Goal: Transaction & Acquisition: Purchase product/service

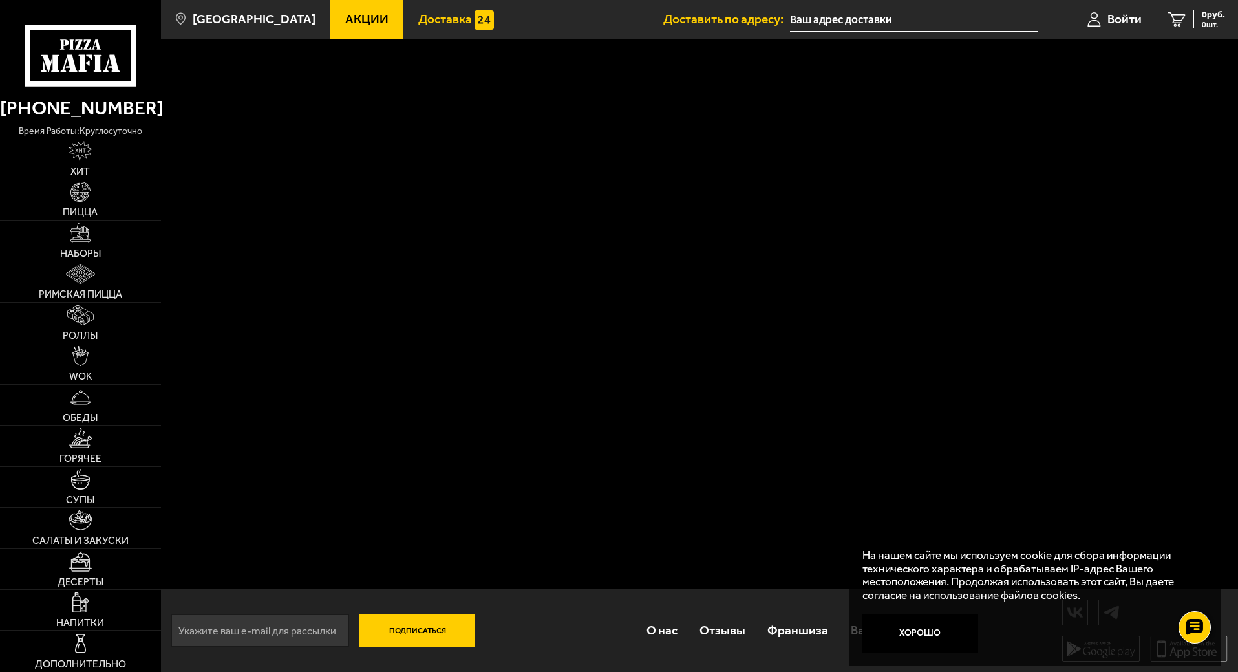
click at [443, 13] on span "Доставка" at bounding box center [445, 19] width 54 height 12
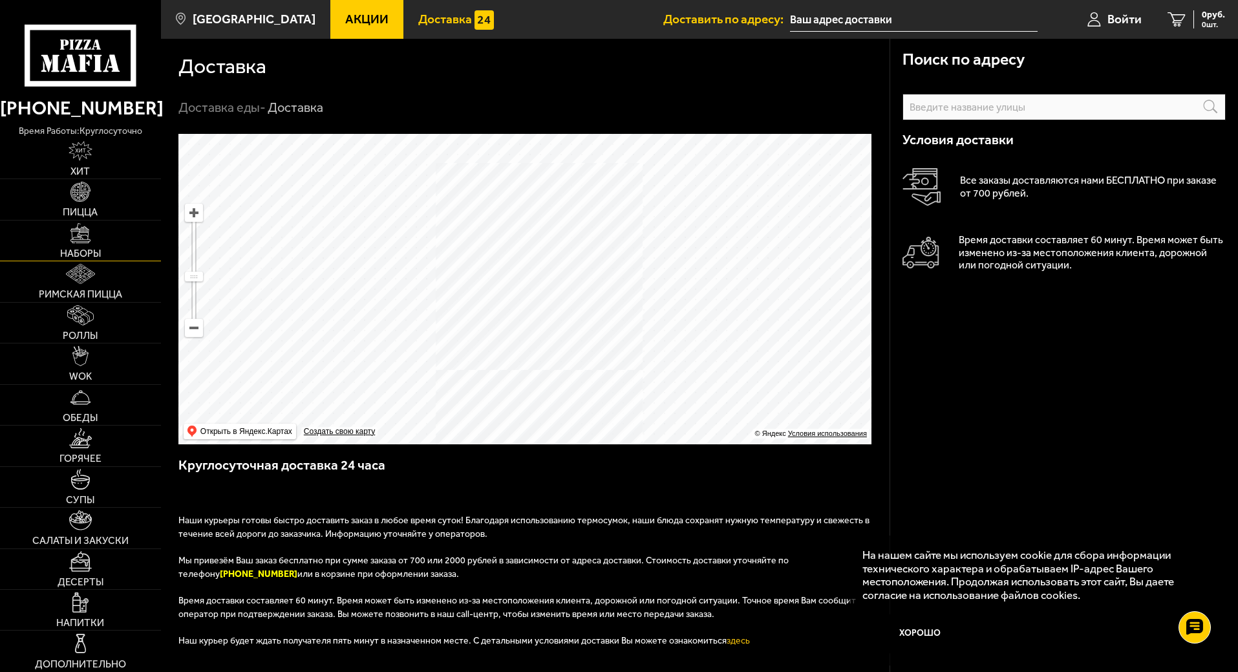
click at [80, 231] on img at bounding box center [80, 233] width 20 height 20
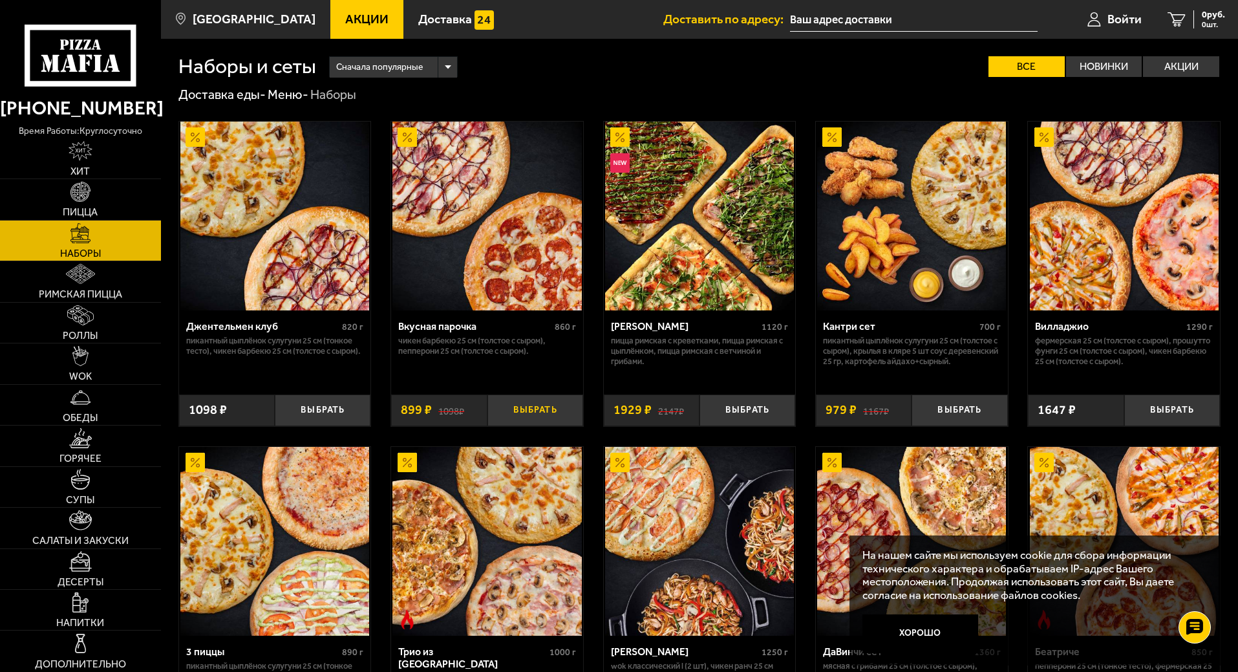
click at [535, 416] on button "Выбрать" at bounding box center [535, 410] width 96 height 32
click at [744, 415] on button "Выбрать" at bounding box center [747, 410] width 96 height 32
click at [100, 321] on link "Роллы" at bounding box center [80, 323] width 161 height 40
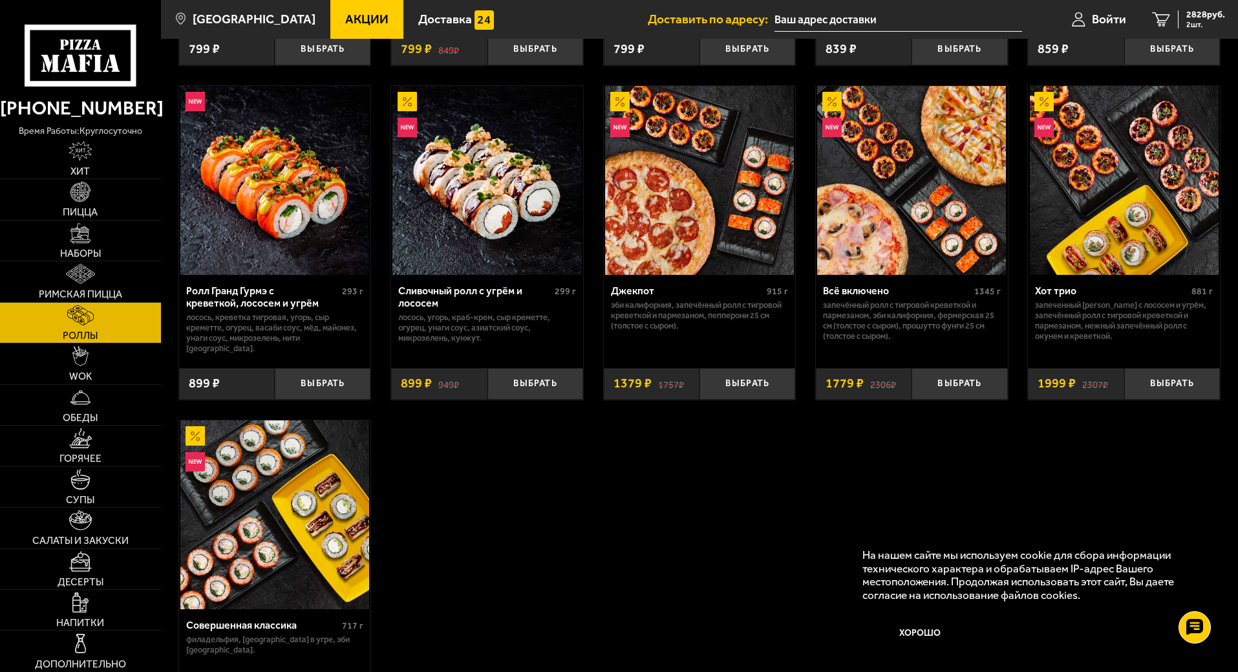
scroll to position [776, 0]
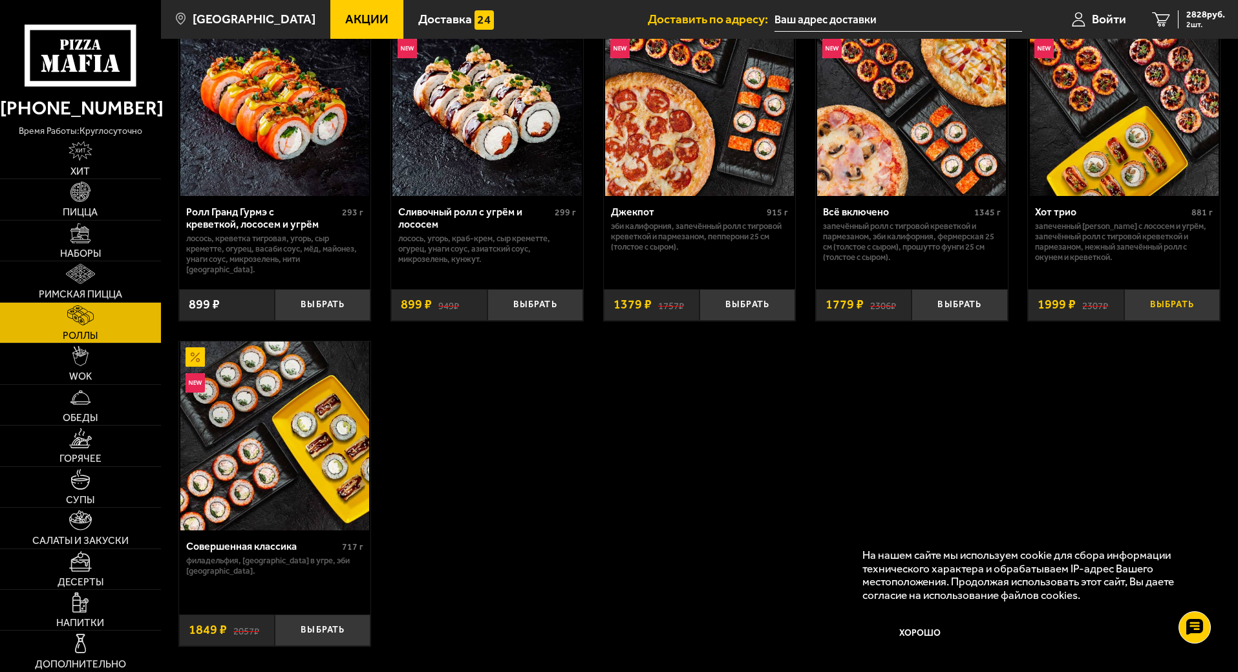
click at [1185, 299] on button "Выбрать" at bounding box center [1172, 305] width 96 height 32
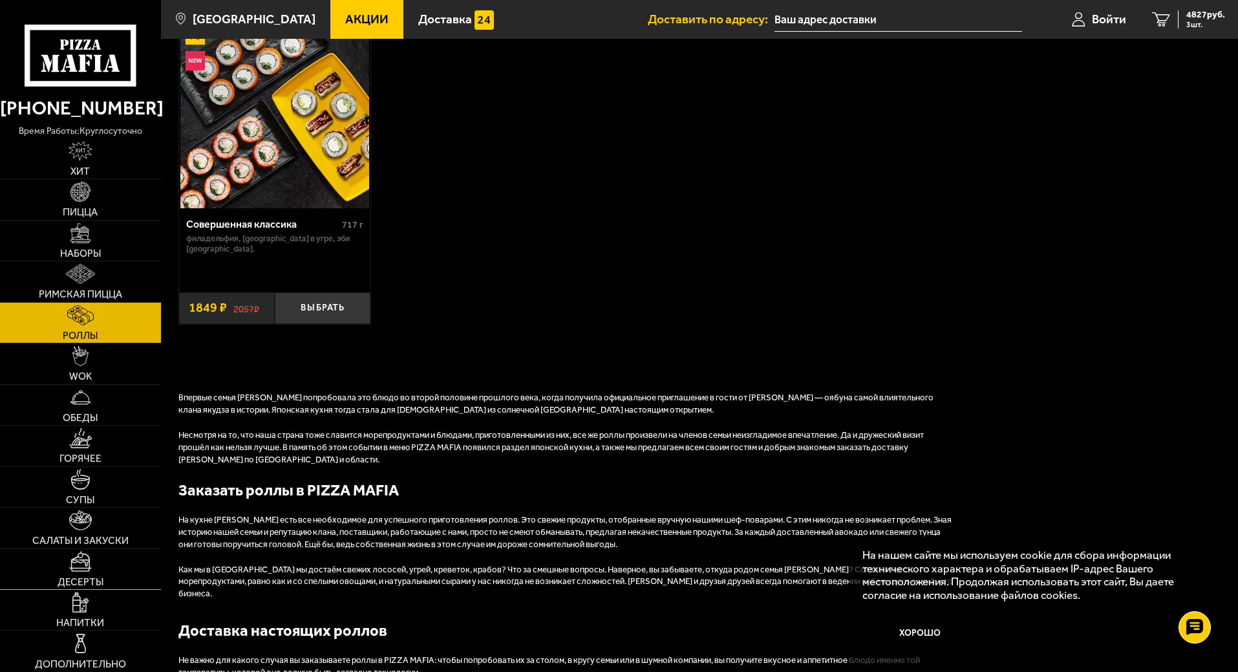
scroll to position [1099, 0]
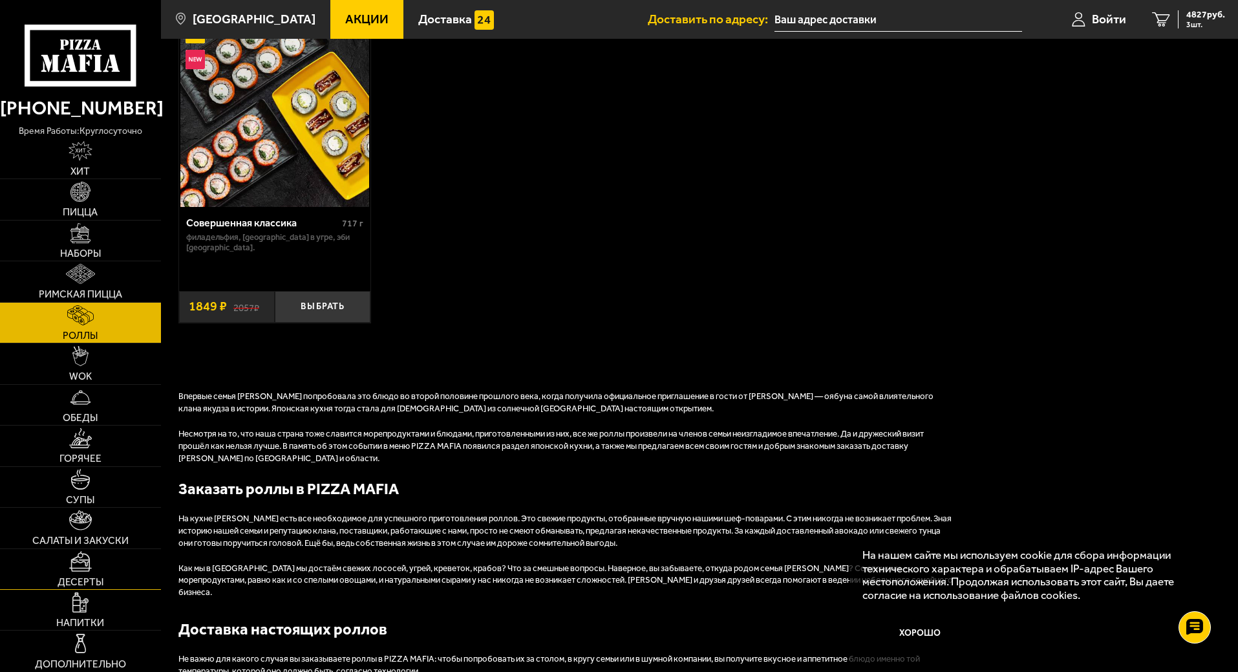
click at [90, 570] on img at bounding box center [80, 561] width 23 height 20
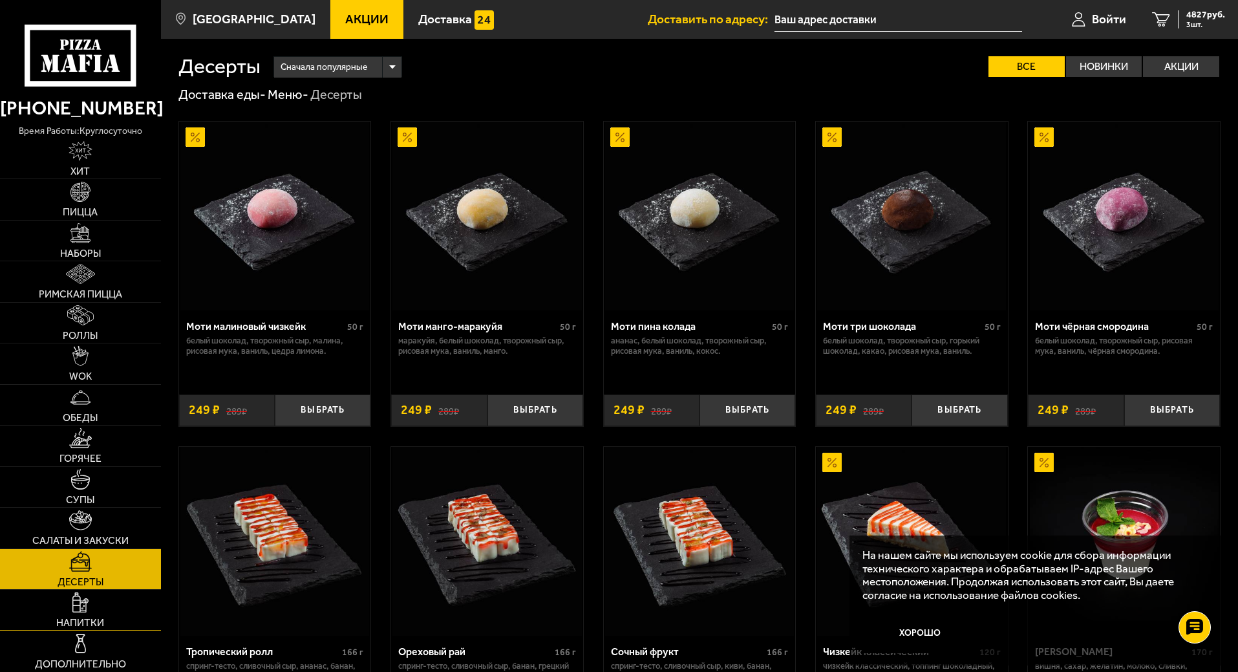
click at [69, 600] on link "Напитки" at bounding box center [80, 610] width 161 height 40
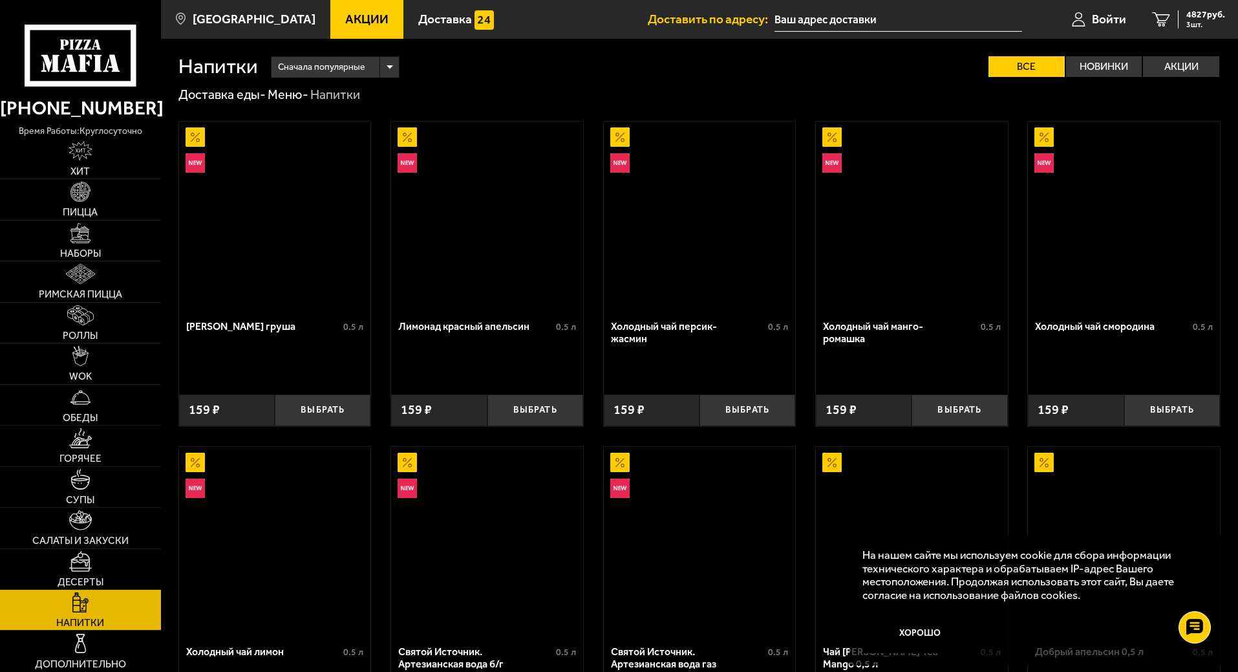
click at [69, 600] on link "Напитки" at bounding box center [80, 610] width 161 height 40
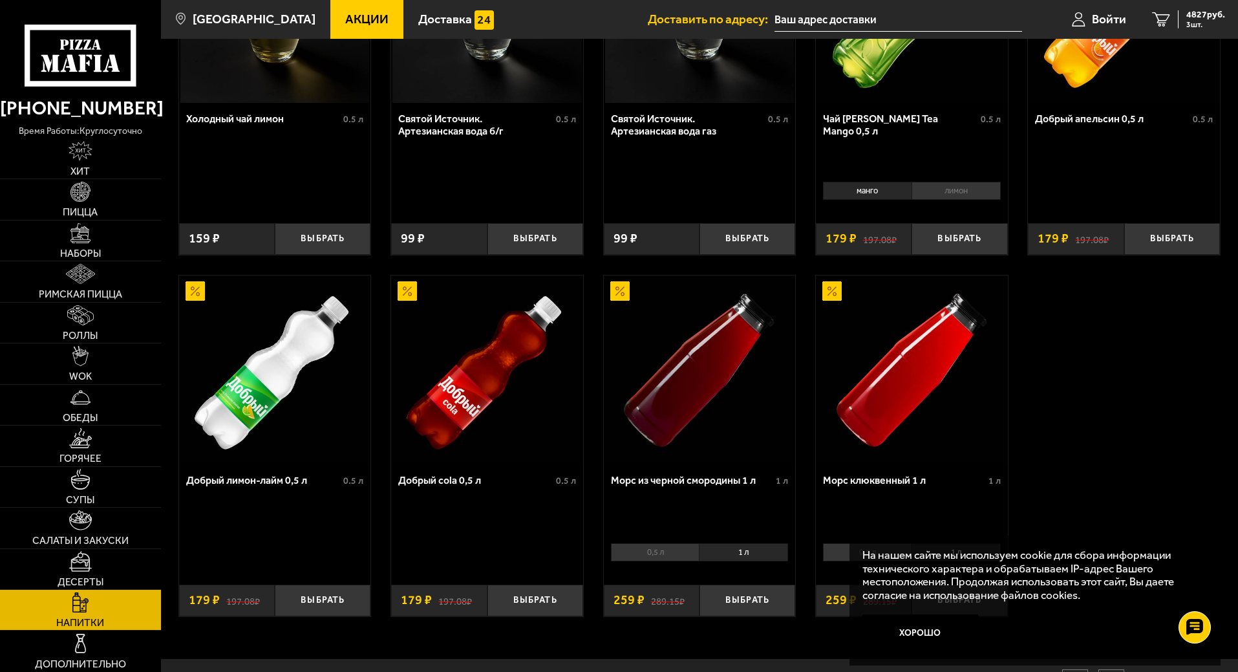
scroll to position [606, 0]
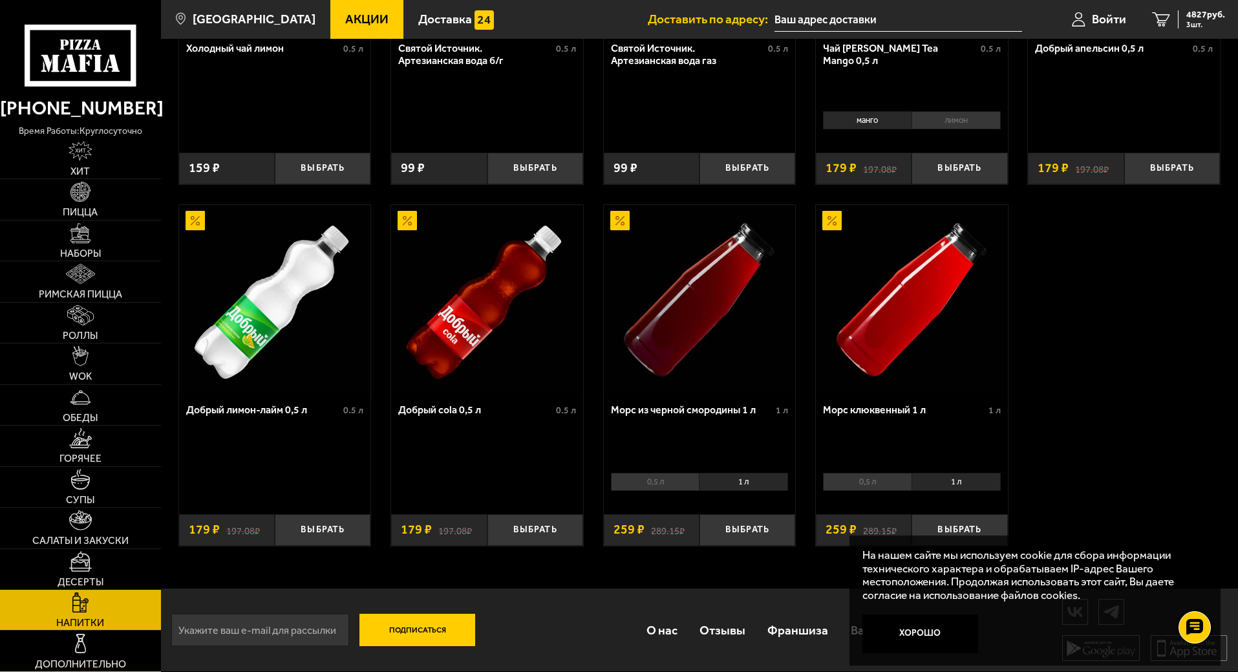
click at [81, 642] on img at bounding box center [80, 643] width 20 height 20
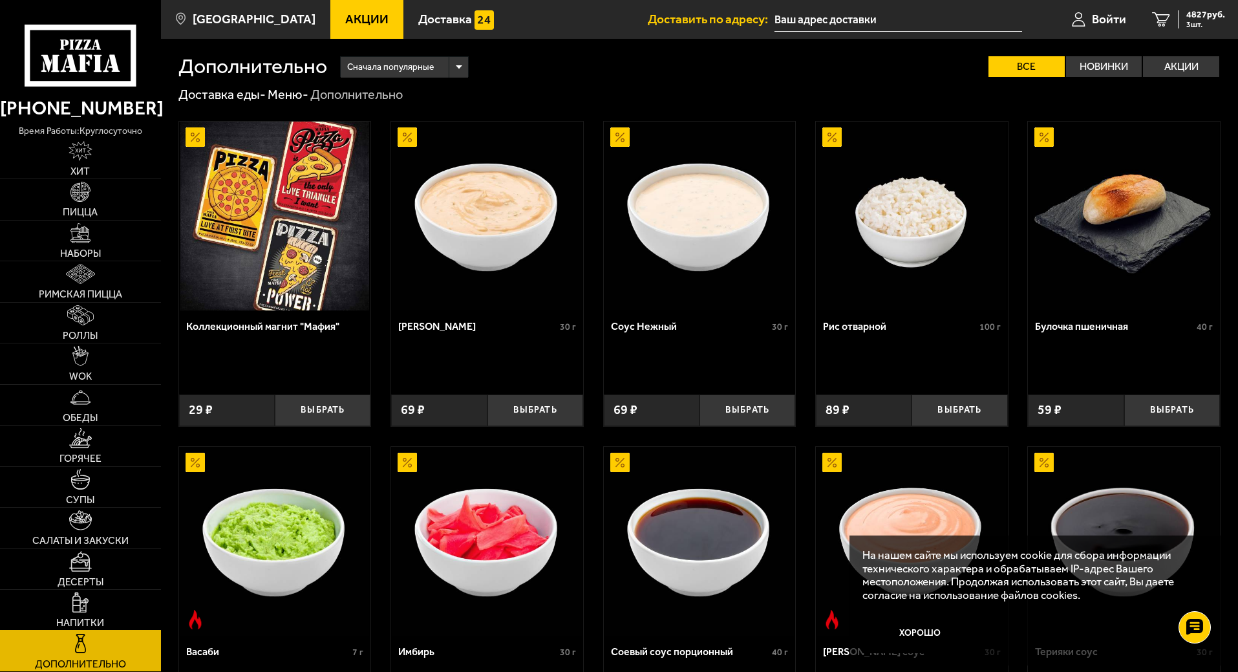
click at [74, 599] on img at bounding box center [80, 602] width 16 height 20
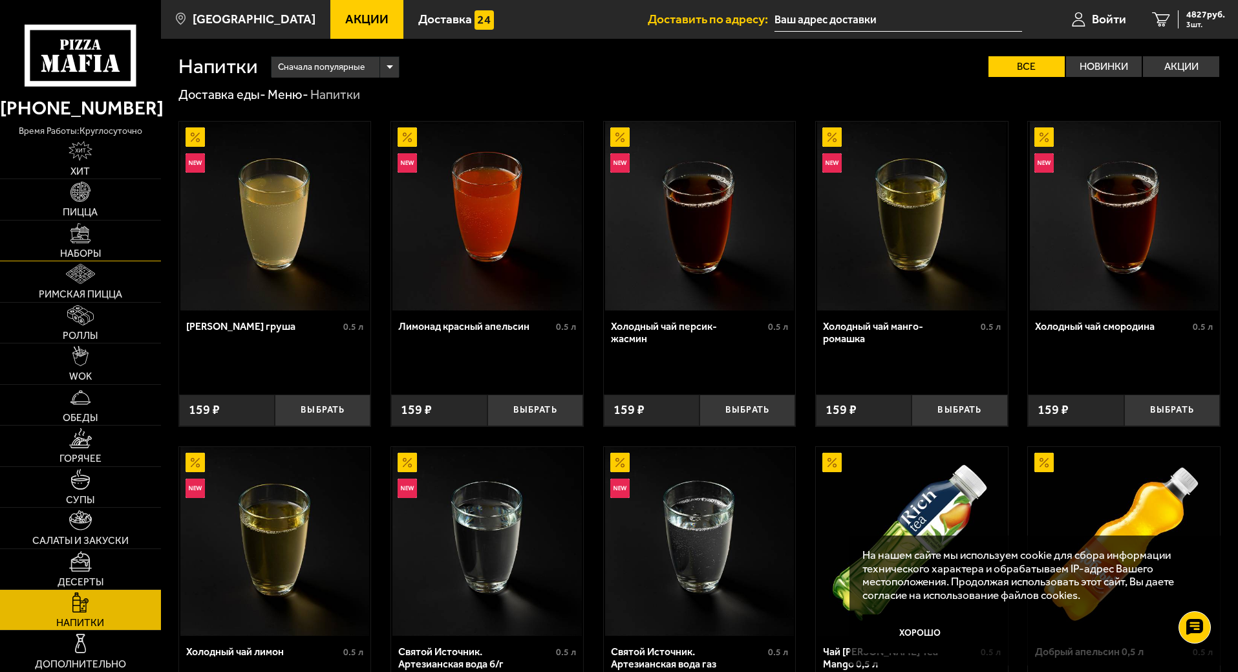
click at [113, 251] on link "Наборы" at bounding box center [80, 240] width 161 height 40
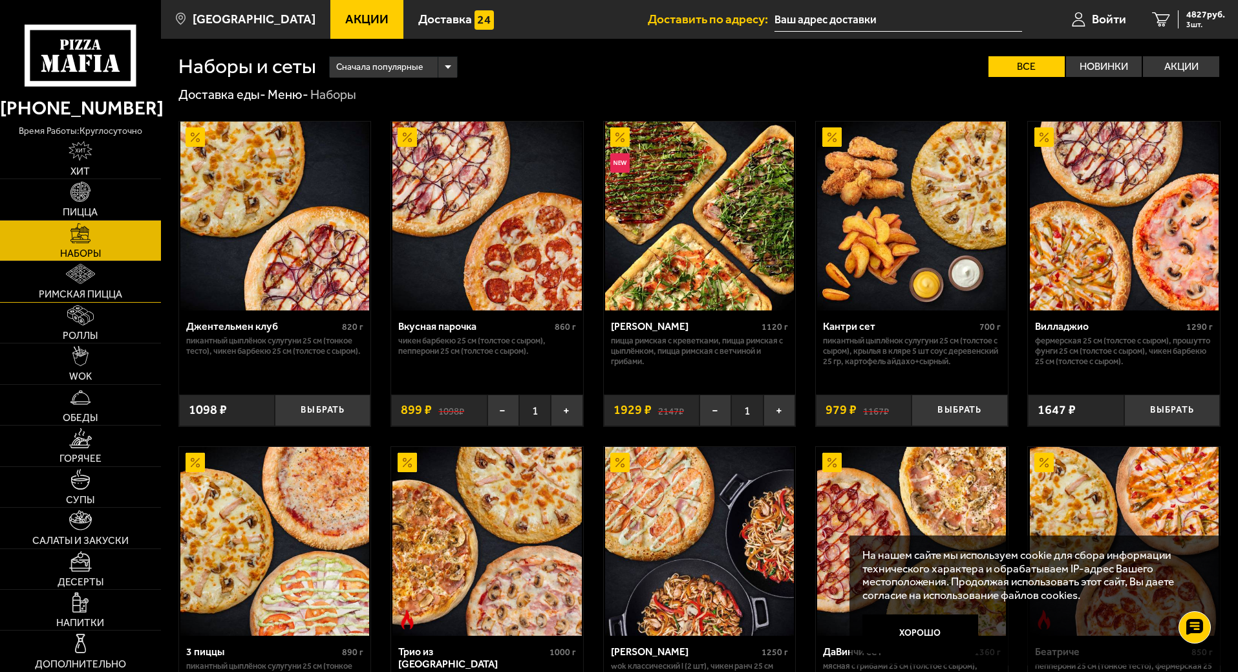
click at [114, 282] on link "Римская пицца" at bounding box center [80, 281] width 161 height 40
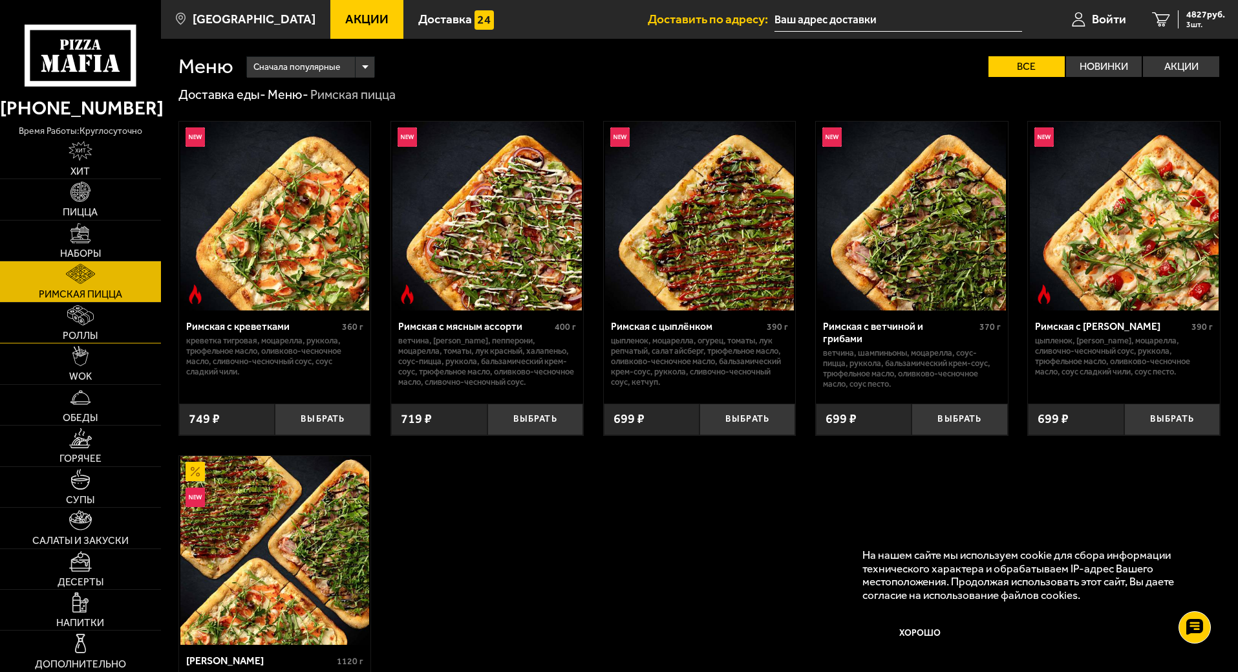
click at [105, 322] on link "Роллы" at bounding box center [80, 323] width 161 height 40
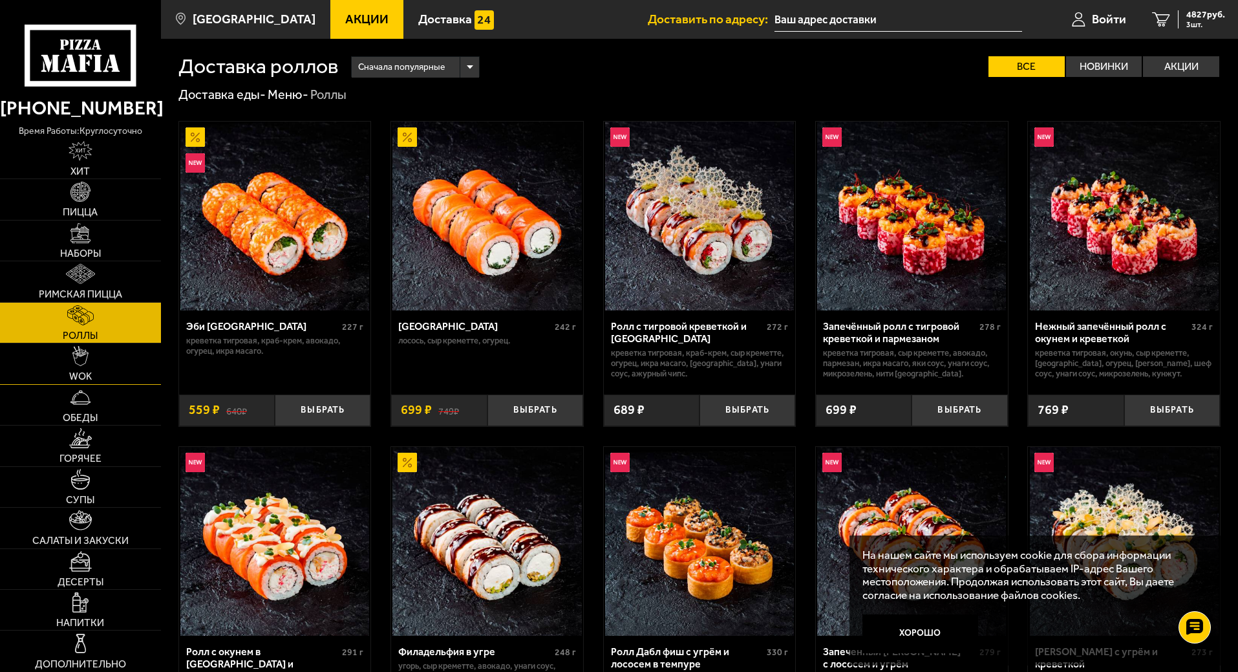
click at [95, 352] on link "WOK" at bounding box center [80, 363] width 161 height 40
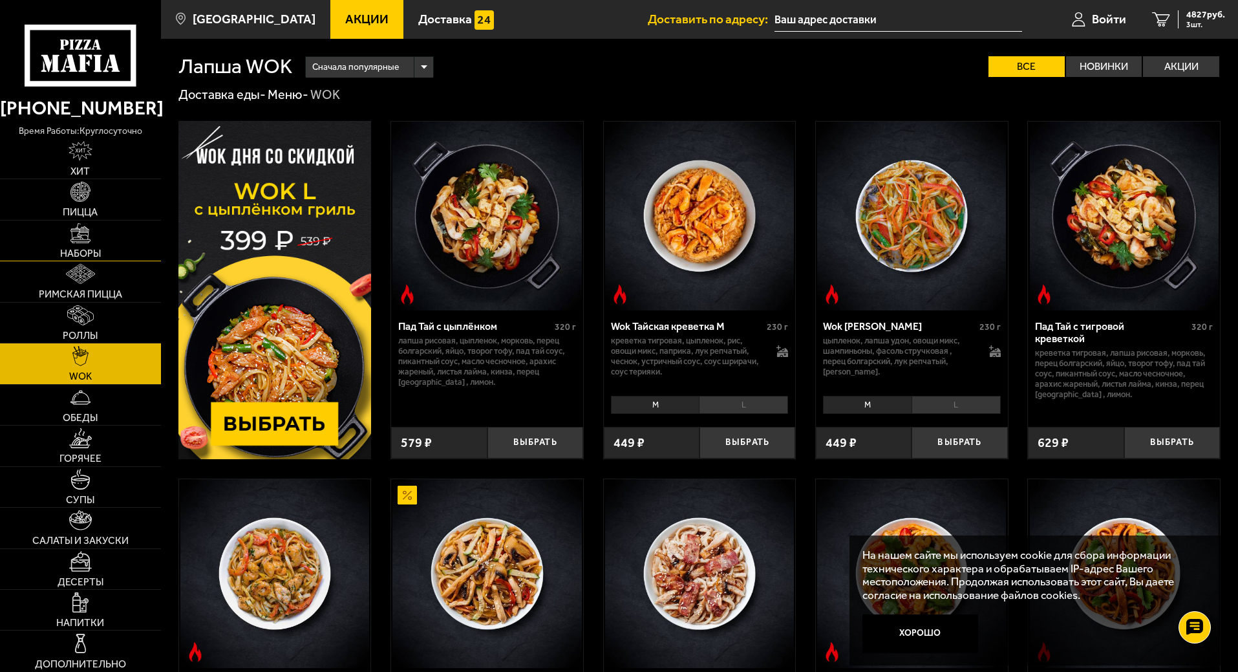
click at [75, 252] on span "Наборы" at bounding box center [80, 253] width 41 height 10
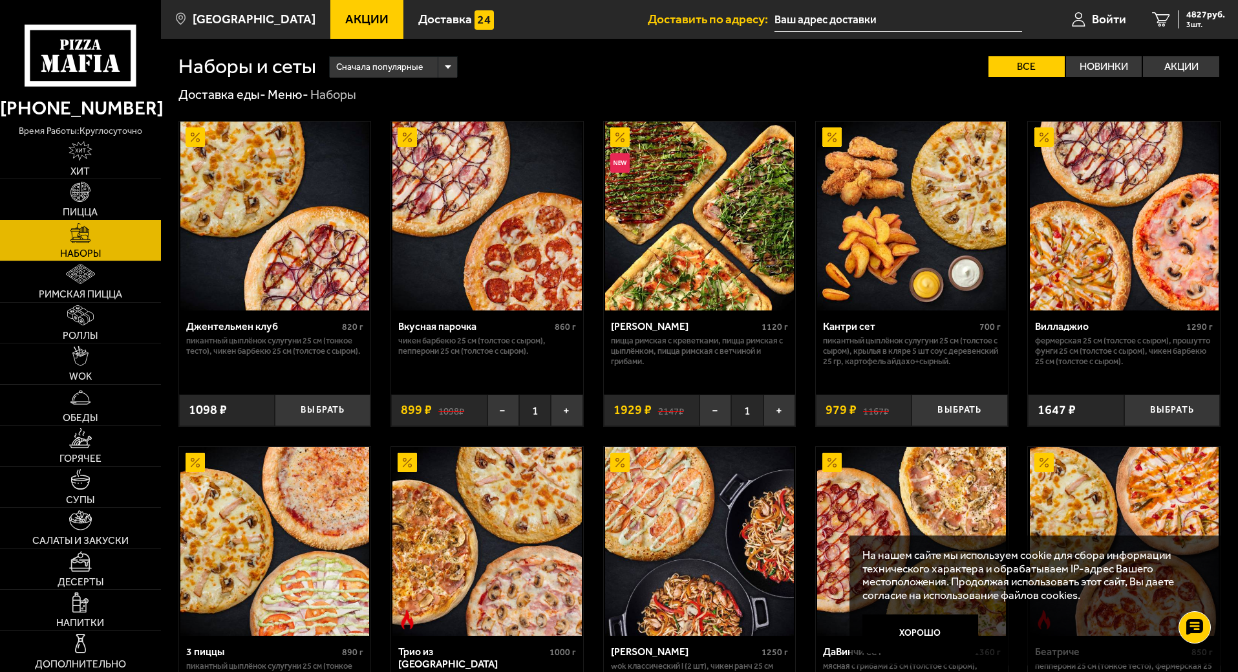
click at [59, 194] on link "Пицца" at bounding box center [80, 199] width 161 height 40
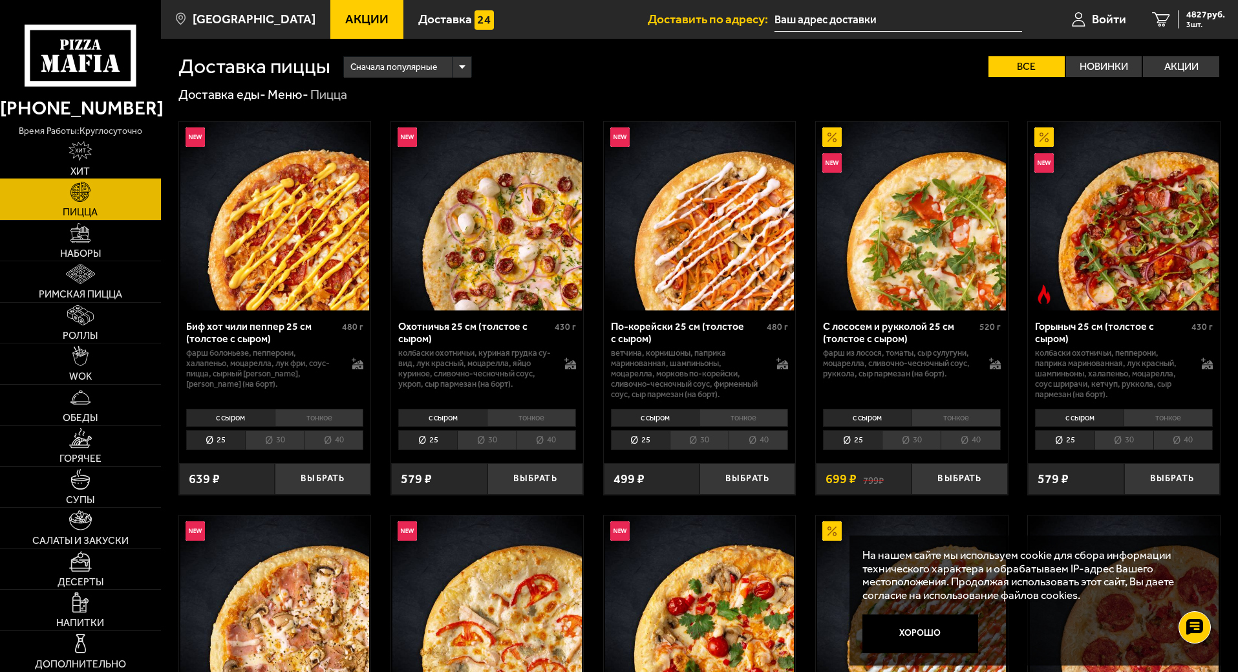
click at [83, 166] on span "Хит" at bounding box center [79, 171] width 19 height 10
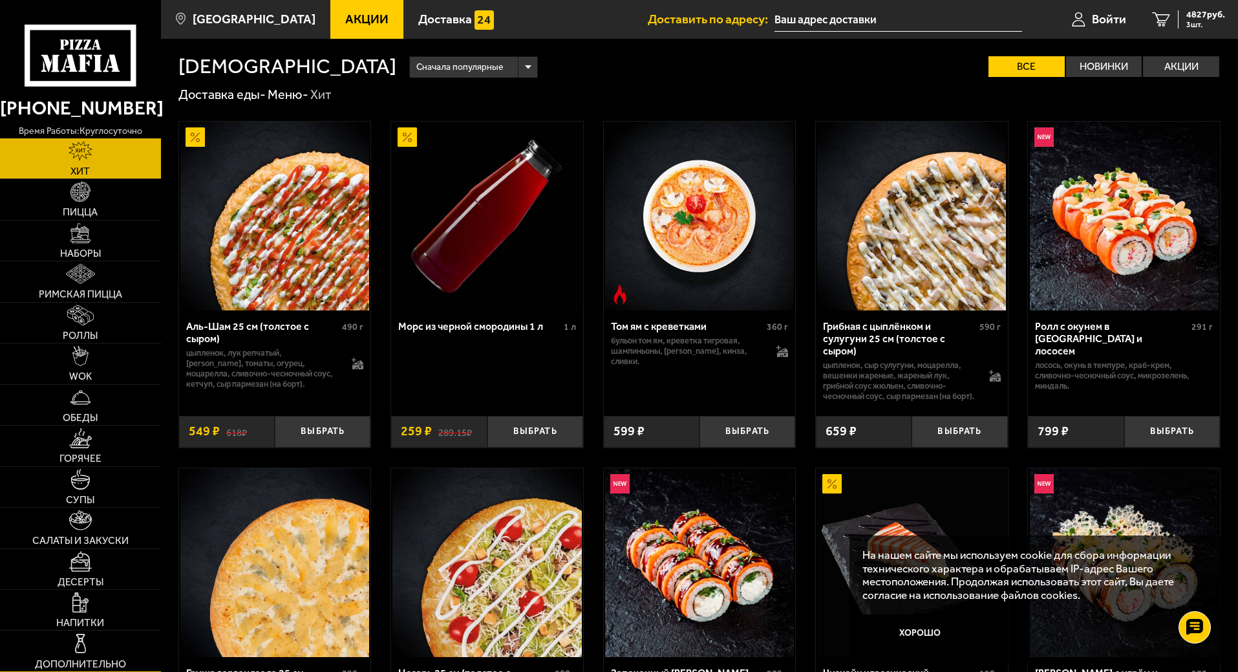
scroll to position [323, 0]
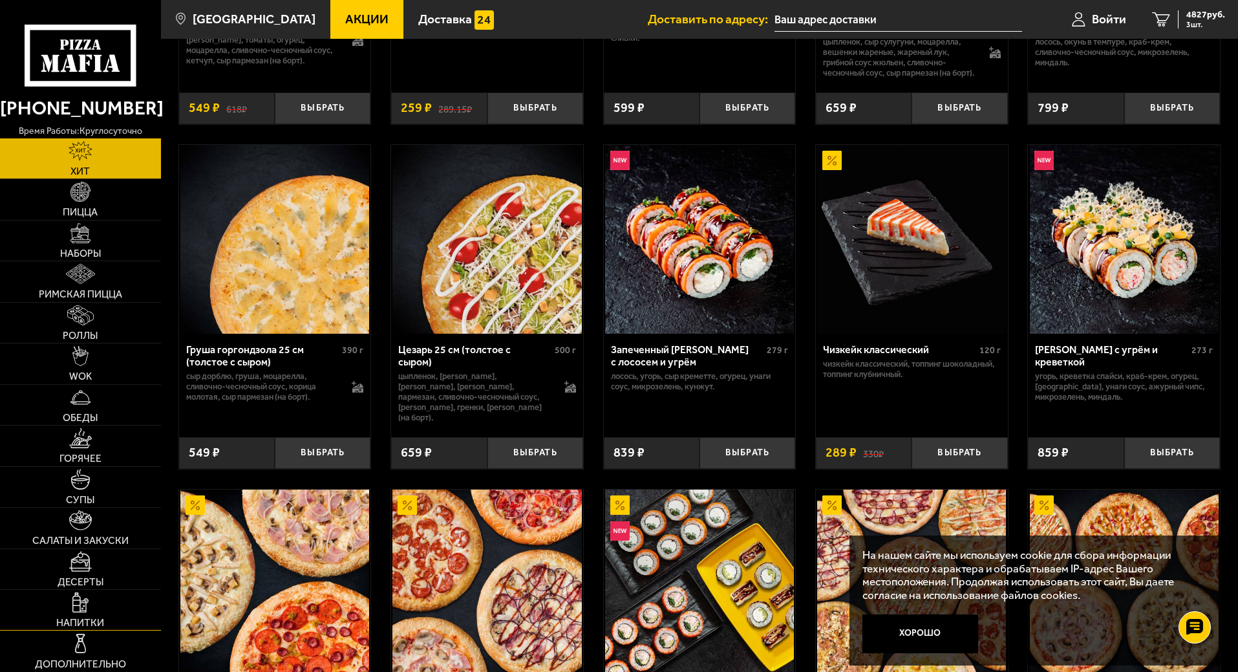
click at [86, 617] on span "Напитки" at bounding box center [80, 622] width 48 height 10
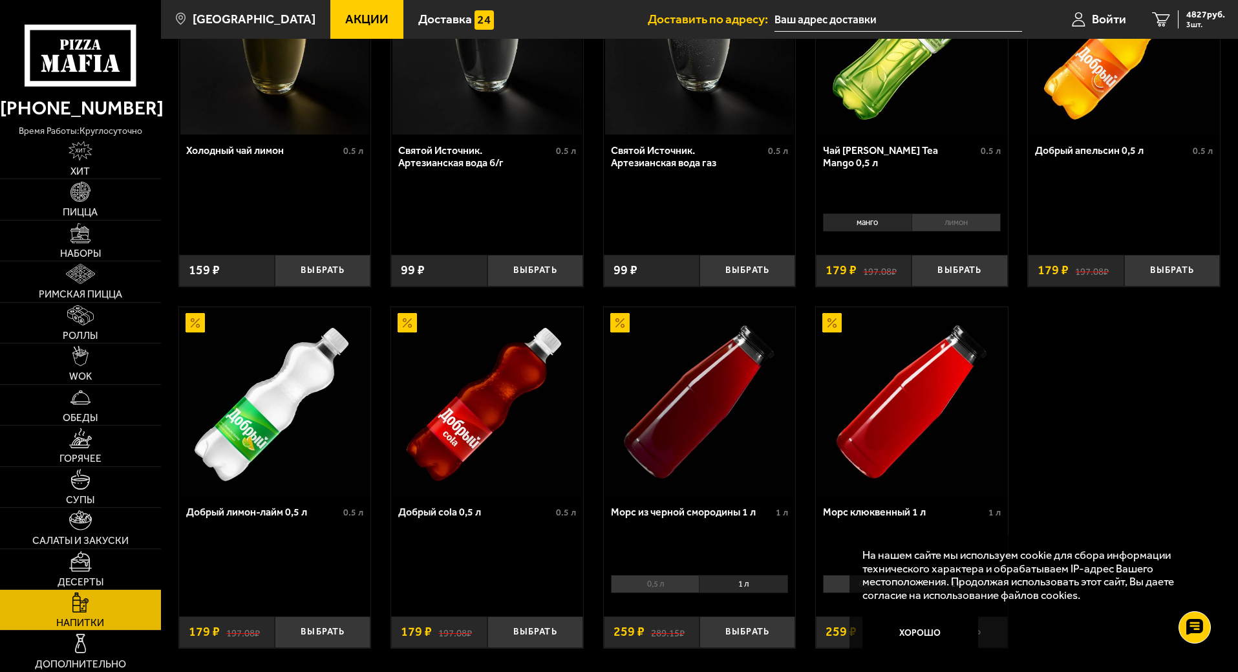
scroll to position [606, 0]
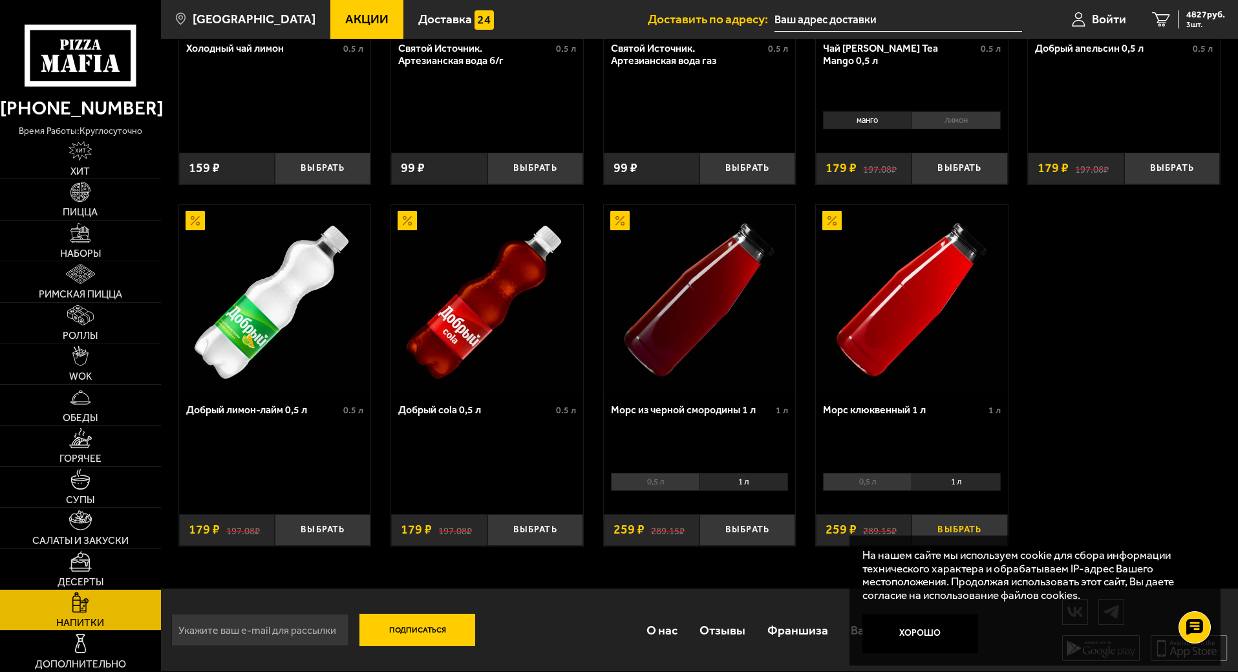
click at [951, 516] on button "Выбрать" at bounding box center [959, 530] width 96 height 32
click at [937, 623] on button "Хорошо" at bounding box center [920, 633] width 116 height 39
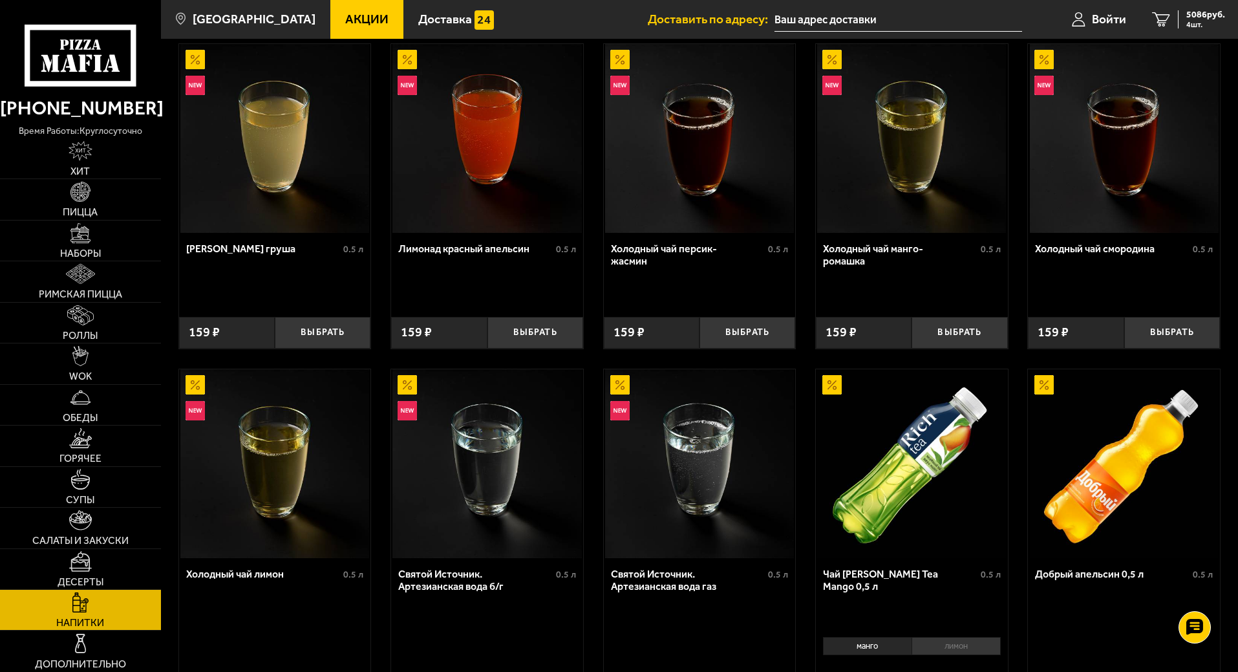
scroll to position [0, 0]
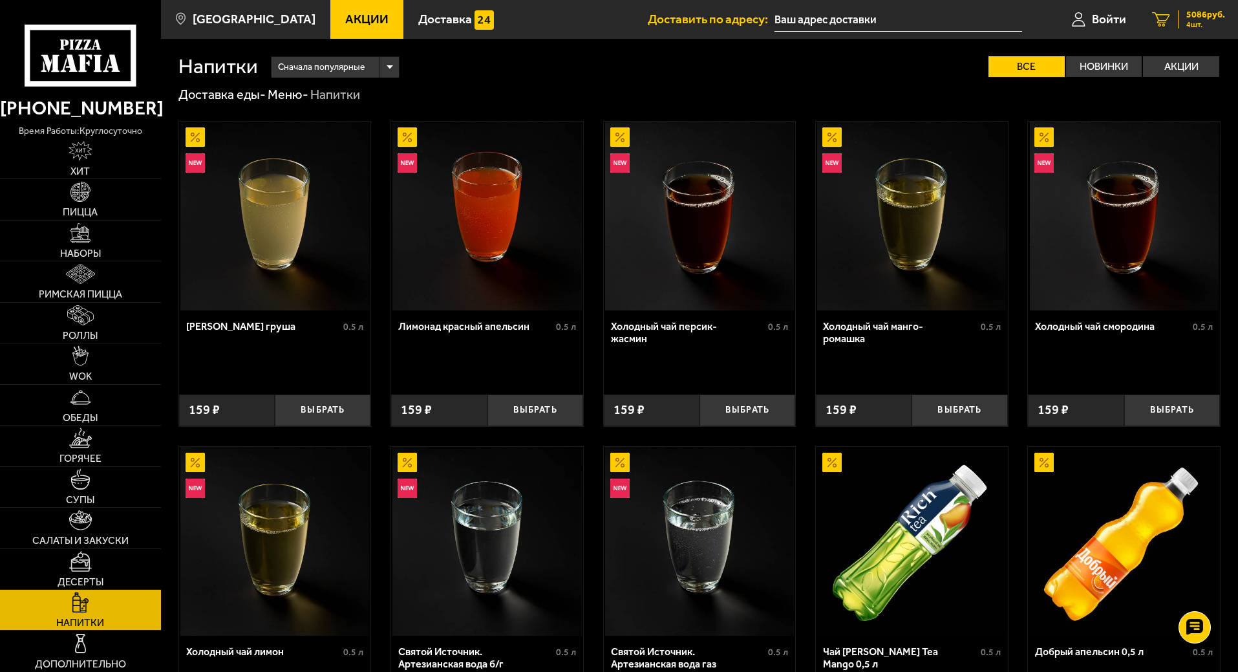
click at [1187, 24] on span "4 шт." at bounding box center [1205, 25] width 39 height 8
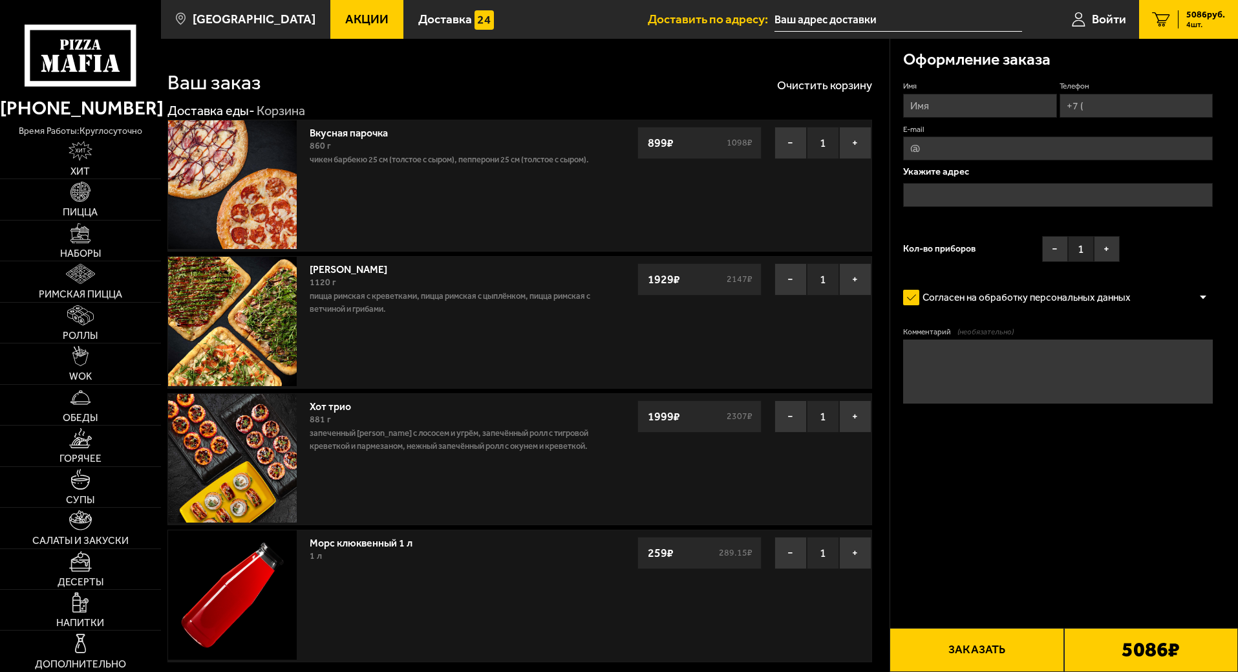
click at [920, 94] on input "Имя" at bounding box center [979, 106] width 153 height 24
type input "[PERSON_NAME]"
click at [1083, 103] on input "Телефон" at bounding box center [1135, 106] width 153 height 24
type input "[PHONE_NUMBER]"
click at [90, 202] on img at bounding box center [80, 192] width 20 height 20
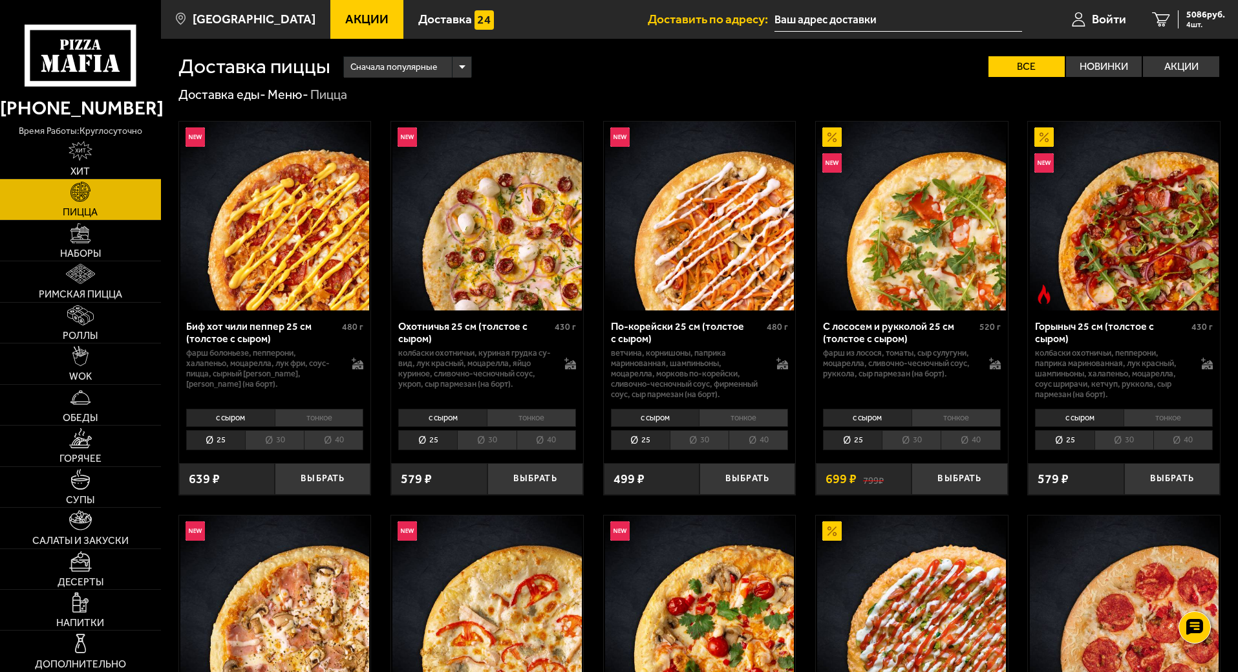
click at [460, 69] on div "Сначала популярные" at bounding box center [407, 67] width 127 height 21
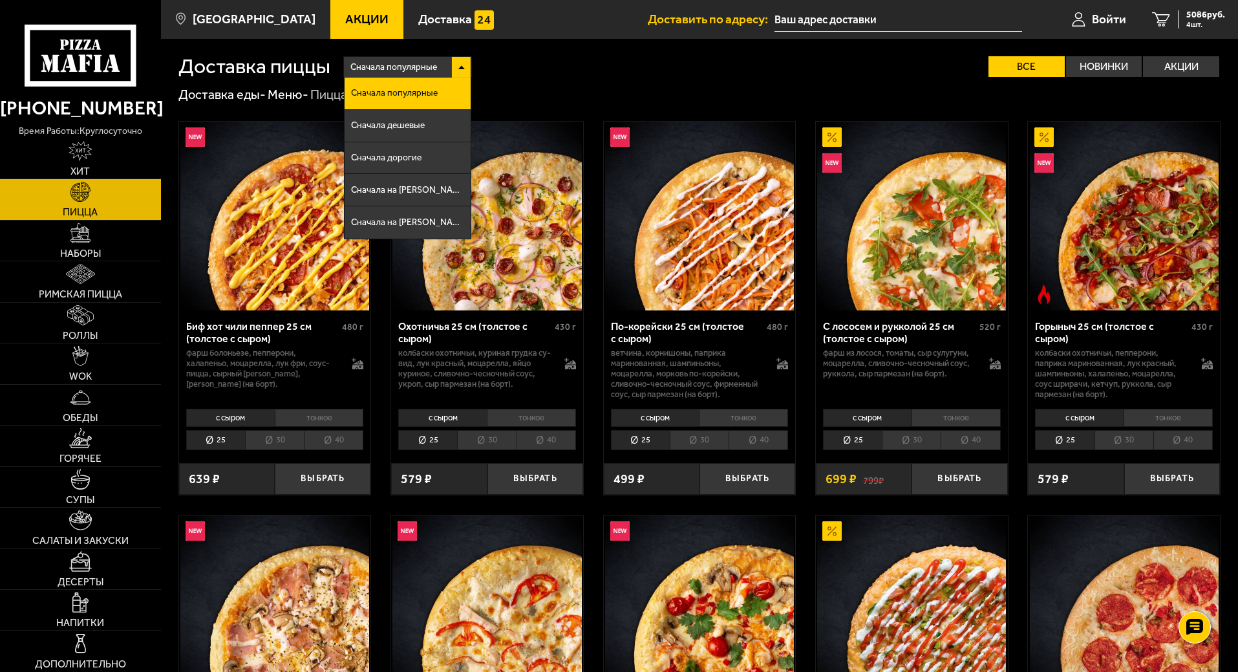
click at [461, 72] on div "Сначала популярные" at bounding box center [407, 67] width 127 height 21
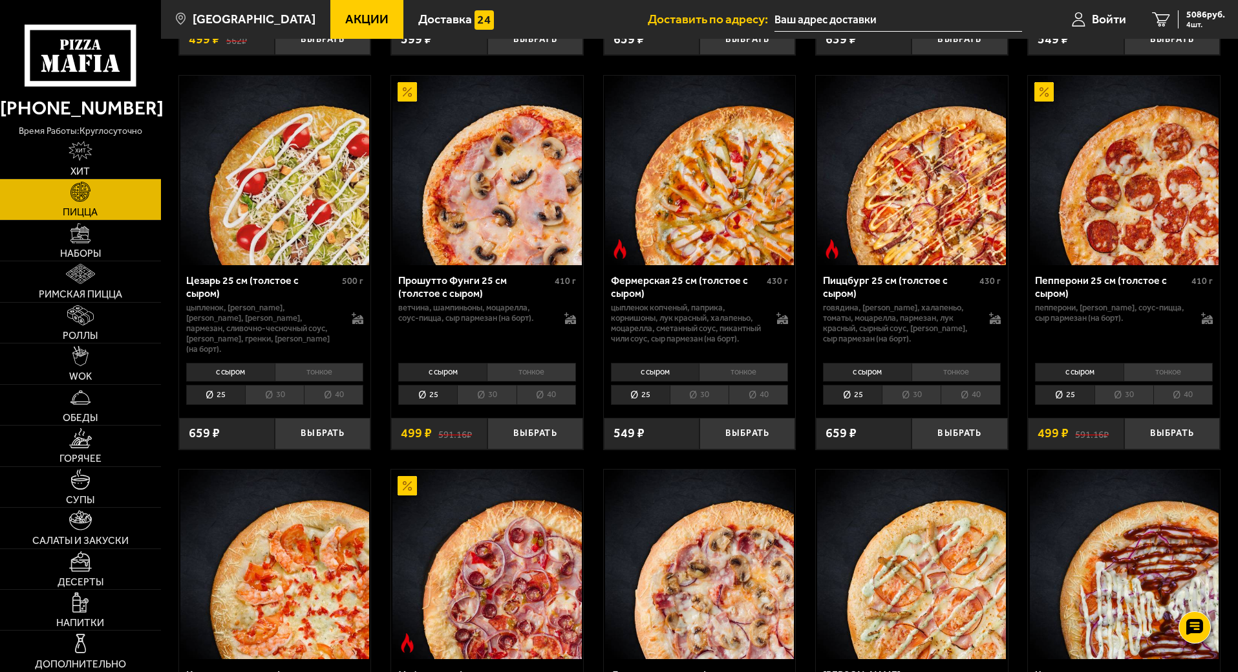
scroll to position [1293, 0]
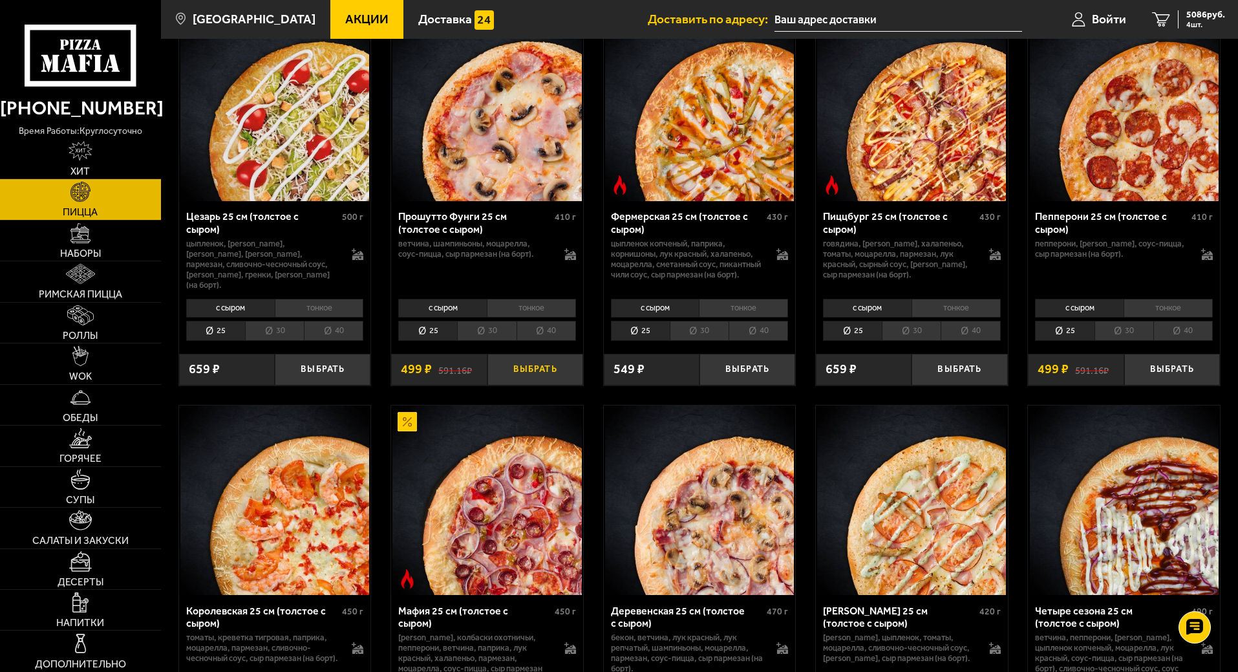
click at [545, 365] on button "Выбрать" at bounding box center [535, 370] width 96 height 32
click at [487, 333] on li "30" at bounding box center [486, 331] width 59 height 20
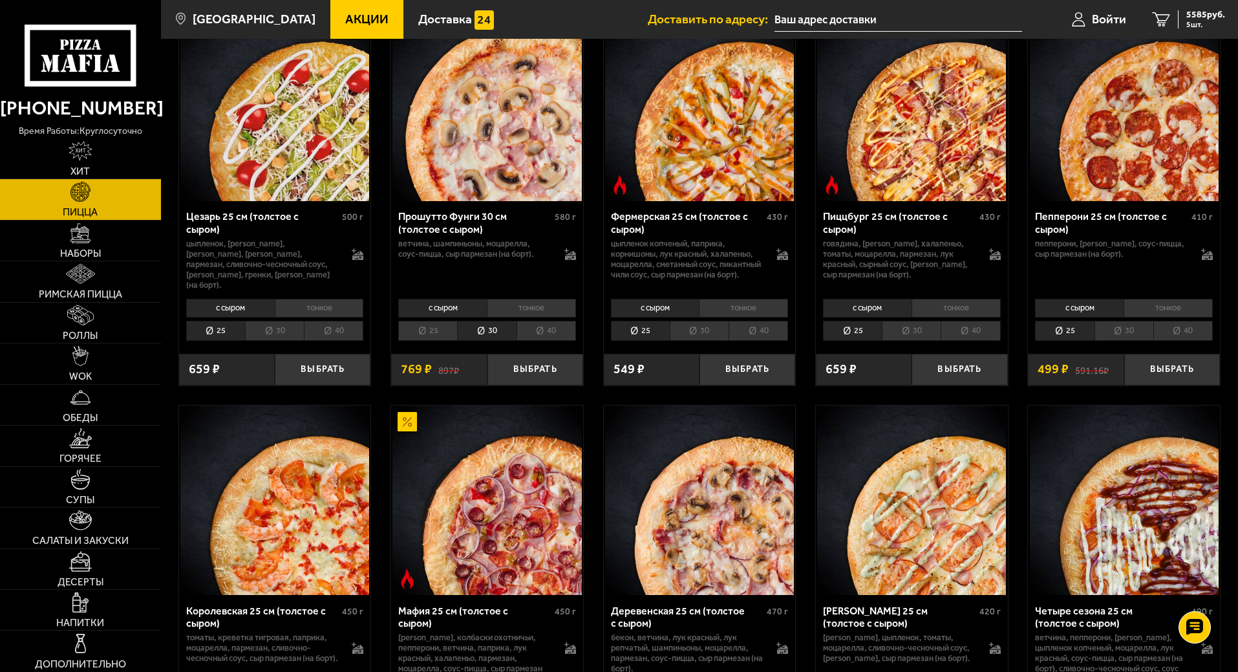
click at [447, 336] on li "25" at bounding box center [427, 331] width 59 height 20
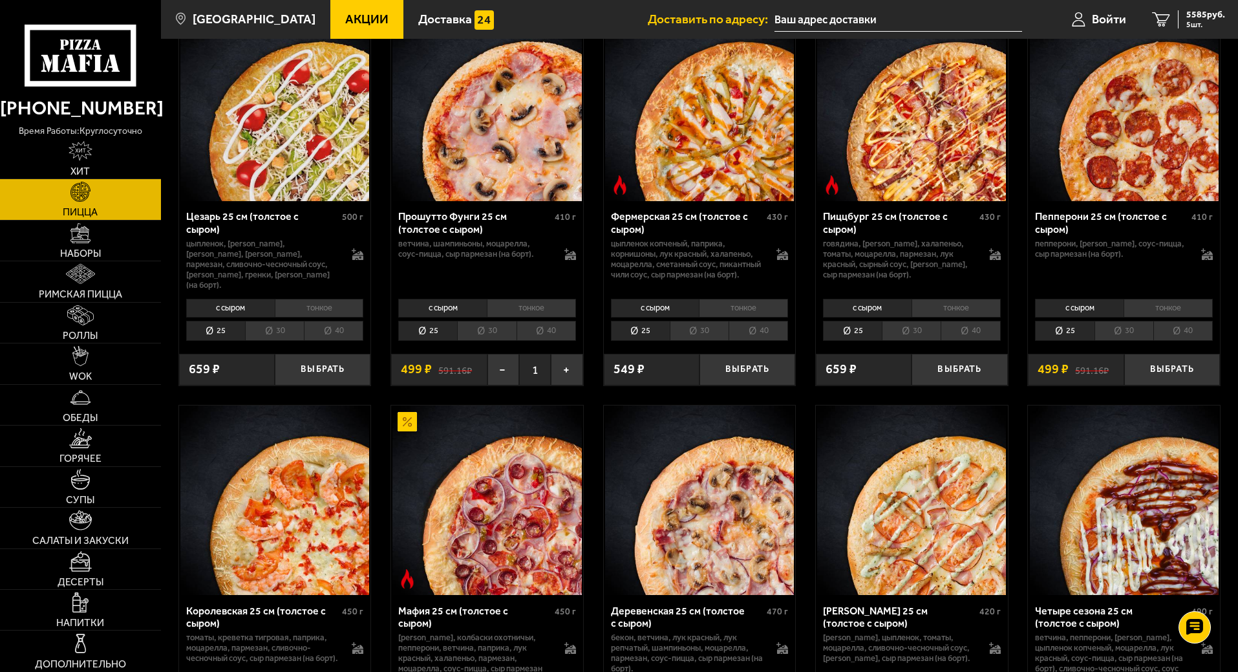
click at [500, 337] on li "30" at bounding box center [486, 331] width 59 height 20
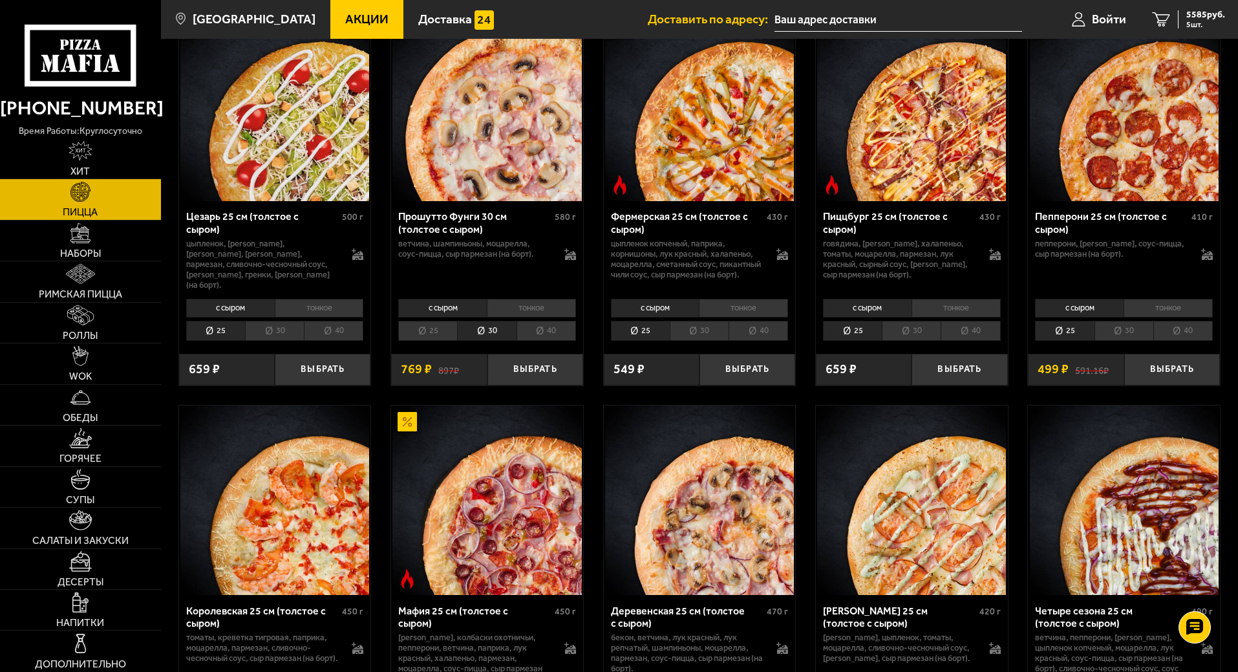
click at [444, 339] on li "25" at bounding box center [427, 331] width 59 height 20
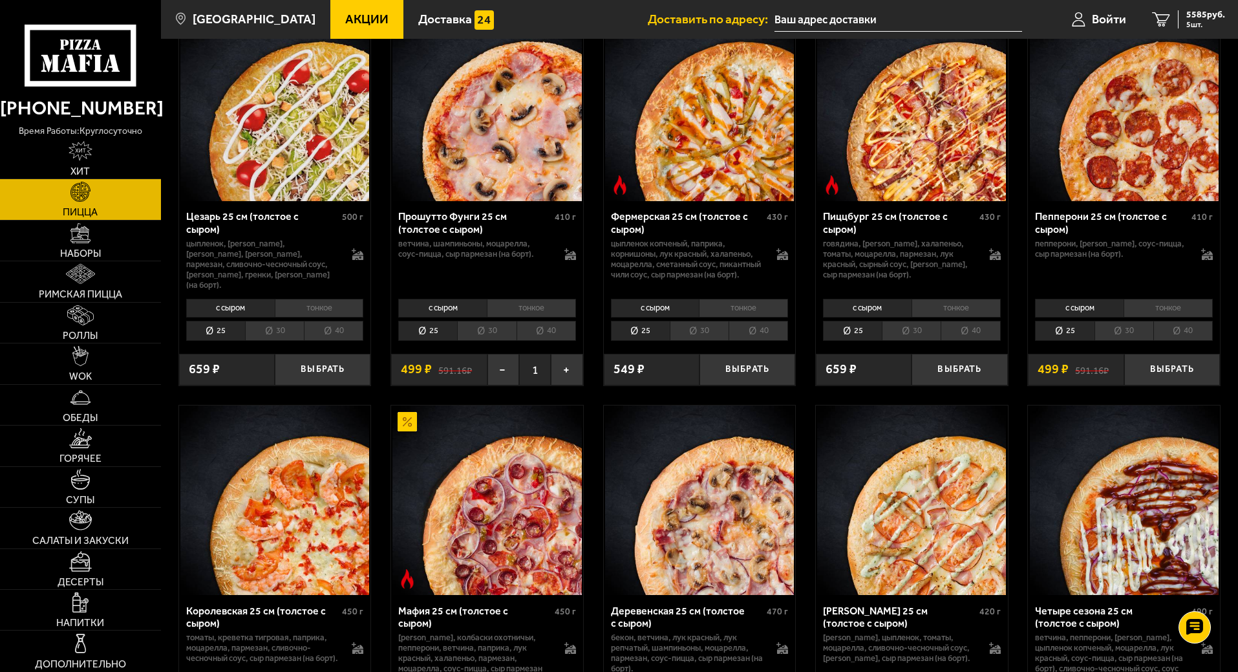
click at [467, 334] on li "30" at bounding box center [486, 331] width 59 height 20
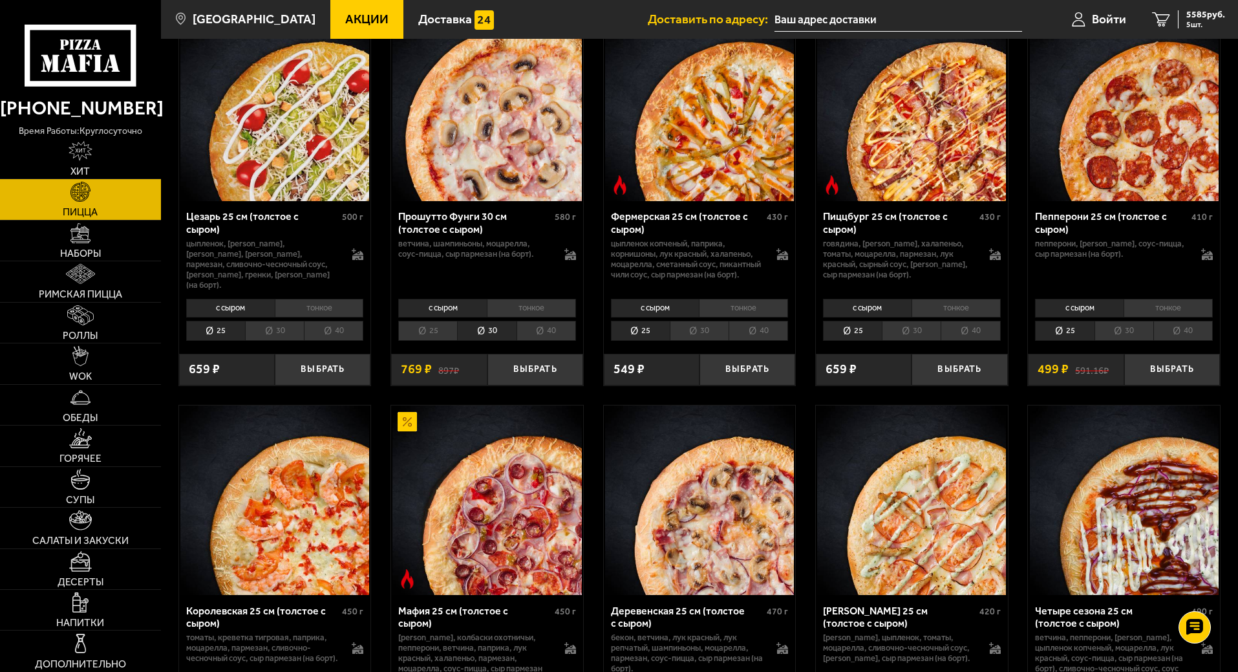
click at [448, 337] on li "25" at bounding box center [427, 331] width 59 height 20
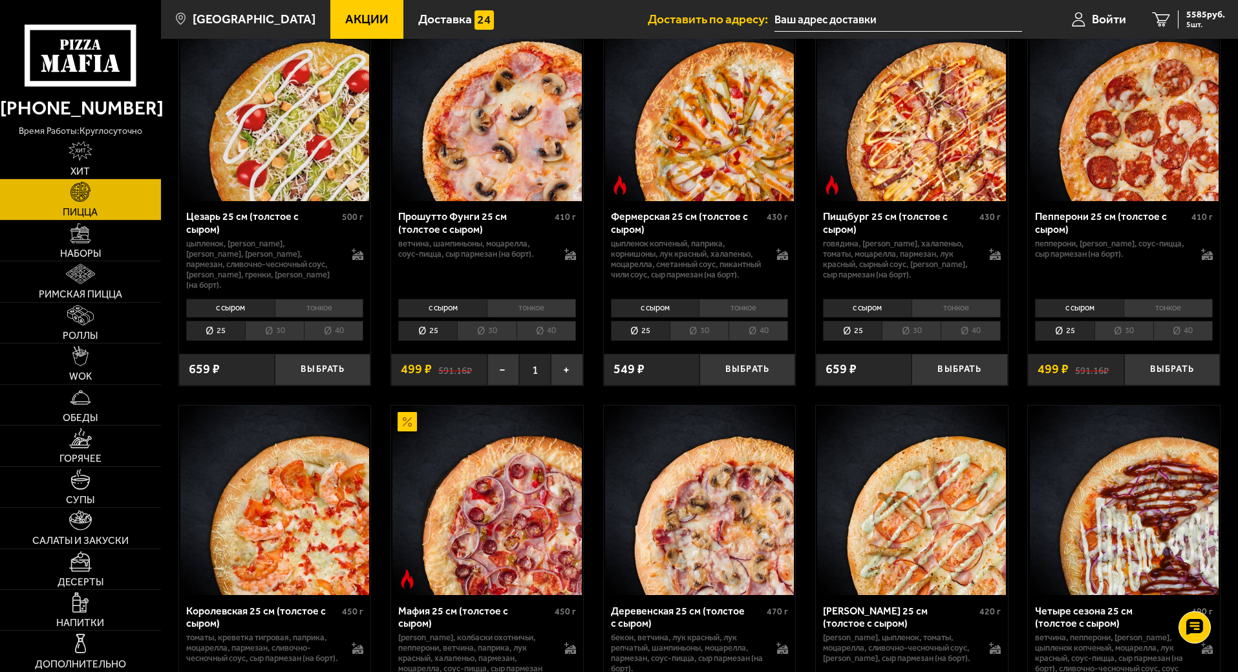
click at [518, 310] on li "тонкое" at bounding box center [531, 308] width 89 height 18
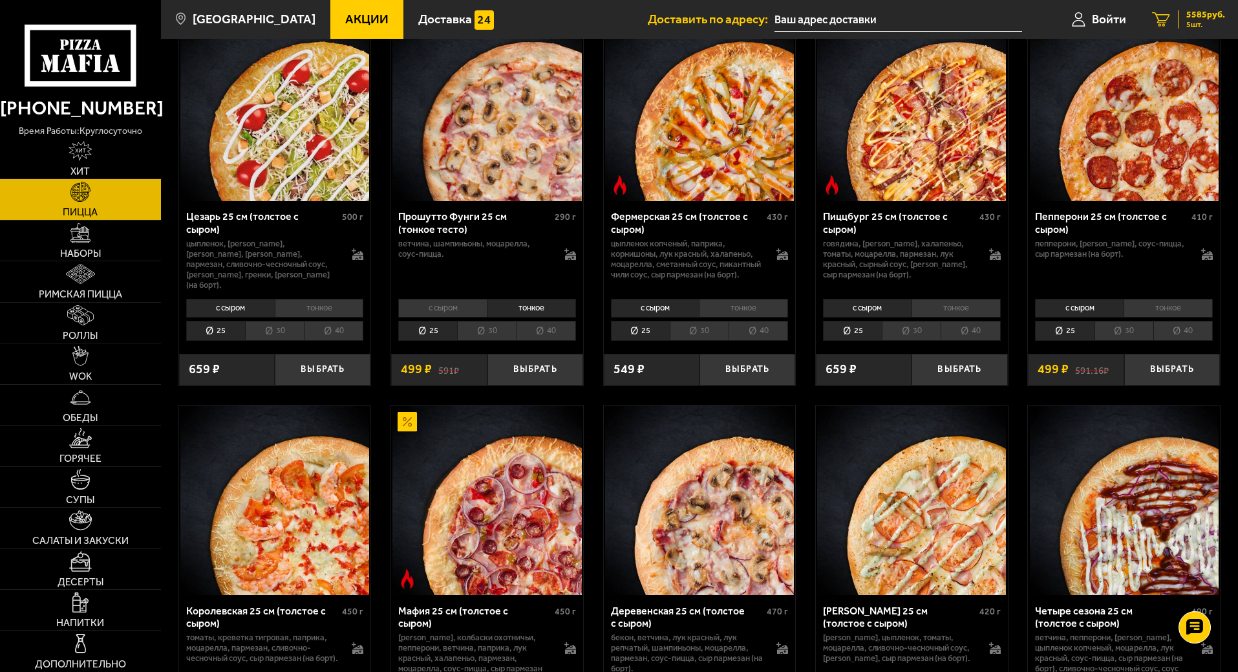
click at [1186, 18] on span "5585 руб." at bounding box center [1205, 14] width 39 height 9
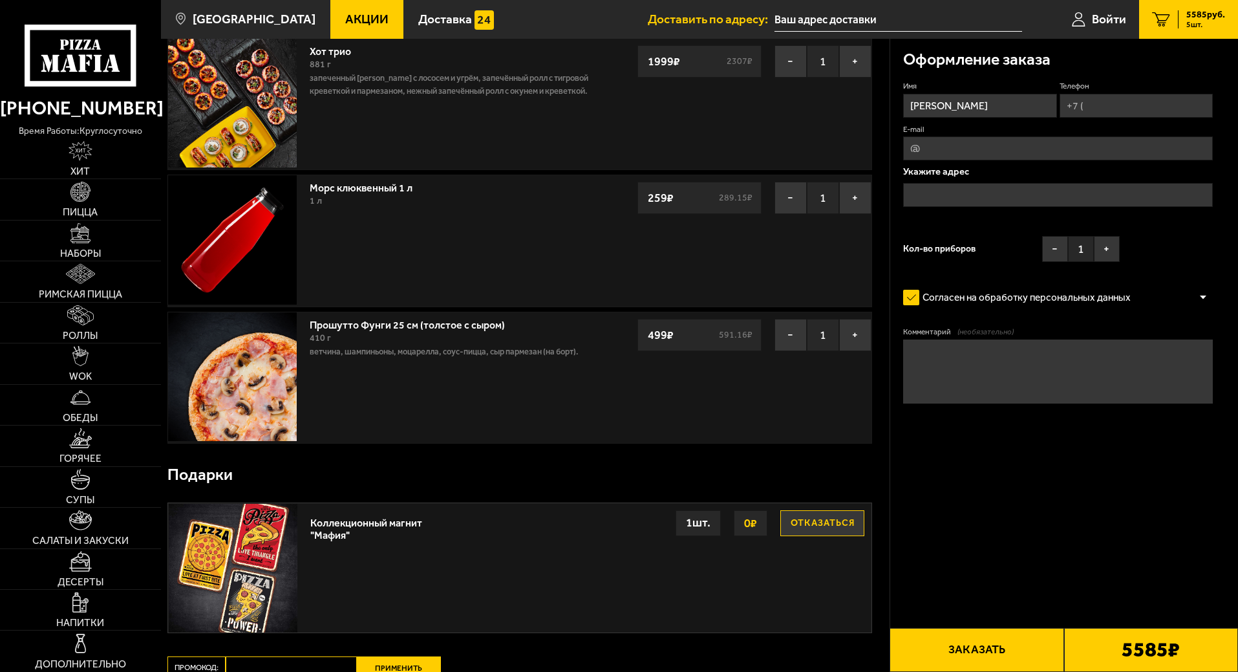
scroll to position [388, 0]
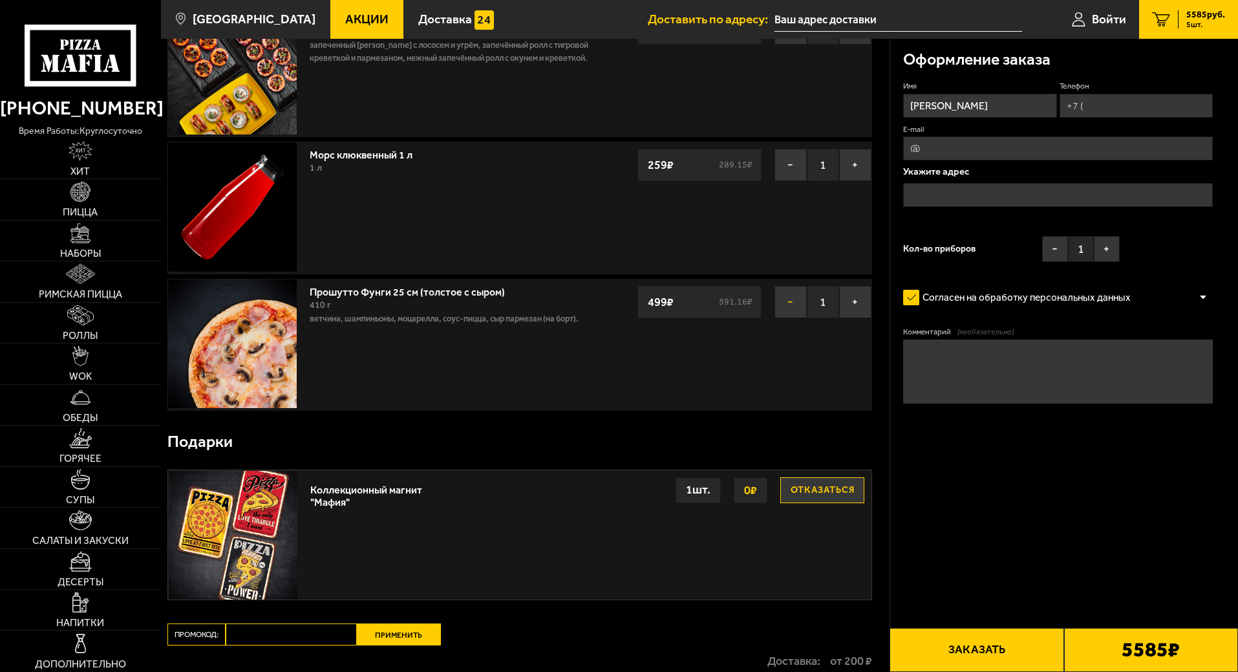
click at [798, 304] on button "−" at bounding box center [790, 302] width 32 height 32
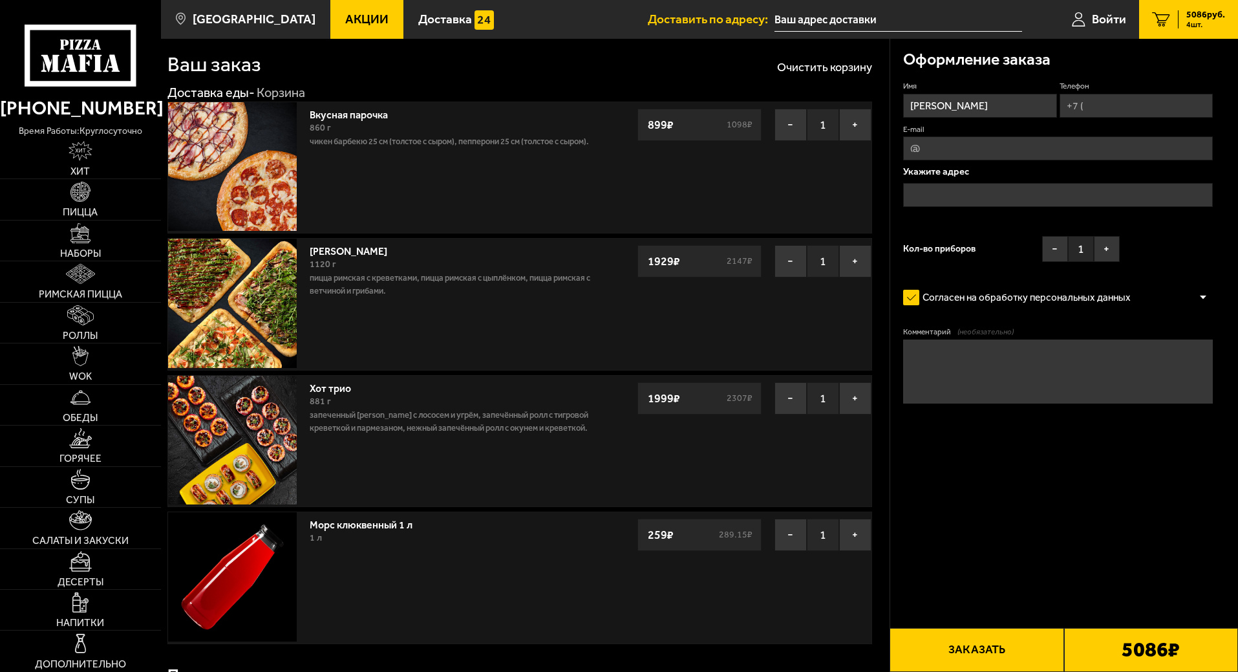
scroll to position [0, 0]
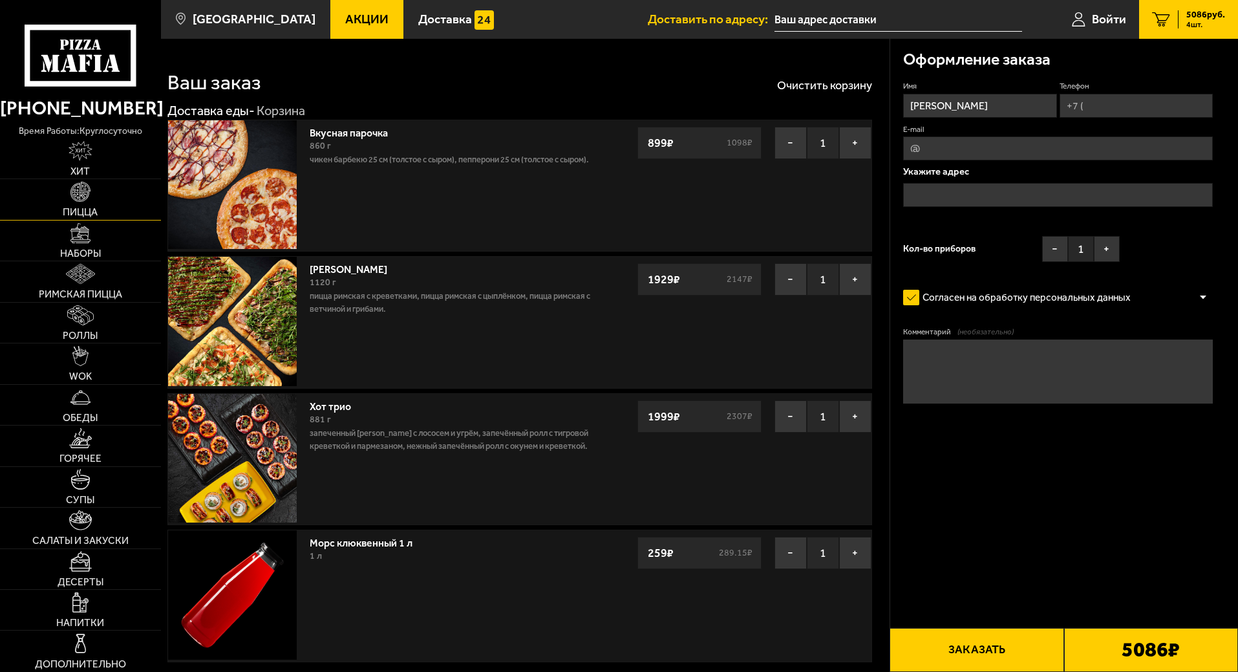
click at [88, 204] on link "Пицца" at bounding box center [80, 199] width 161 height 40
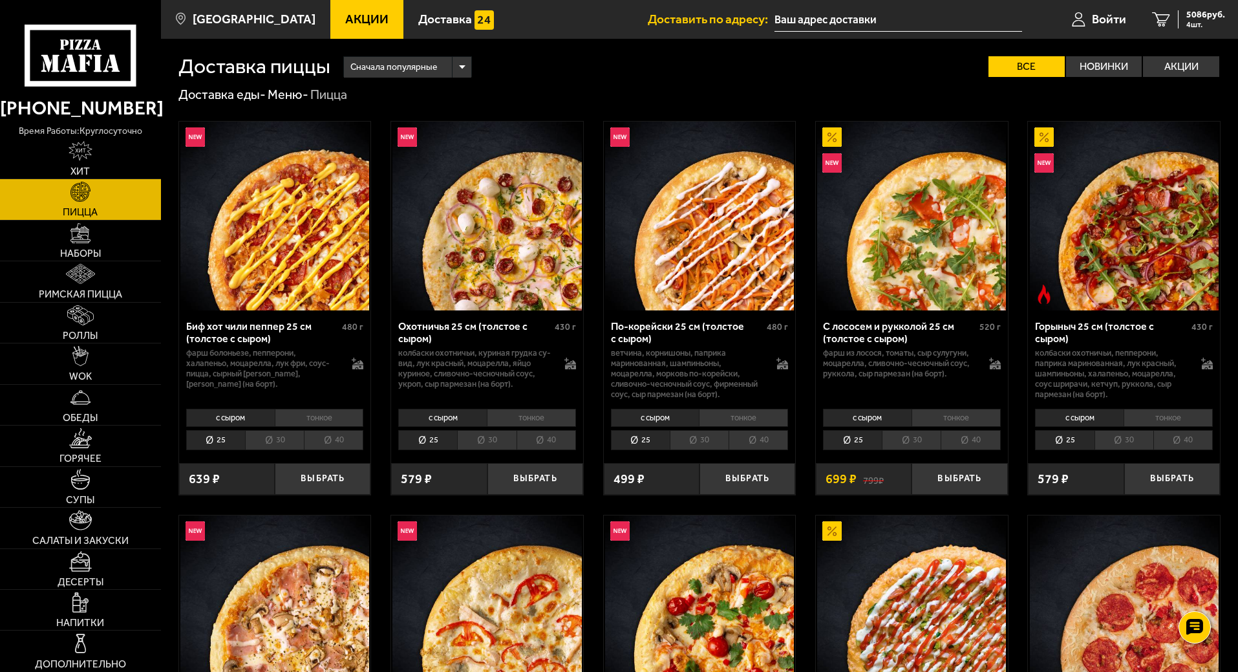
click at [534, 417] on li "тонкое" at bounding box center [531, 418] width 89 height 18
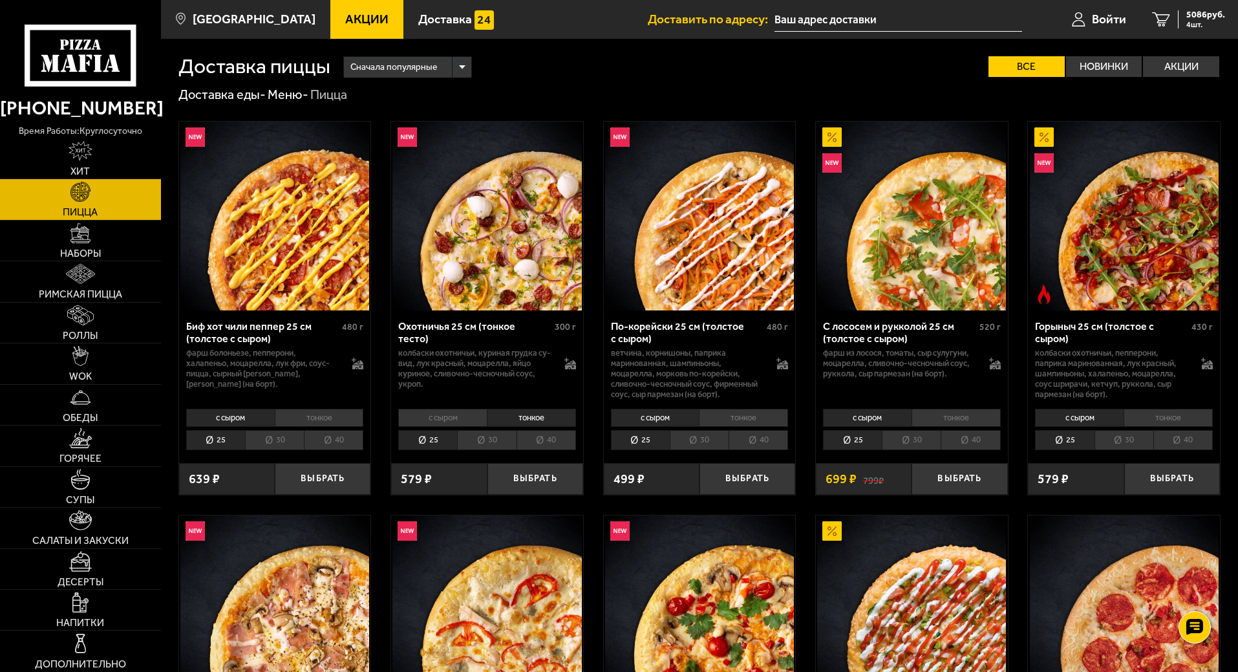
click at [480, 416] on li "с сыром" at bounding box center [442, 418] width 89 height 18
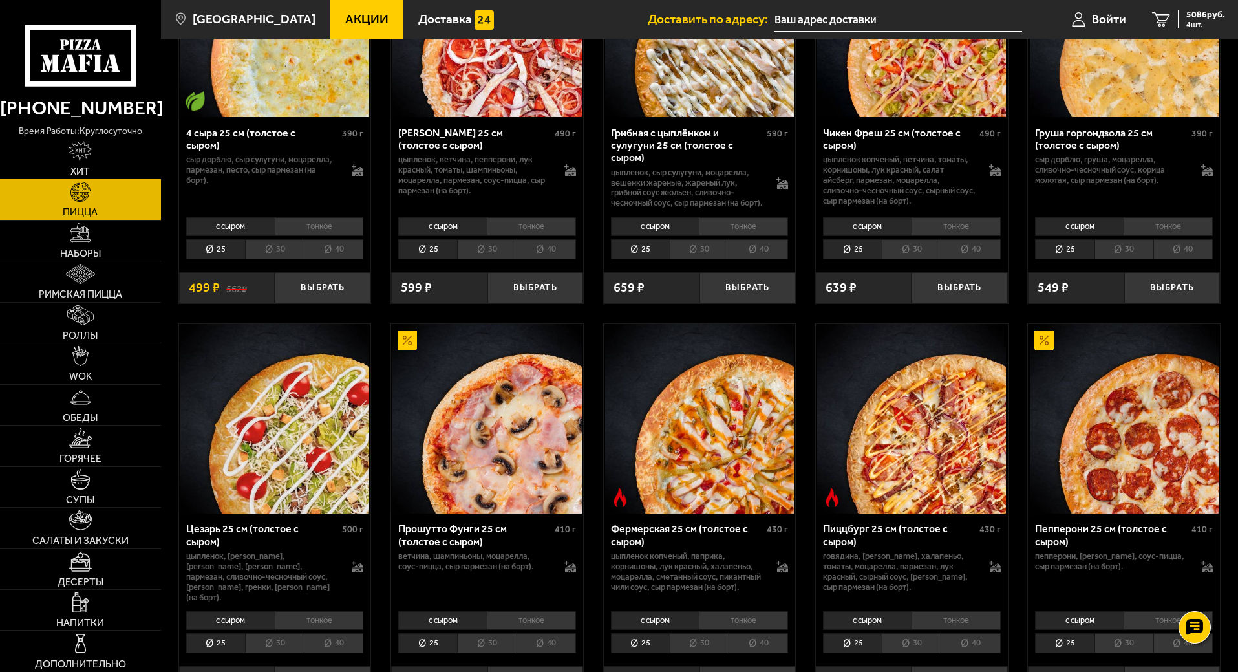
scroll to position [1099, 0]
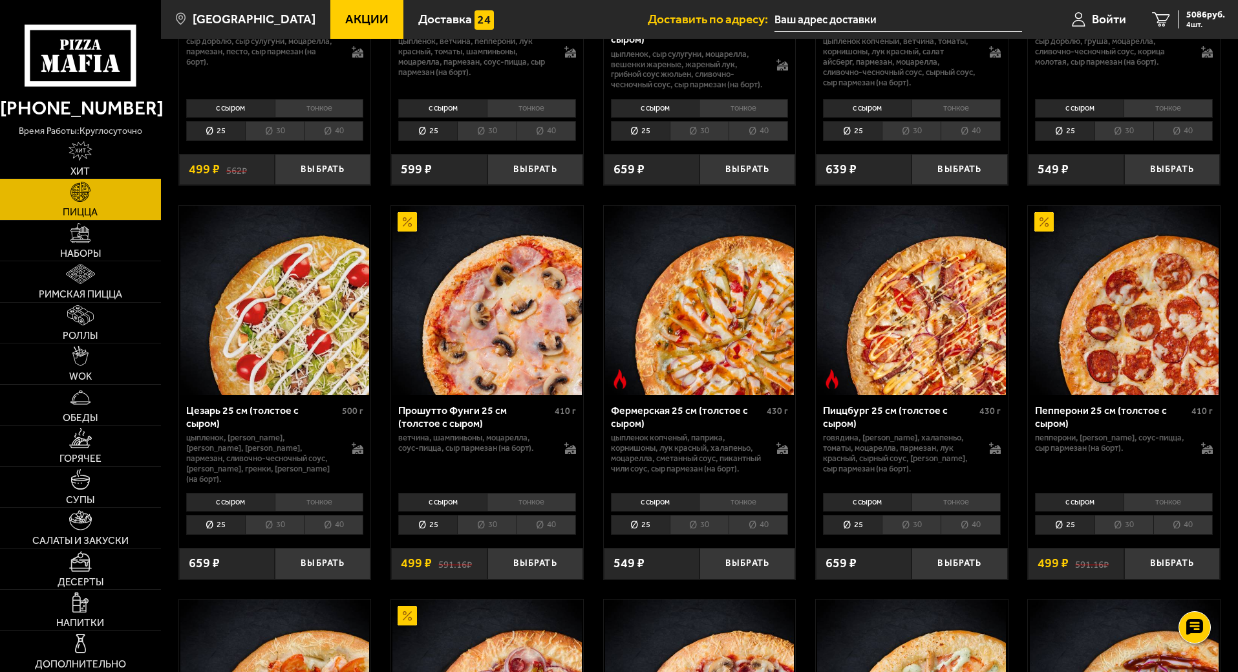
click at [542, 507] on li "тонкое" at bounding box center [531, 502] width 89 height 18
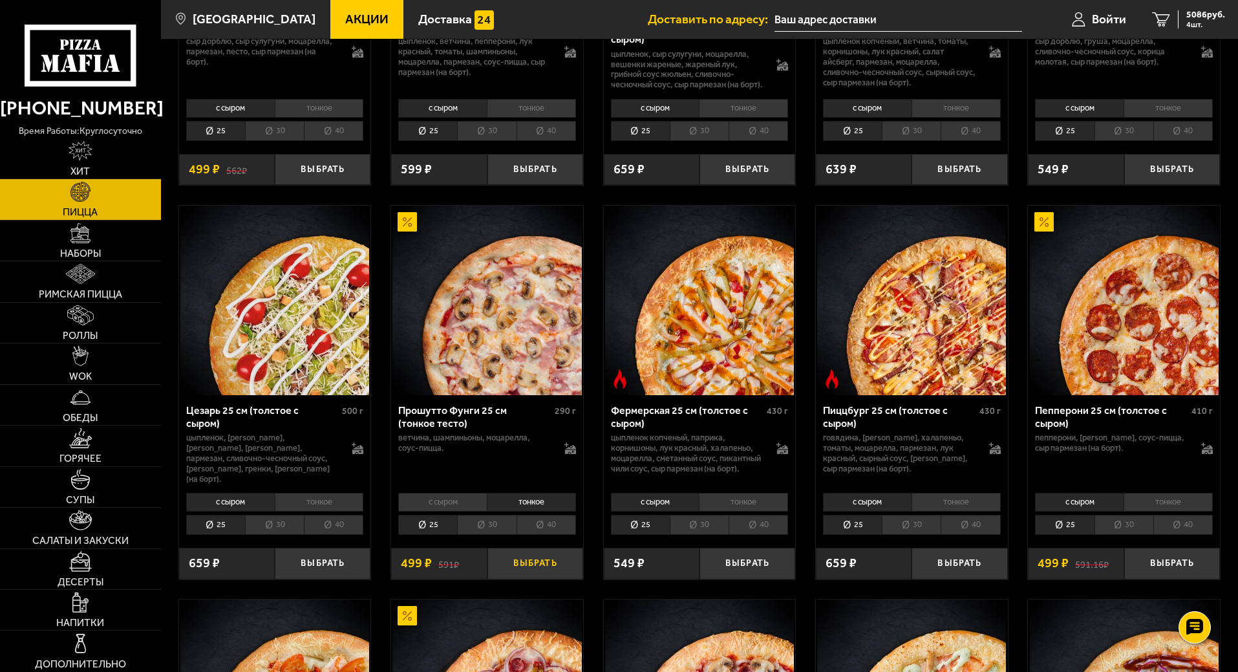
click at [545, 562] on button "Выбрать" at bounding box center [535, 563] width 96 height 32
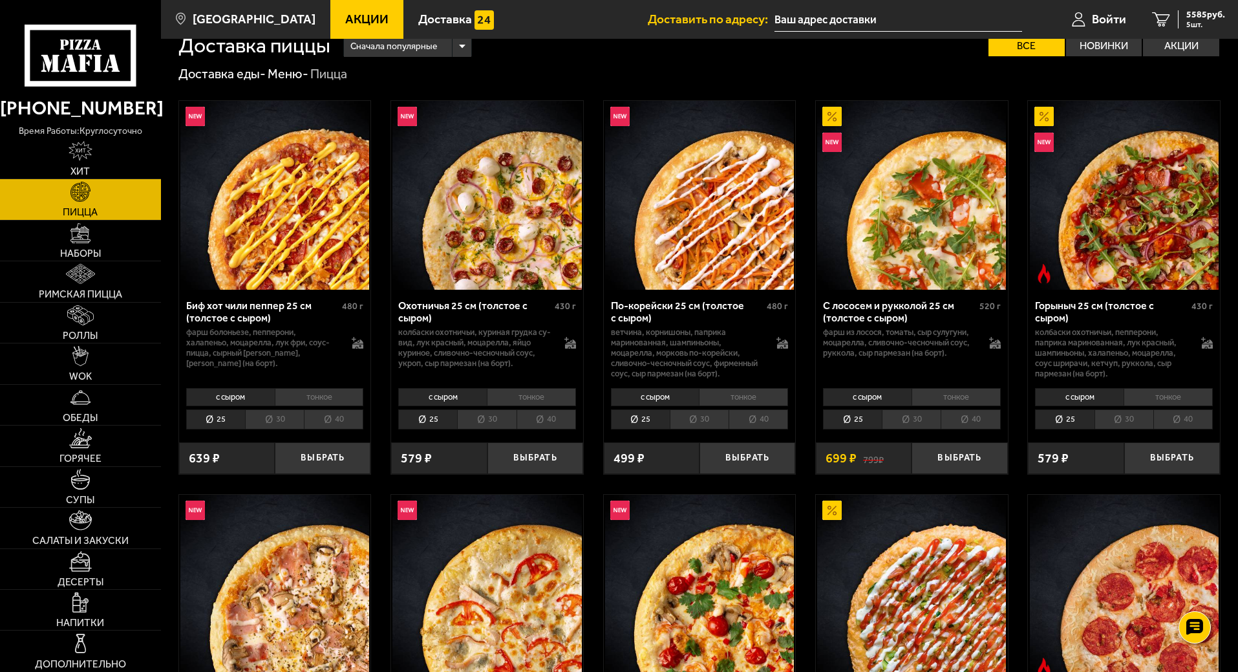
scroll to position [0, 0]
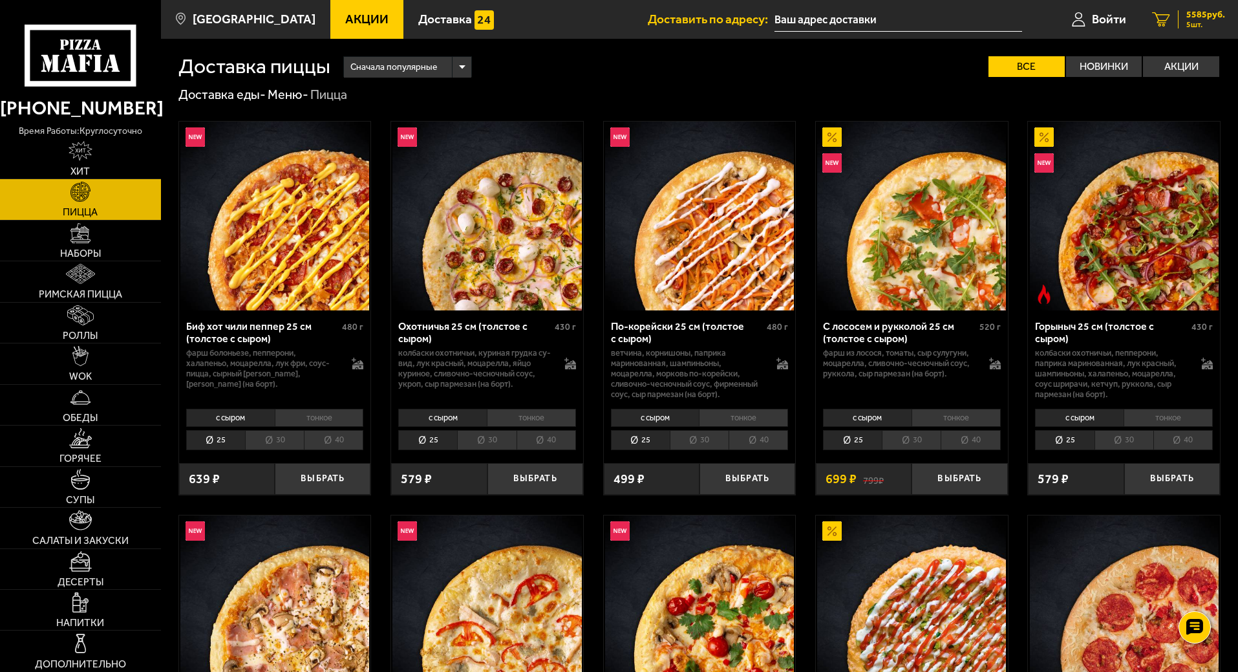
click at [1183, 16] on div "5585 руб. 5 шт." at bounding box center [1201, 19] width 47 height 18
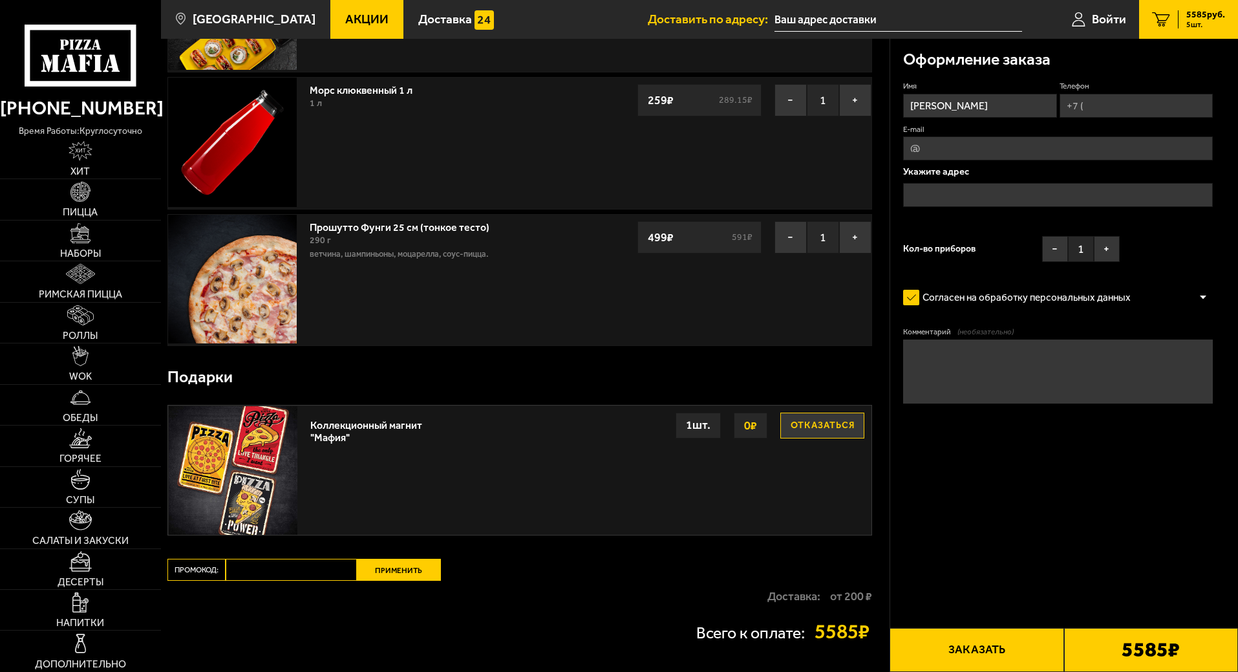
scroll to position [564, 0]
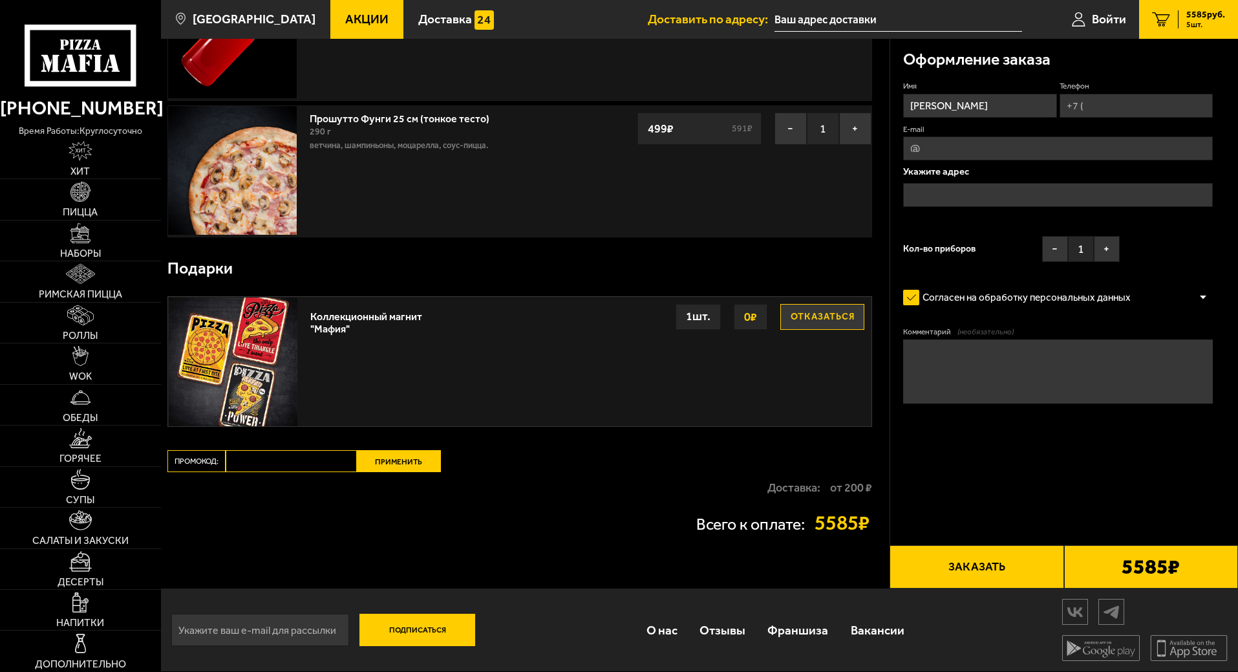
click at [812, 323] on button "Отказаться" at bounding box center [822, 317] width 84 height 26
click at [252, 458] on input "Промокод:" at bounding box center [291, 461] width 131 height 22
paste input "START14"
type input "START14"
click at [392, 456] on button "Применить" at bounding box center [399, 461] width 84 height 22
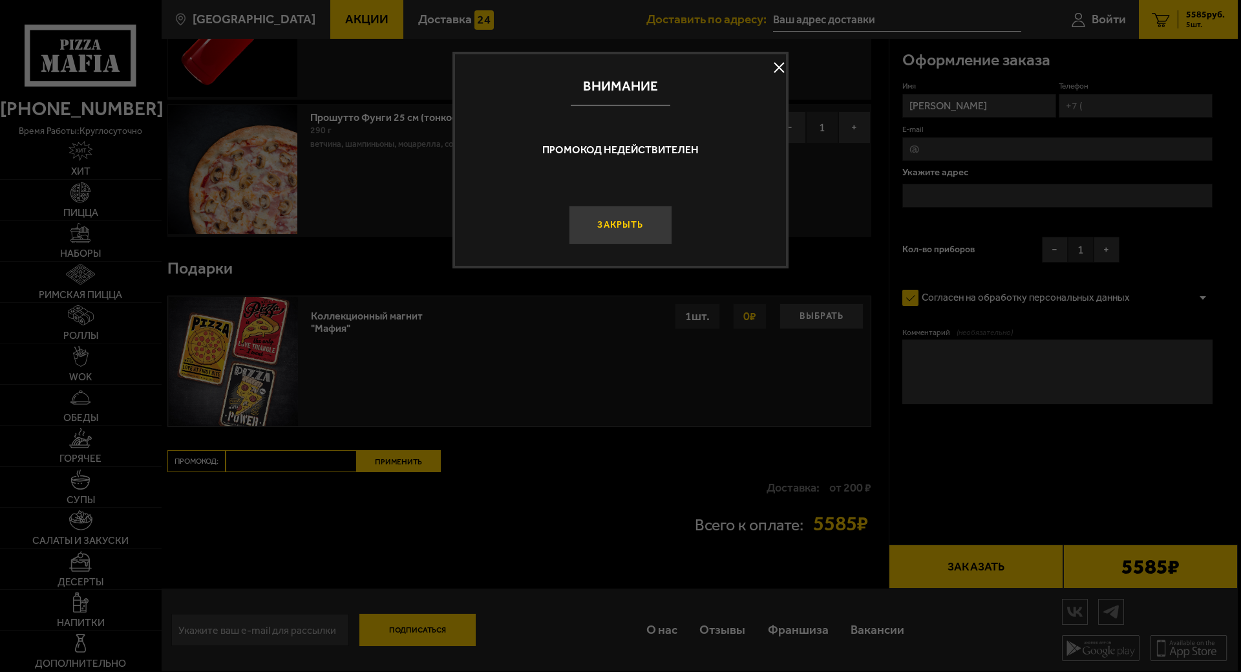
click at [643, 222] on button "Закрыть" at bounding box center [620, 225] width 103 height 39
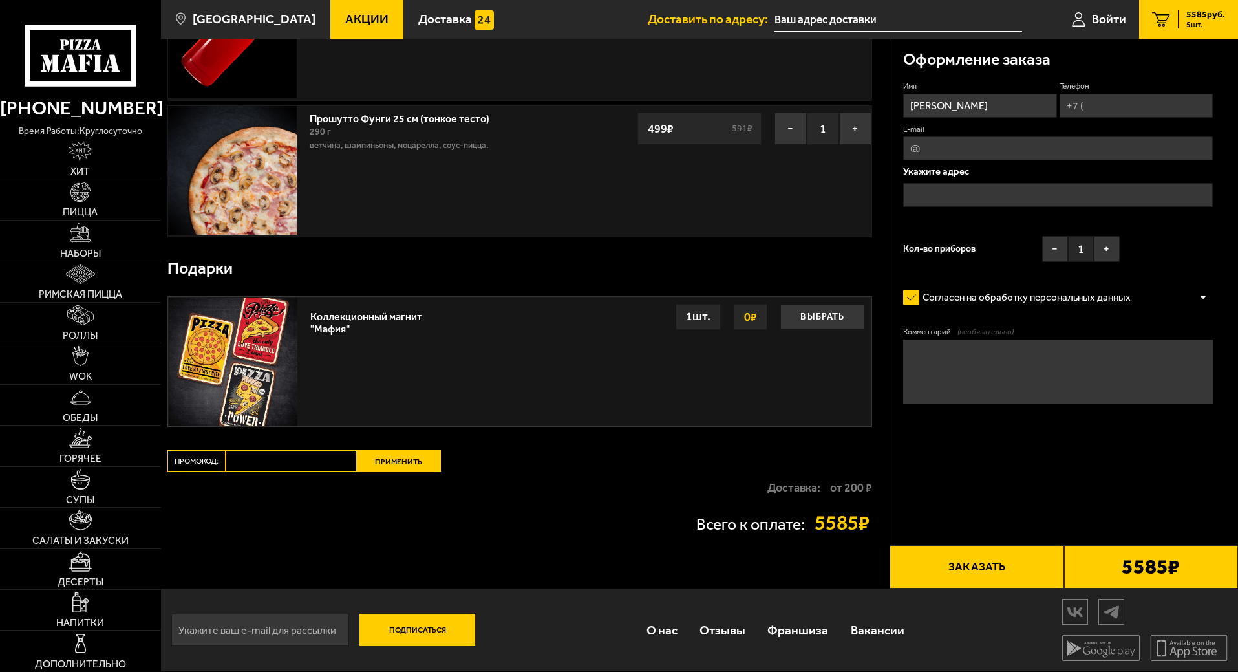
drag, startPoint x: 283, startPoint y: 473, endPoint x: 287, endPoint y: 467, distance: 7.5
click at [284, 471] on div "Ваш заказ Очистить корзину Доставка еды - Корзина Вкусная парочка 860 г Чикен Б…" at bounding box center [525, 33] width 728 height 1110
click at [288, 465] on input "Промокод:" at bounding box center [291, 461] width 131 height 22
paste input "maf5050"
type input "maf5050"
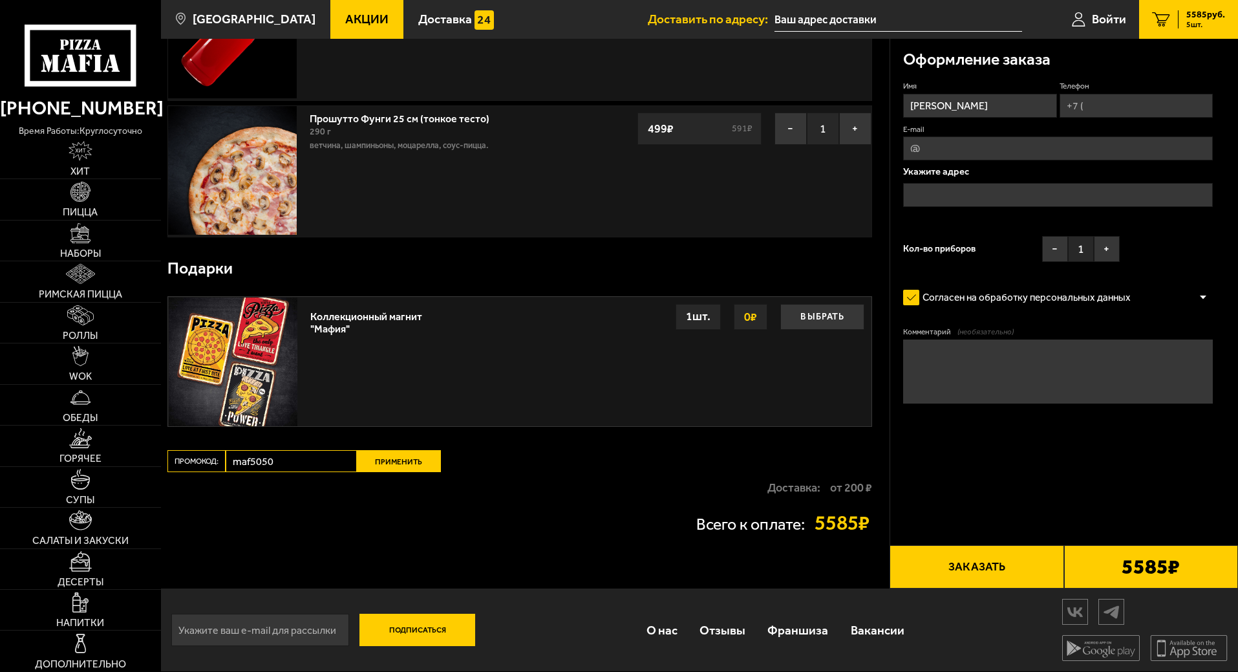
click at [381, 460] on button "Применить" at bounding box center [399, 461] width 84 height 22
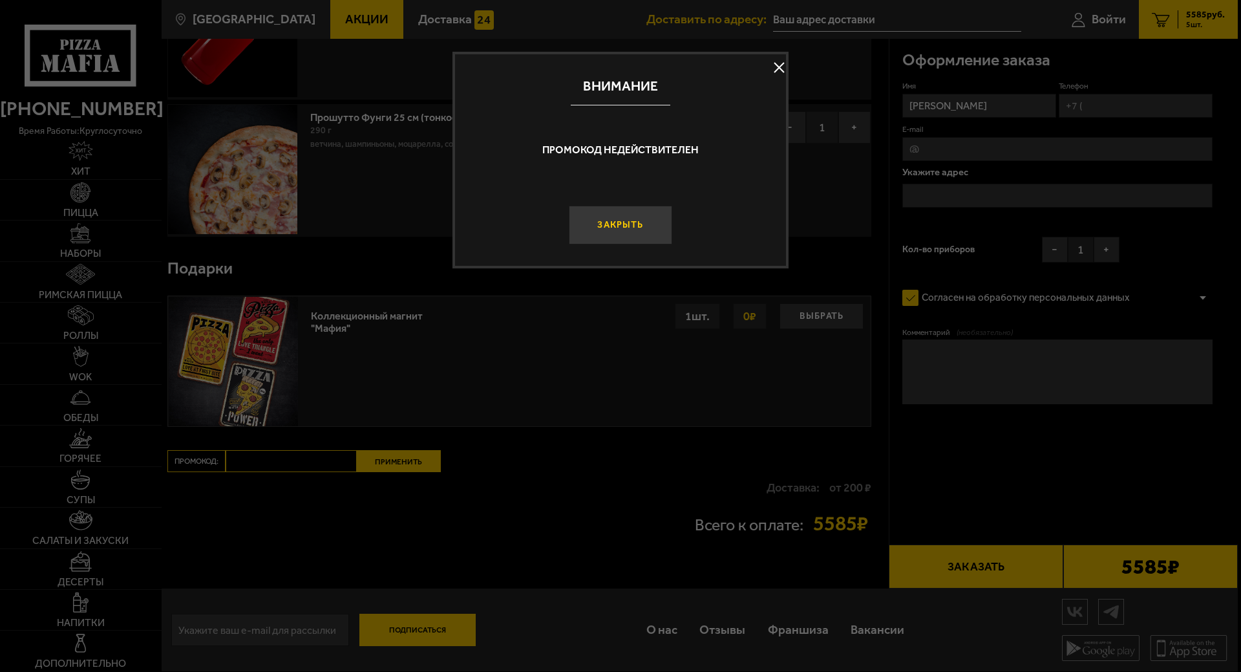
click at [610, 220] on button "Закрыть" at bounding box center [620, 225] width 103 height 39
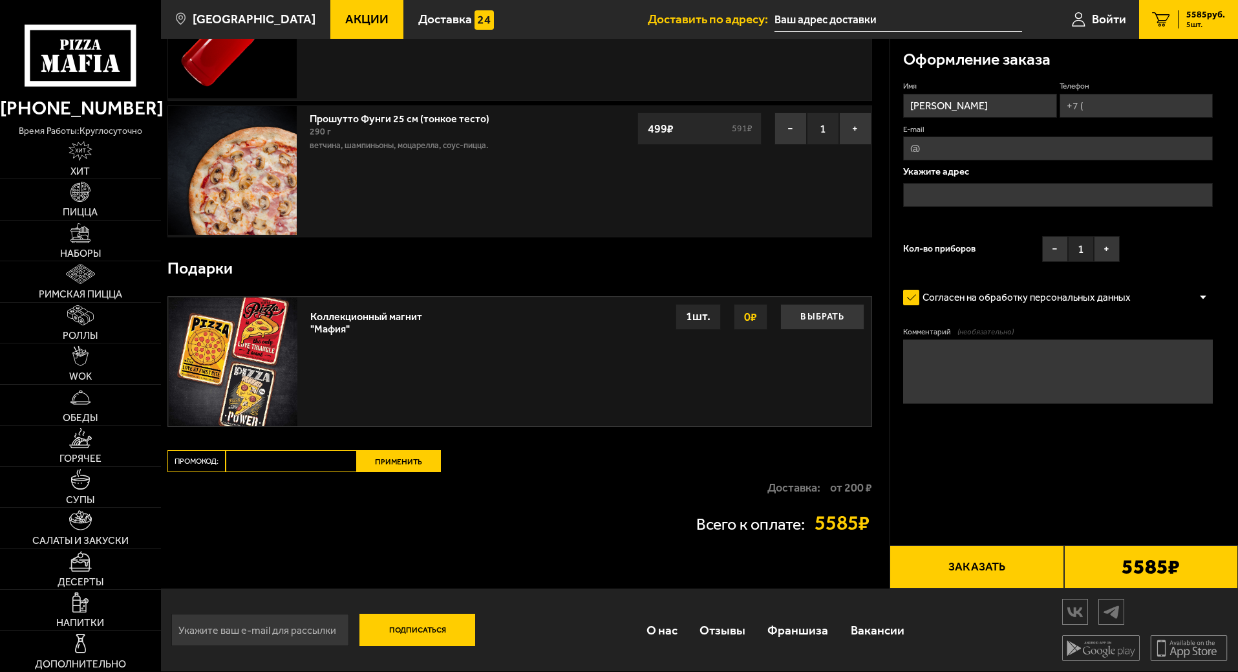
click at [1021, 571] on button "Заказать" at bounding box center [976, 567] width 174 height 44
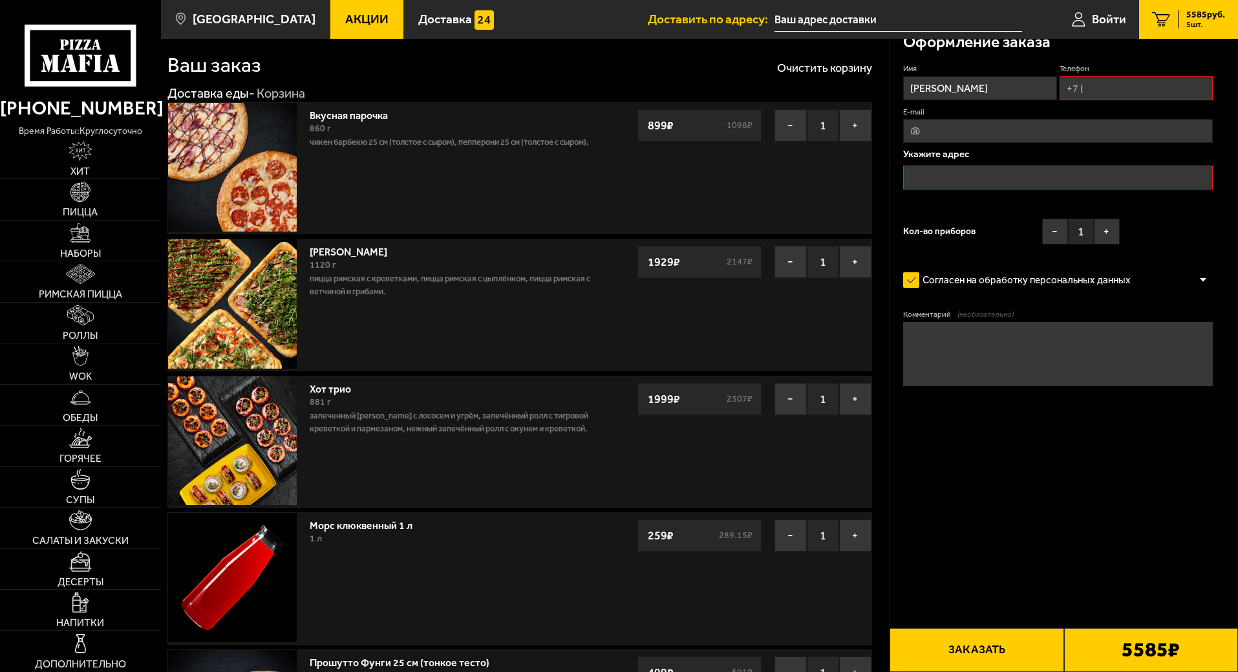
scroll to position [0, 0]
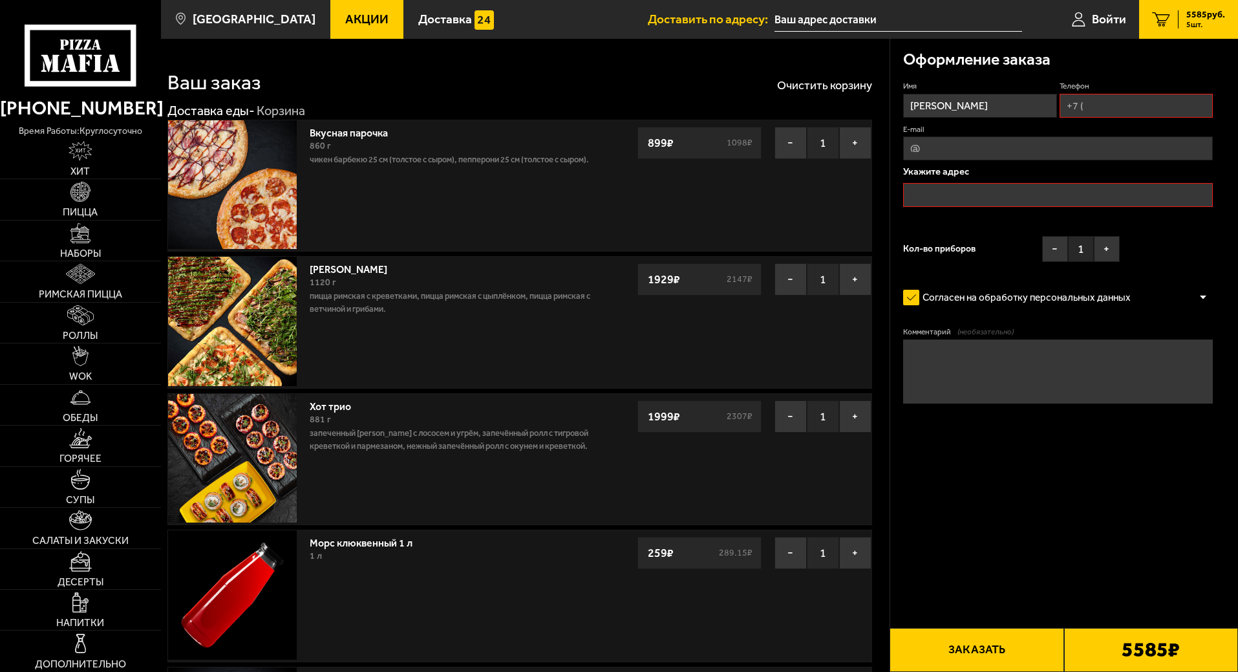
click at [972, 186] on input "text" at bounding box center [1058, 195] width 310 height 24
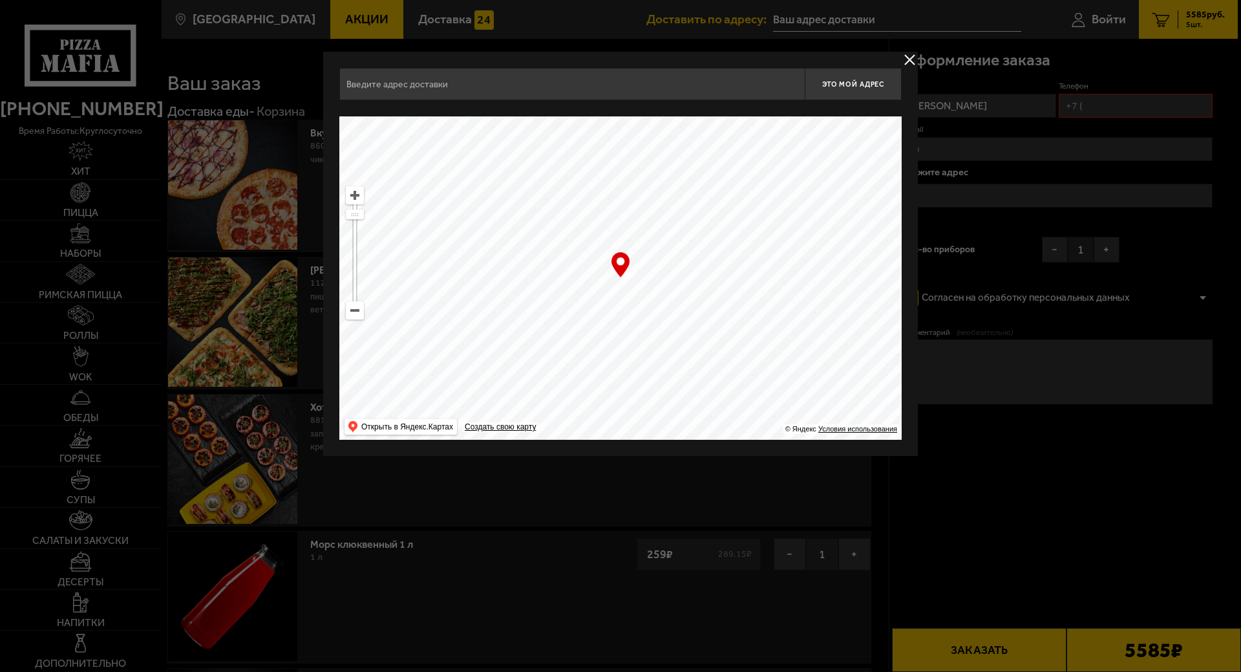
click at [978, 198] on div at bounding box center [620, 336] width 1241 height 672
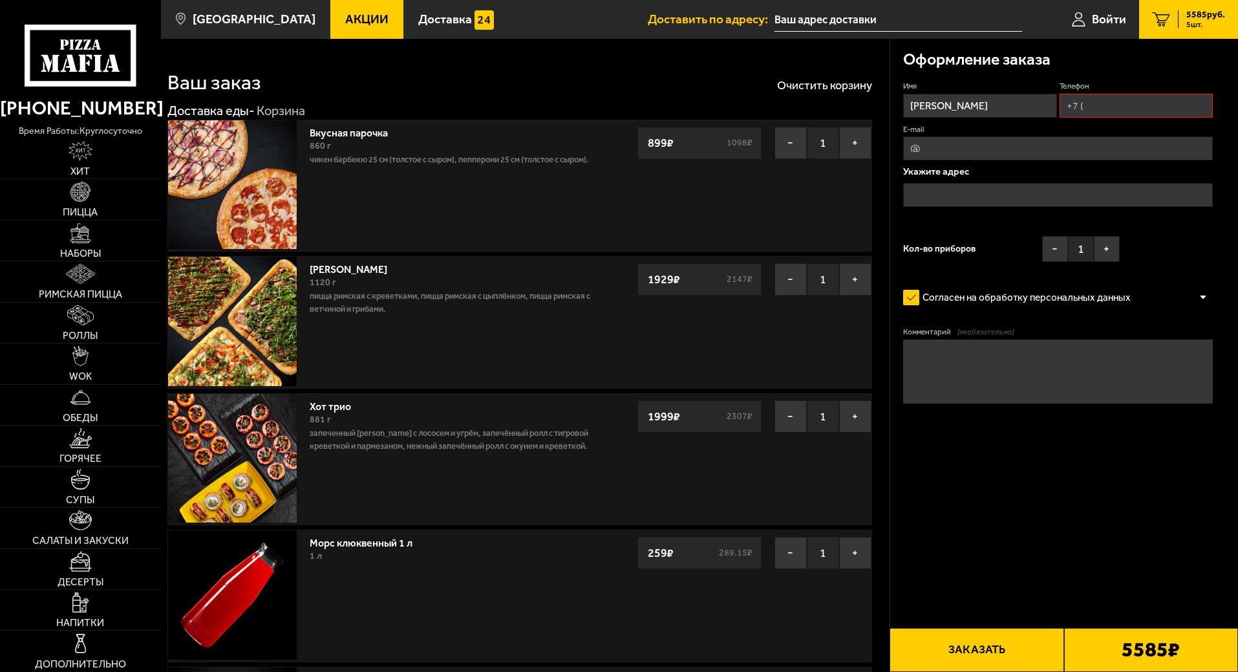
click at [969, 199] on input "text" at bounding box center [1058, 195] width 310 height 24
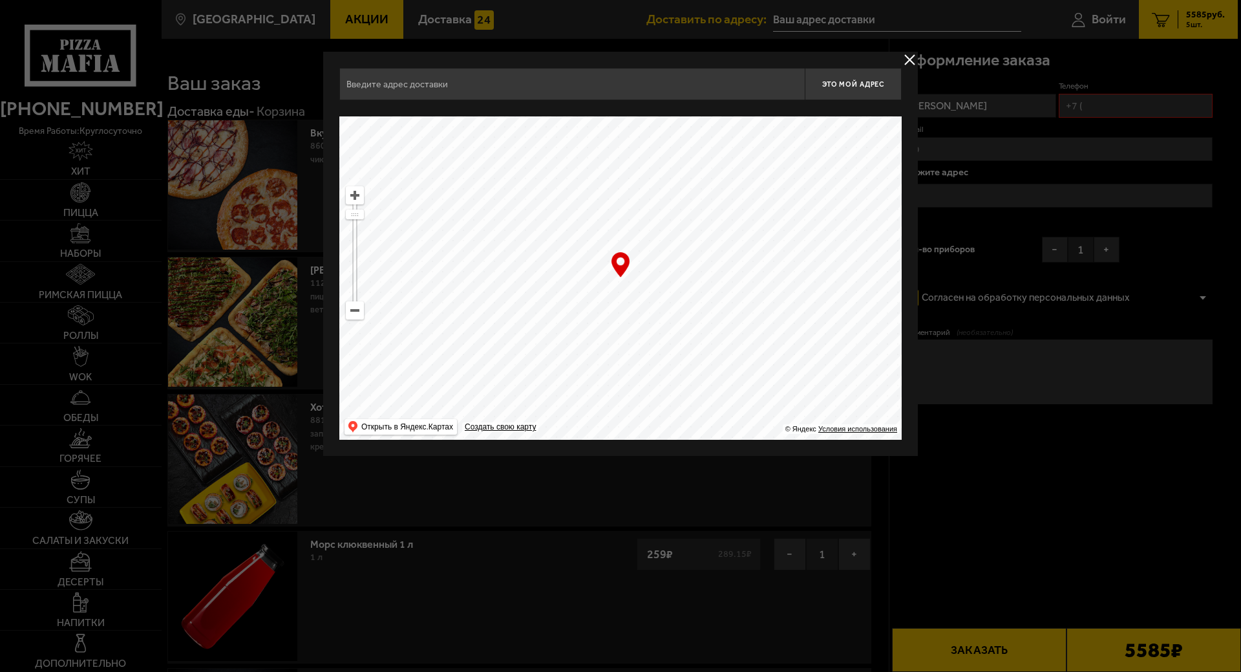
drag, startPoint x: 630, startPoint y: 346, endPoint x: 556, endPoint y: 261, distance: 112.7
click at [537, 244] on ymaps at bounding box center [620, 277] width 562 height 323
type input "[STREET_ADDRESS]"
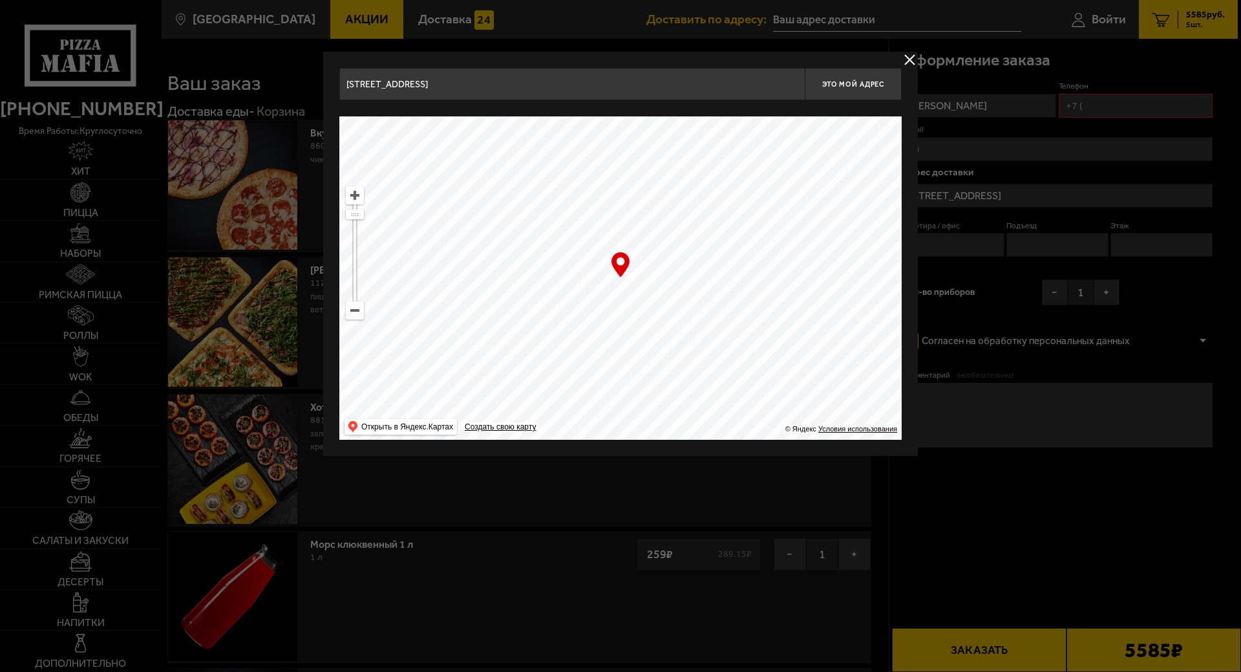
drag, startPoint x: 546, startPoint y: 297, endPoint x: 568, endPoint y: 231, distance: 70.3
click at [568, 231] on ymaps at bounding box center [620, 277] width 562 height 323
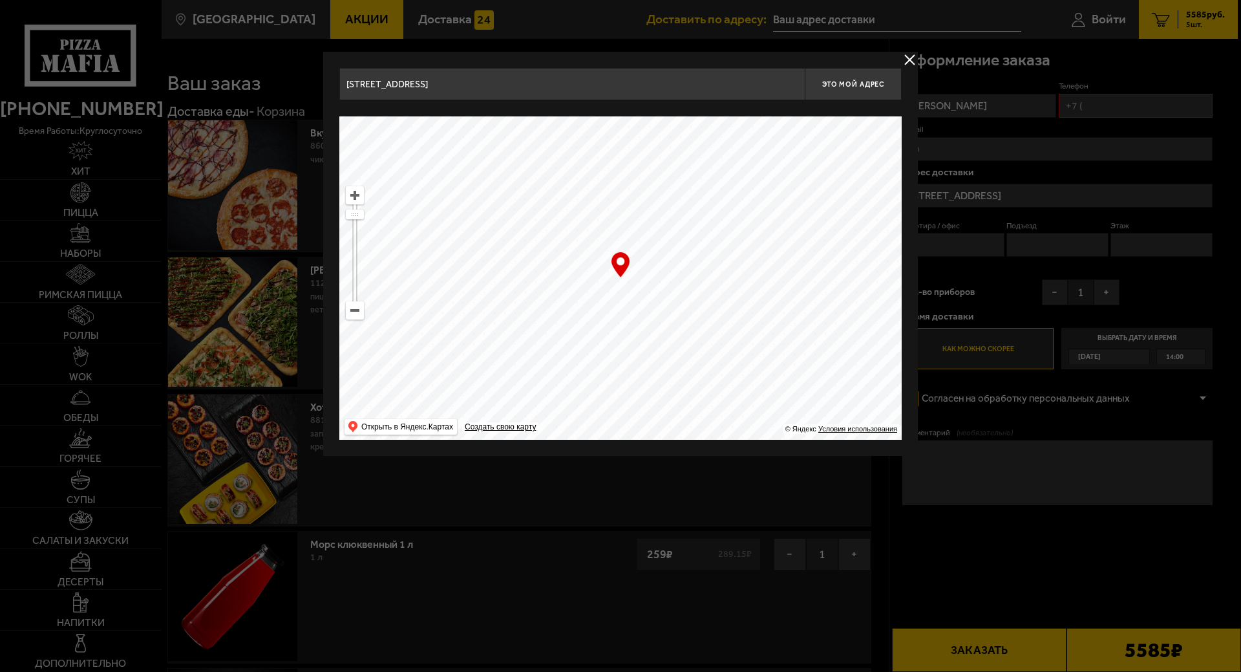
type input "[PERSON_NAME][STREET_ADDRESS]"
drag, startPoint x: 547, startPoint y: 328, endPoint x: 649, endPoint y: 253, distance: 126.6
click at [661, 236] on ymaps at bounding box center [620, 277] width 562 height 323
type input "[STREET_ADDRESS]"
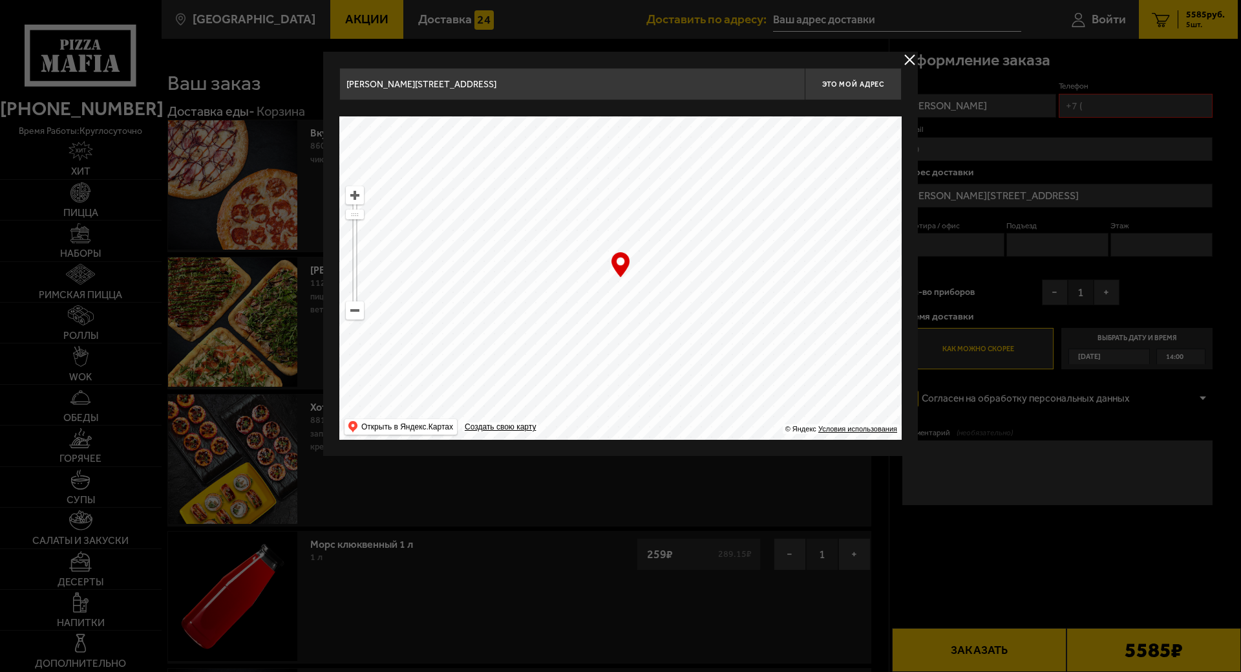
type input "[STREET_ADDRESS]"
drag, startPoint x: 586, startPoint y: 302, endPoint x: 615, endPoint y: 244, distance: 64.5
click at [615, 244] on ymaps at bounding box center [620, 277] width 562 height 323
type input "[STREET_ADDRESS]"
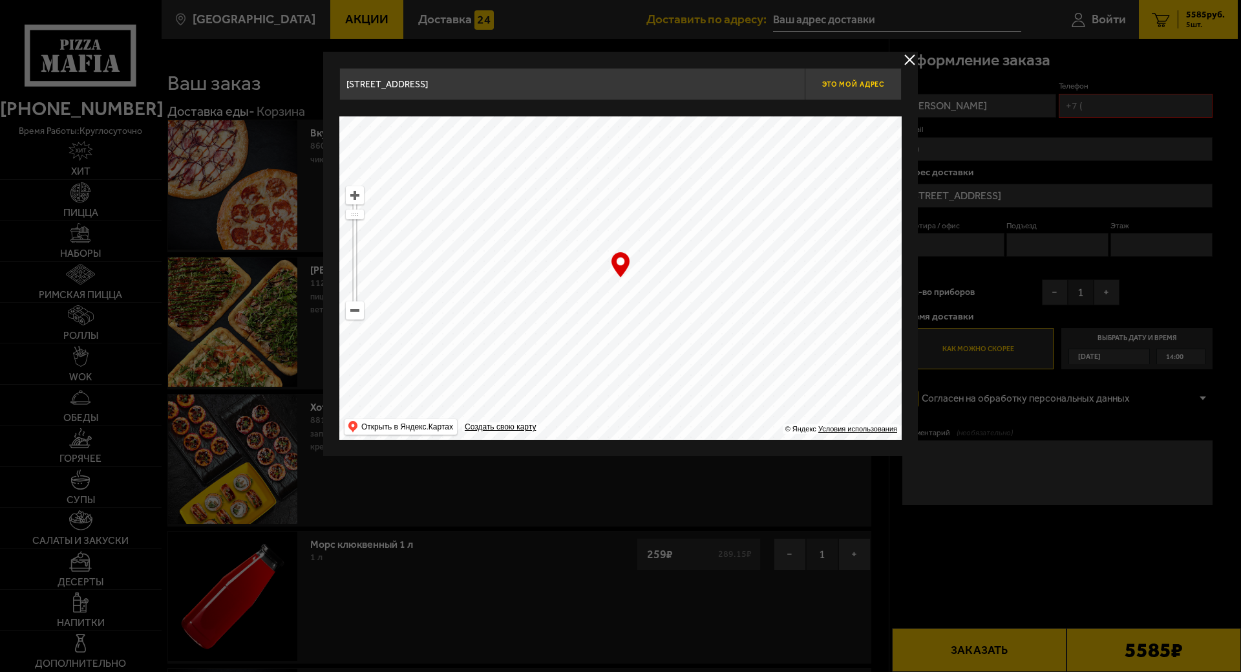
click at [857, 87] on span "Это мой адрес" at bounding box center [853, 84] width 62 height 8
type input "[STREET_ADDRESS]"
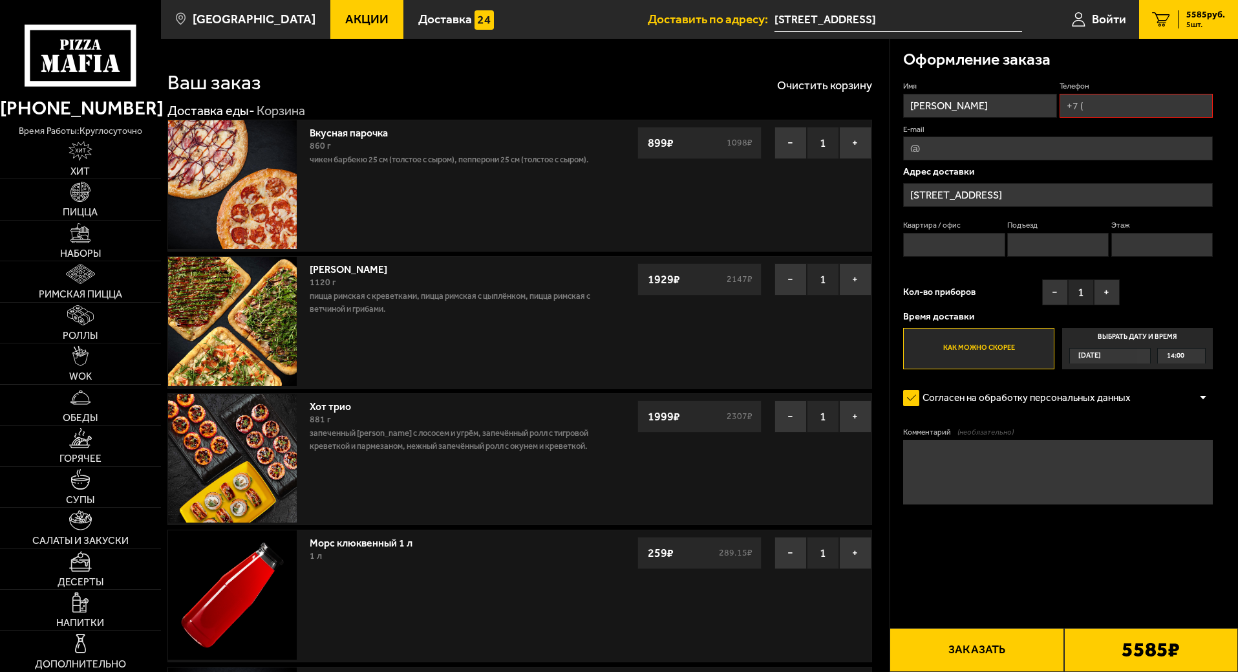
click at [953, 244] on input "Квартира / офис" at bounding box center [953, 245] width 101 height 24
click at [1088, 243] on input "Подъезд" at bounding box center [1057, 245] width 101 height 24
click at [1152, 247] on input "Этаж" at bounding box center [1161, 245] width 101 height 24
type input "2"
click at [1019, 467] on textarea "Комментарий (необязательно)" at bounding box center [1058, 472] width 310 height 65
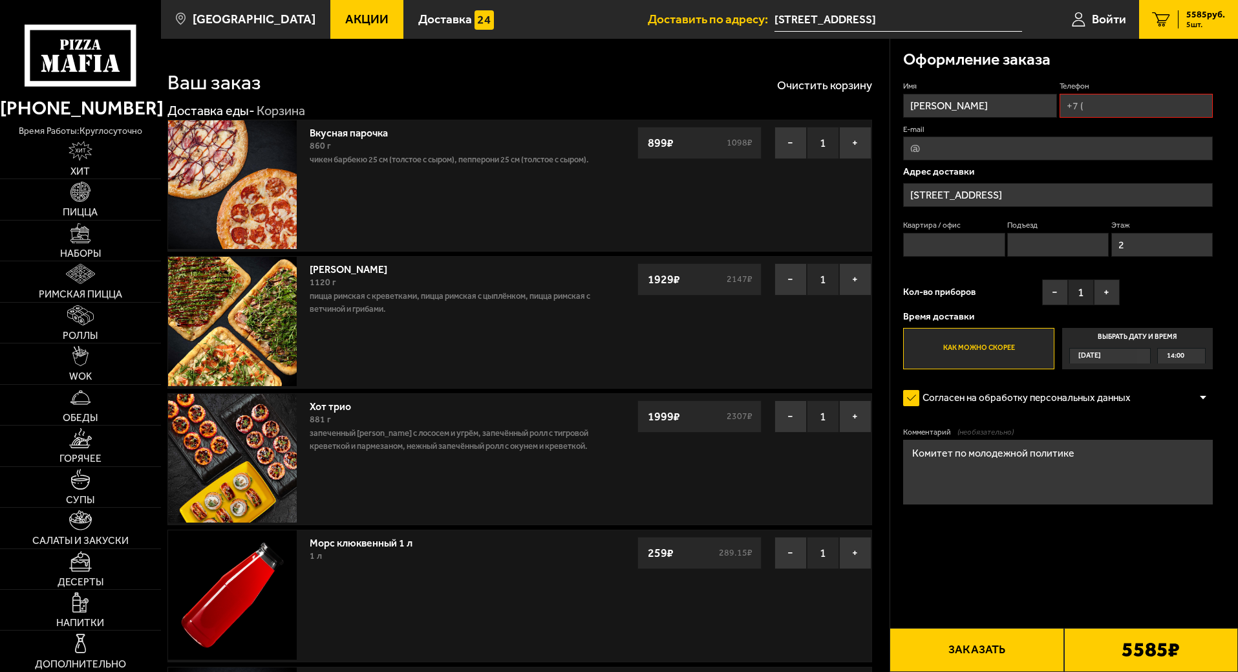
click at [1136, 354] on div "[DATE]" at bounding box center [1104, 355] width 68 height 15
click at [0, 0] on input "Выбрать дату и время [DATE] 14:00" at bounding box center [0, 0] width 0 height 0
click at [1163, 353] on div "14:00" at bounding box center [1181, 355] width 47 height 15
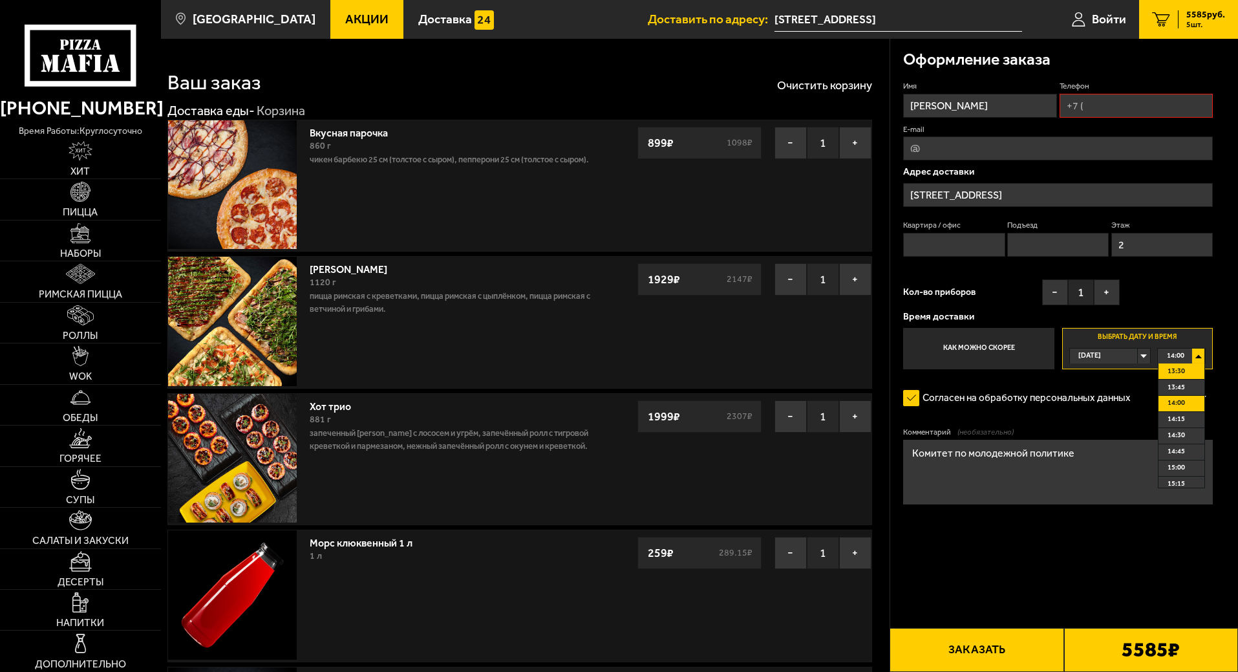
click at [1191, 365] on li "13:30" at bounding box center [1181, 371] width 46 height 16
click at [1199, 359] on div "13:30" at bounding box center [1181, 355] width 47 height 15
click at [1010, 343] on label "Как можно скорее" at bounding box center [978, 348] width 151 height 41
click at [0, 0] on input "Как можно скорее" at bounding box center [0, 0] width 0 height 0
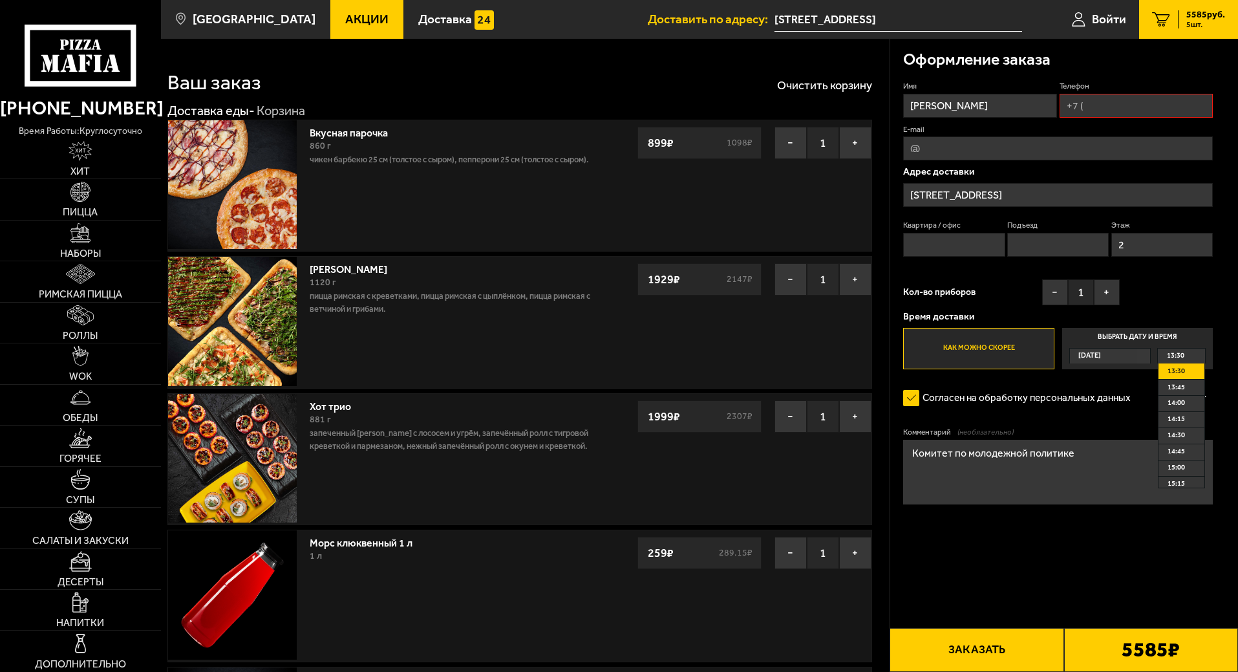
click at [1100, 469] on textarea "Комитет по молодежной политике" at bounding box center [1058, 472] width 310 height 65
click at [1093, 462] on textarea "Комитет по молодежной политике" at bounding box center [1058, 472] width 310 height 65
type textarea "Комитет по молодежной политике. перед входом позвонить"
click at [1017, 651] on button "Заказать" at bounding box center [976, 650] width 174 height 44
click at [959, 243] on input "Квартира / офис" at bounding box center [953, 245] width 101 height 24
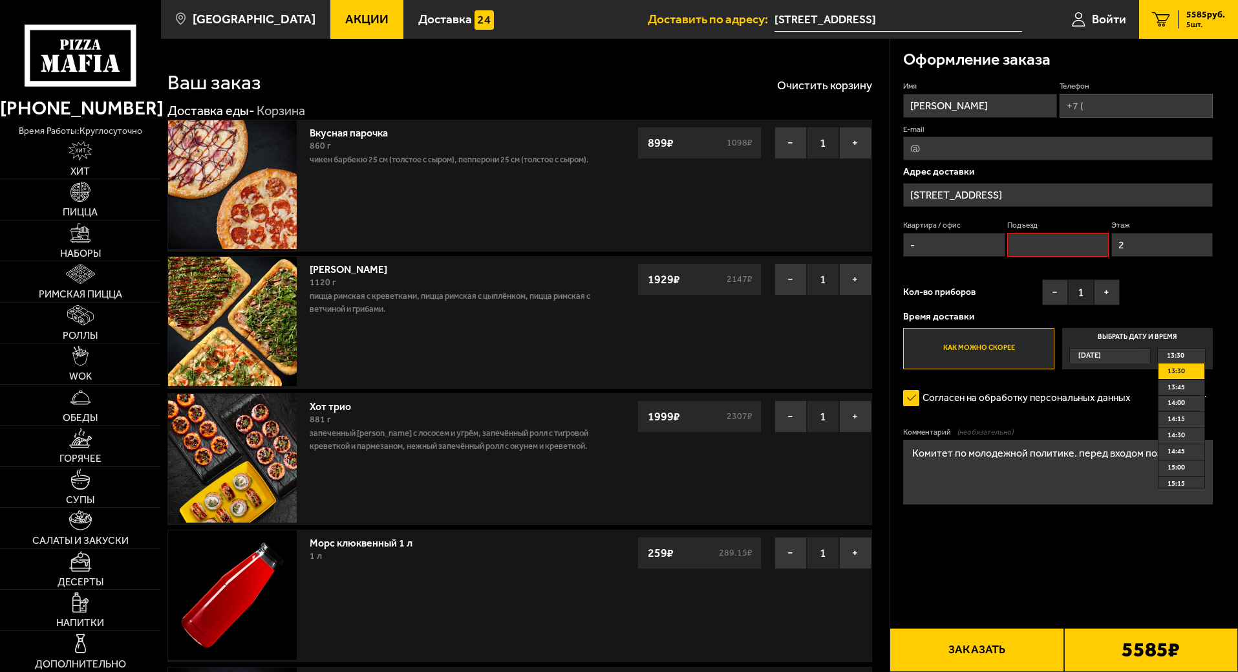
type input "-"
click at [1071, 273] on div "Имя [PERSON_NAME] E-mail Адрес доставки [STREET_ADDRESS] Квартира / офис - Подъ…" at bounding box center [1058, 225] width 310 height 288
drag, startPoint x: 1057, startPoint y: 257, endPoint x: 1049, endPoint y: 246, distance: 13.5
click at [1049, 246] on div "Квартира / офис - Подъезд Этаж 2" at bounding box center [1058, 241] width 310 height 43
click at [1049, 246] on input "Подъезд" at bounding box center [1057, 245] width 101 height 24
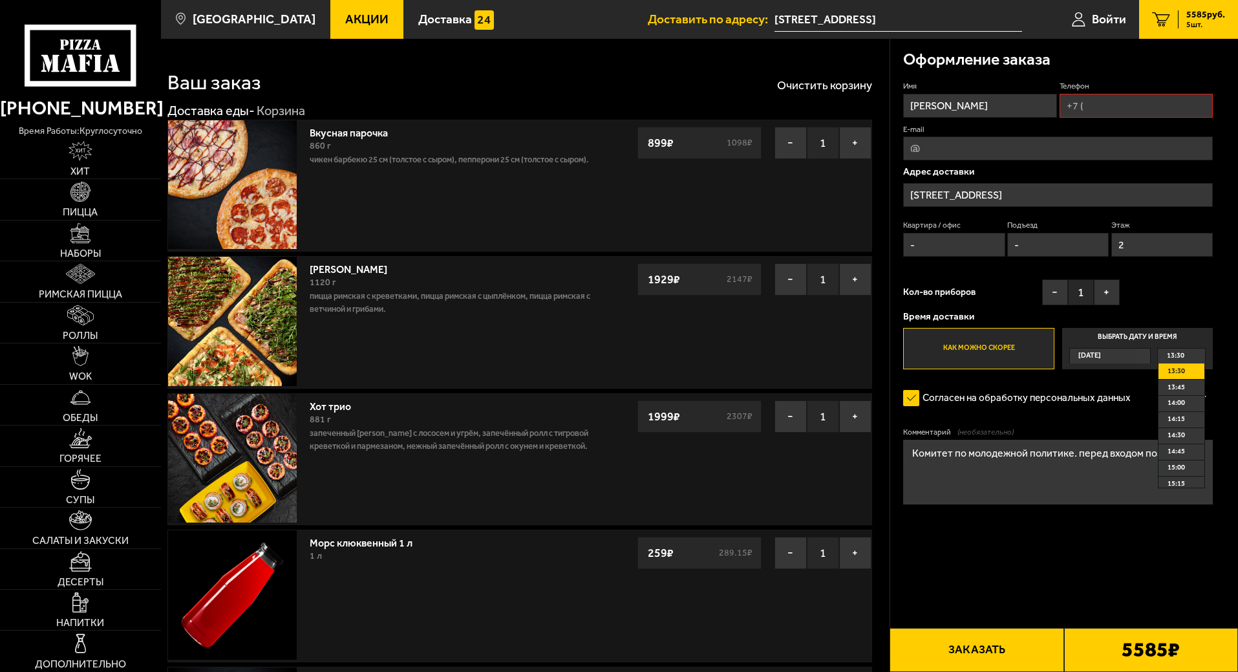
type input "-"
click at [1024, 651] on button "Заказать" at bounding box center [976, 650] width 174 height 44
click at [1123, 116] on input "Телефон" at bounding box center [1135, 106] width 153 height 24
type input "[PHONE_NUMBER]"
click at [1040, 139] on input "E-mail" at bounding box center [1058, 148] width 310 height 24
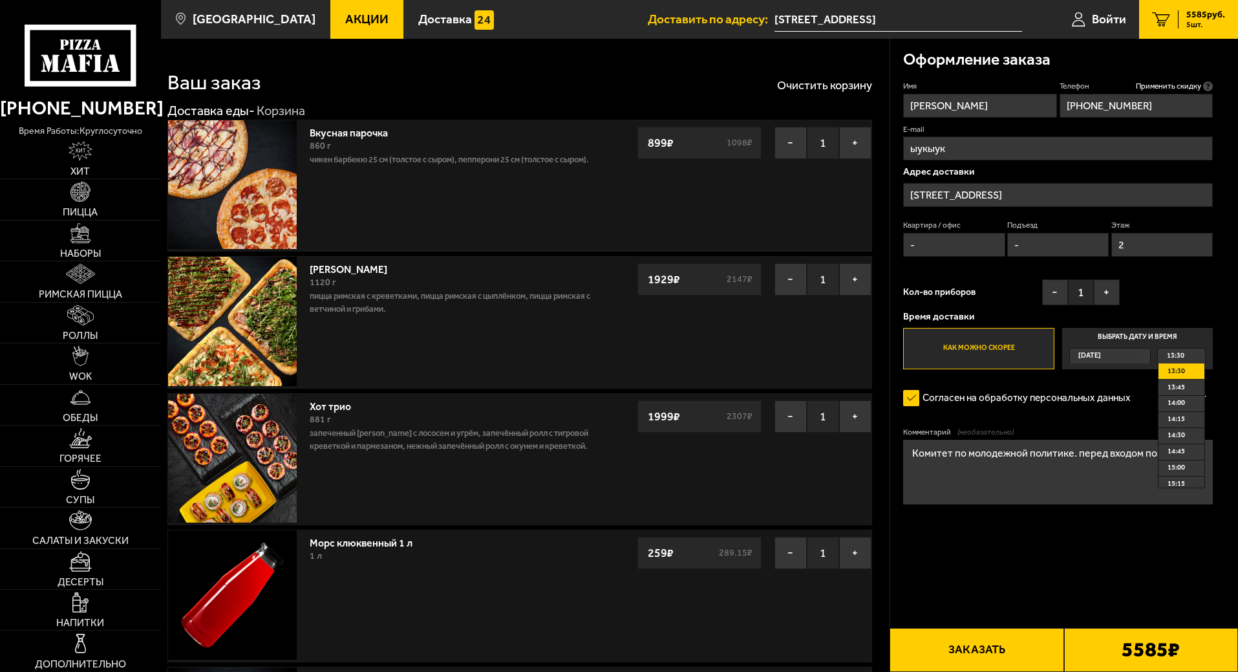
drag, startPoint x: 975, startPoint y: 149, endPoint x: 824, endPoint y: 169, distance: 151.9
click at [824, 169] on section "Ваш заказ Очистить корзину Доставка еды - Корзина Вкусная парочка 860 г Чикен Б…" at bounding box center [699, 594] width 1077 height 1110
type input "[EMAIL_ADDRESS][DOMAIN_NAME]"
click at [1030, 531] on form "Имя [PERSON_NAME] Телефон Применить скидку Вы будете зарегистрированы автоматич…" at bounding box center [1058, 331] width 310 height 500
click at [1050, 649] on button "Заказать" at bounding box center [976, 650] width 174 height 44
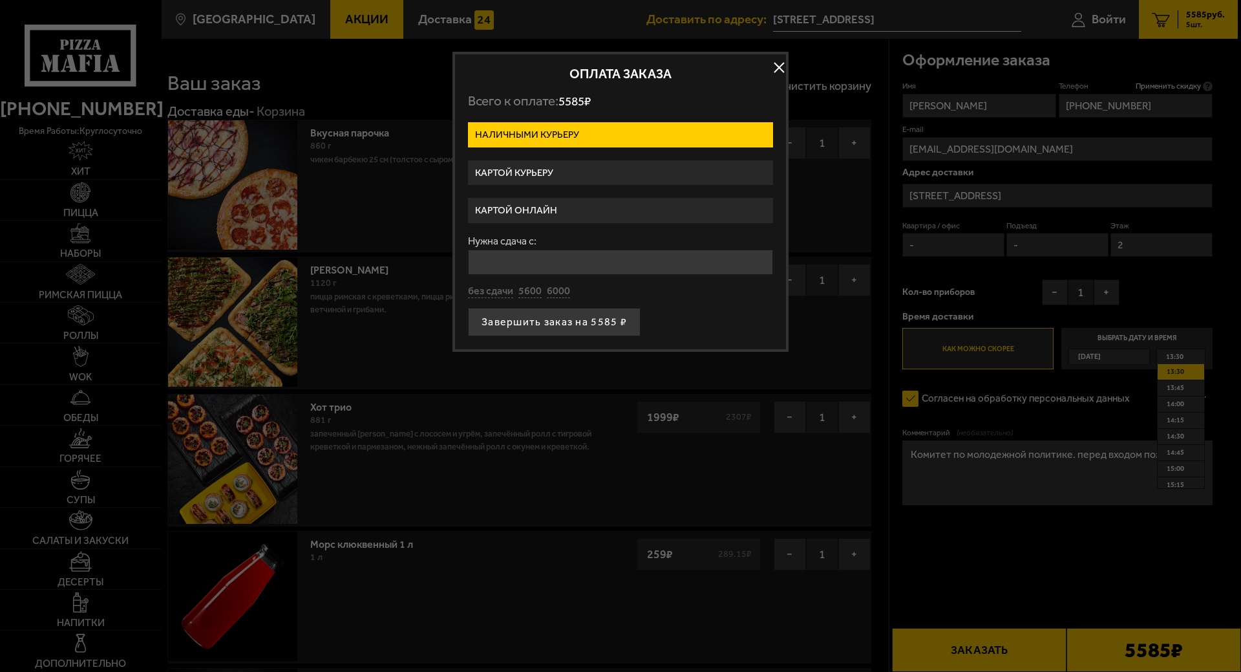
click at [588, 173] on label "Картой курьеру" at bounding box center [620, 172] width 305 height 25
click at [0, 0] on input "Картой курьеру" at bounding box center [0, 0] width 0 height 0
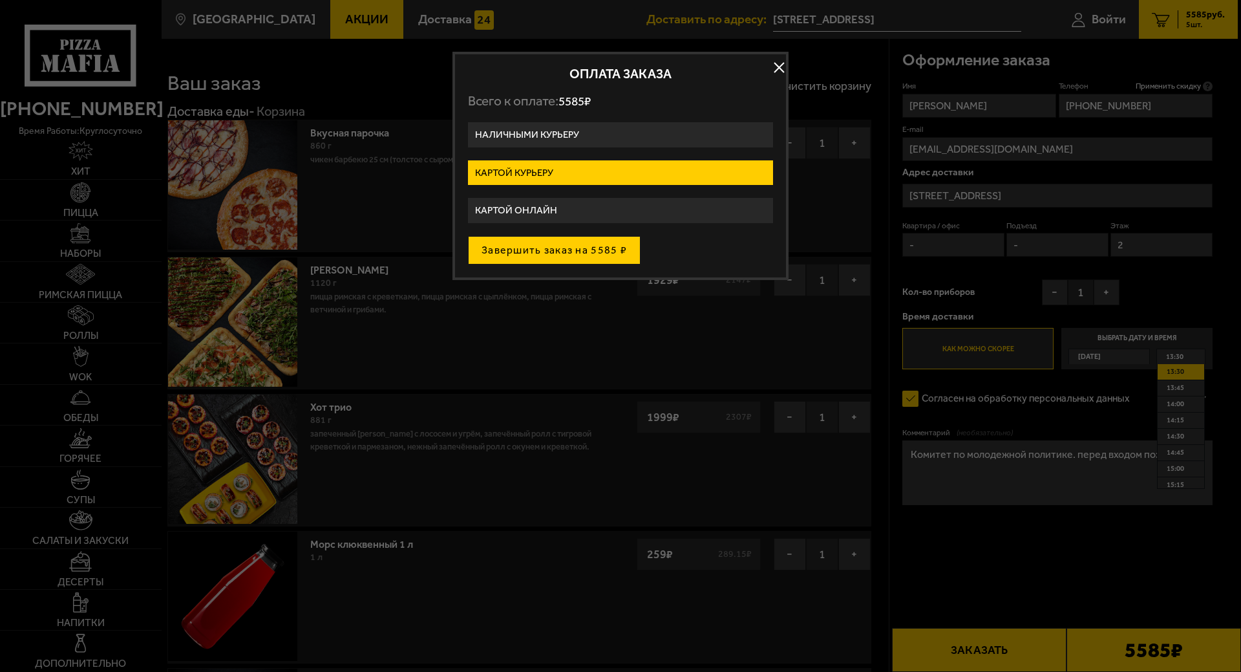
click at [581, 253] on button "Завершить заказ на 5585 ₽" at bounding box center [554, 250] width 173 height 28
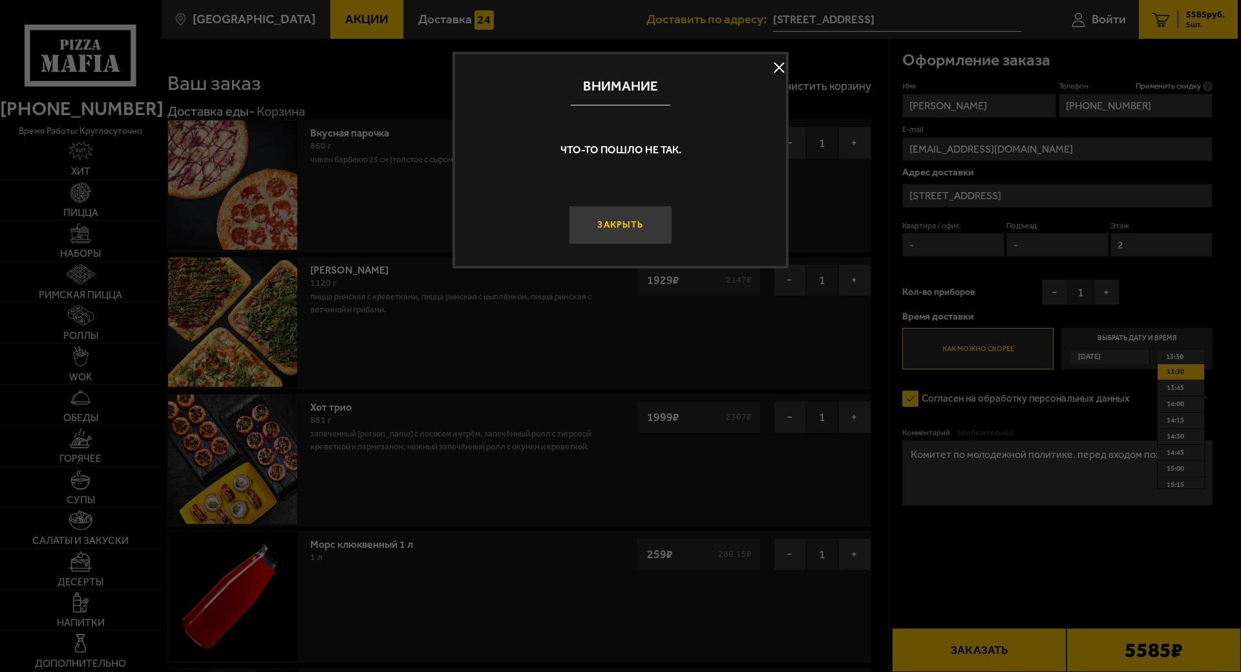
click at [600, 228] on button "Закрыть" at bounding box center [620, 225] width 103 height 39
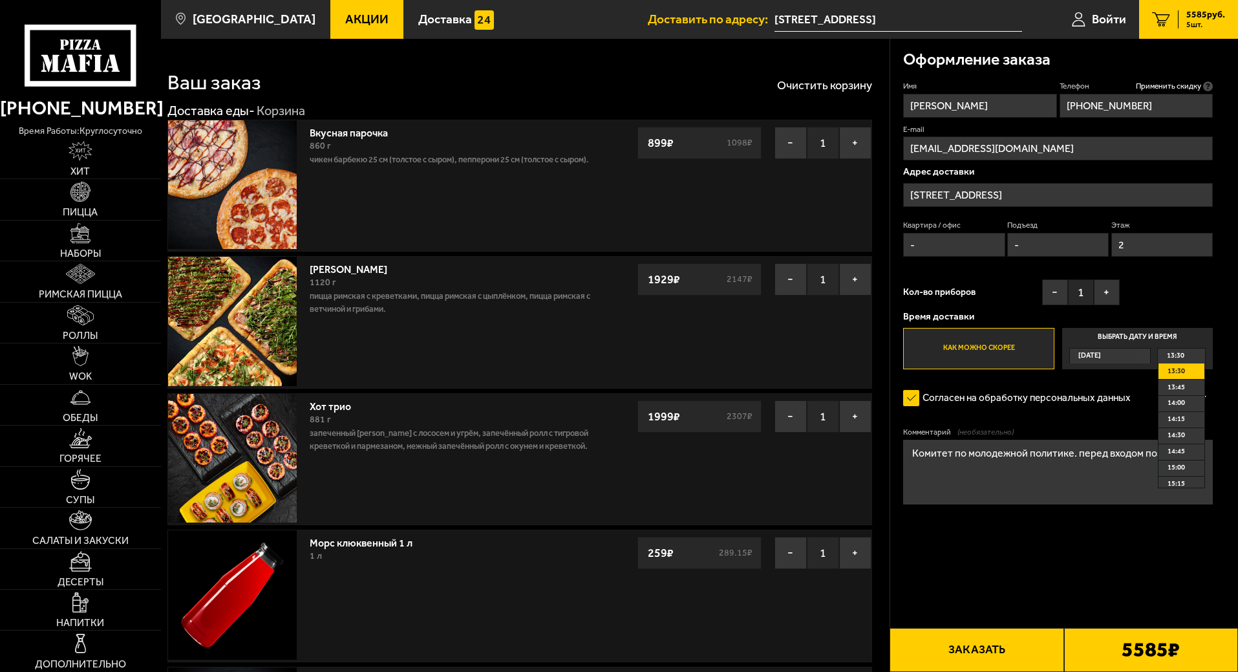
click at [1038, 635] on button "Заказать" at bounding box center [976, 650] width 174 height 44
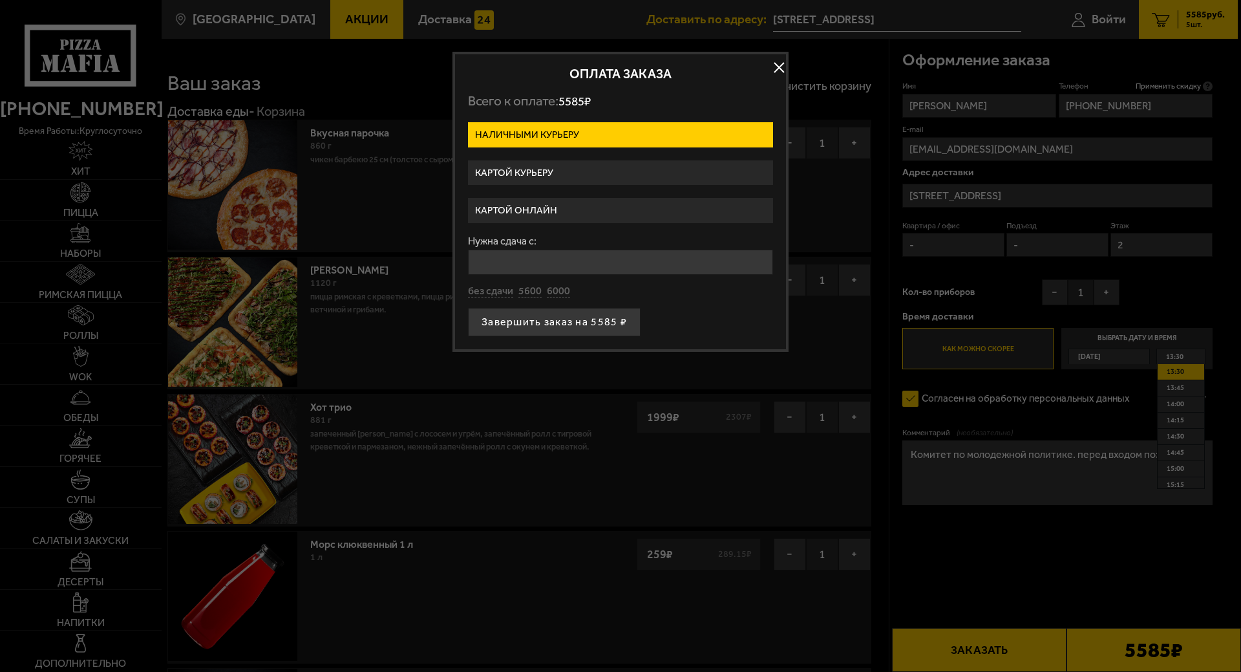
click at [557, 202] on label "Картой онлайн" at bounding box center [620, 210] width 305 height 25
click at [0, 0] on input "Картой онлайн" at bounding box center [0, 0] width 0 height 0
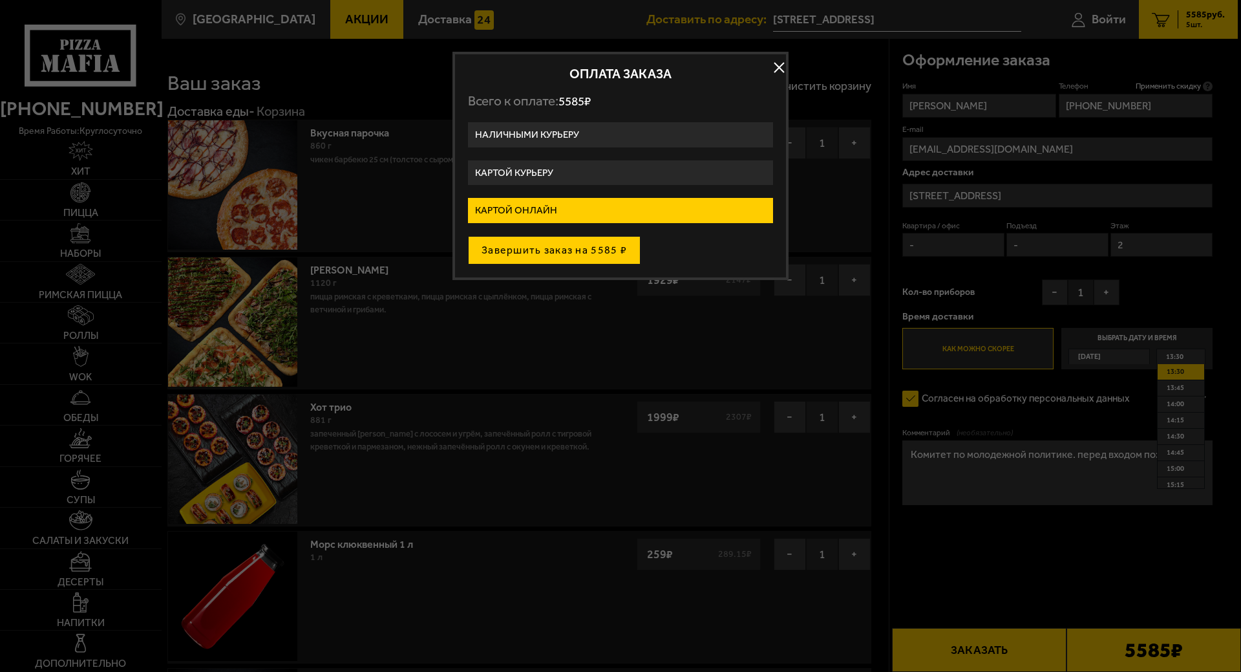
click at [572, 249] on button "Завершить заказ на 5585 ₽" at bounding box center [554, 250] width 173 height 28
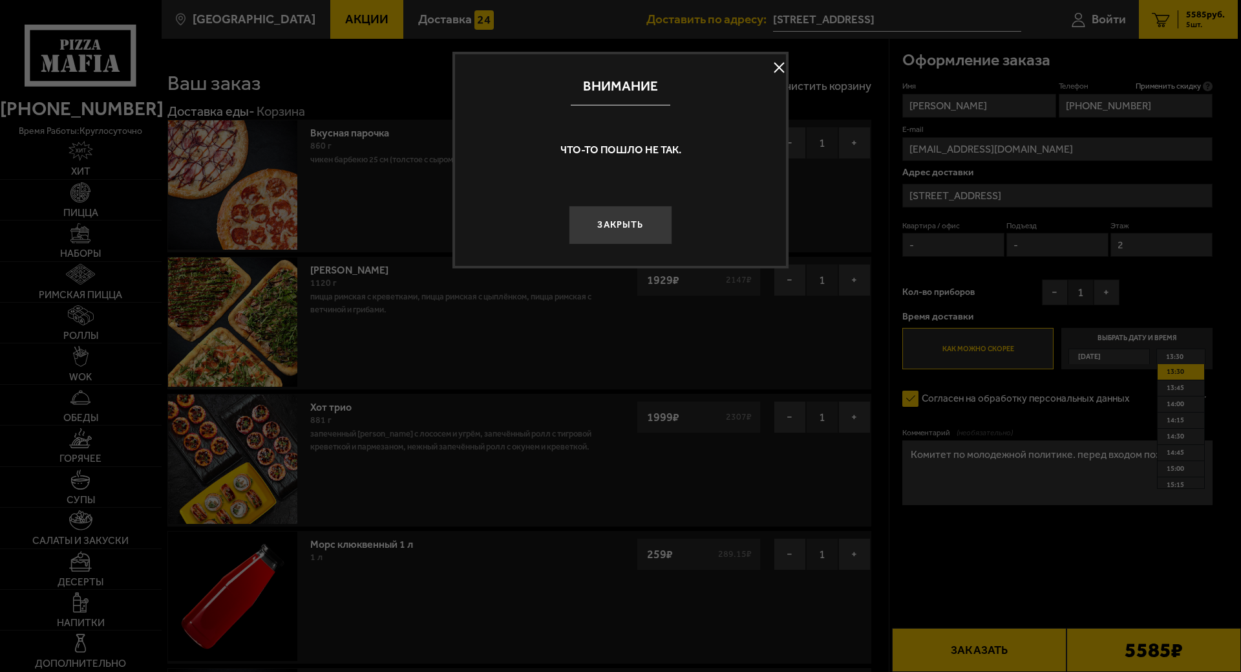
click at [601, 231] on button "Закрыть" at bounding box center [620, 225] width 103 height 39
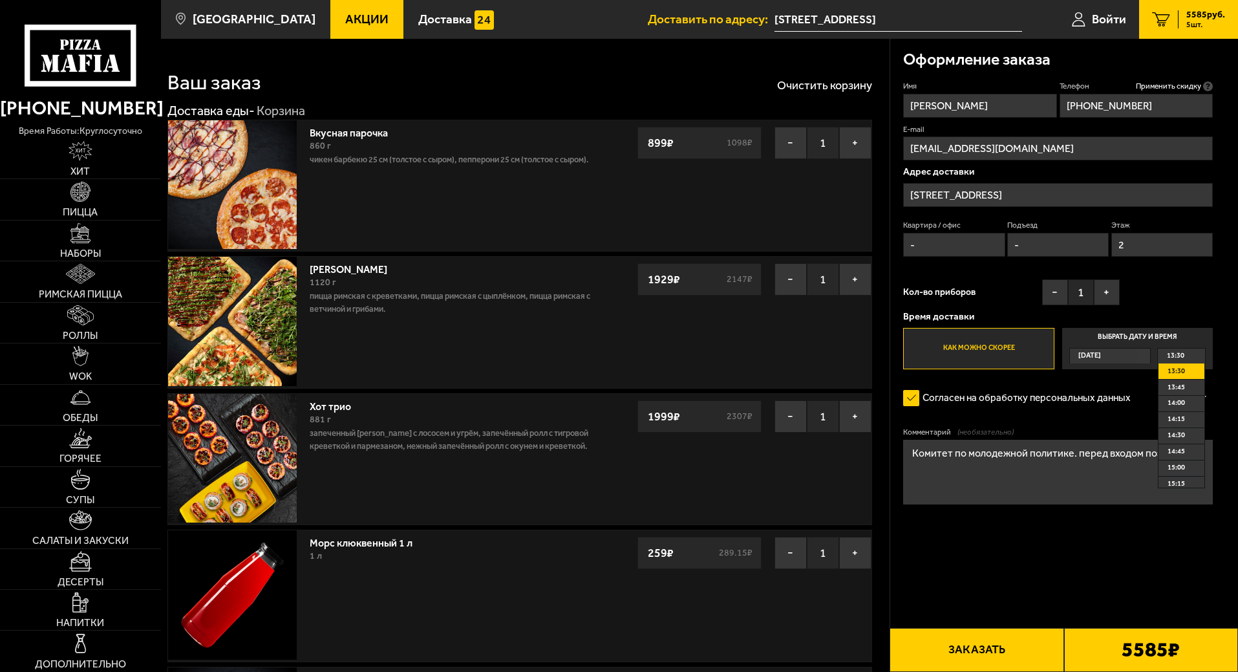
click at [983, 253] on input "-" at bounding box center [953, 245] width 101 height 24
drag, startPoint x: 964, startPoint y: 253, endPoint x: 856, endPoint y: 220, distance: 112.7
click at [827, 205] on section "Ваш заказ Очистить корзину Доставка еды - Корзина Вкусная парочка 860 г Чикен Б…" at bounding box center [699, 594] width 1077 height 1110
type input "1"
drag, startPoint x: 1039, startPoint y: 246, endPoint x: 854, endPoint y: 251, distance: 185.6
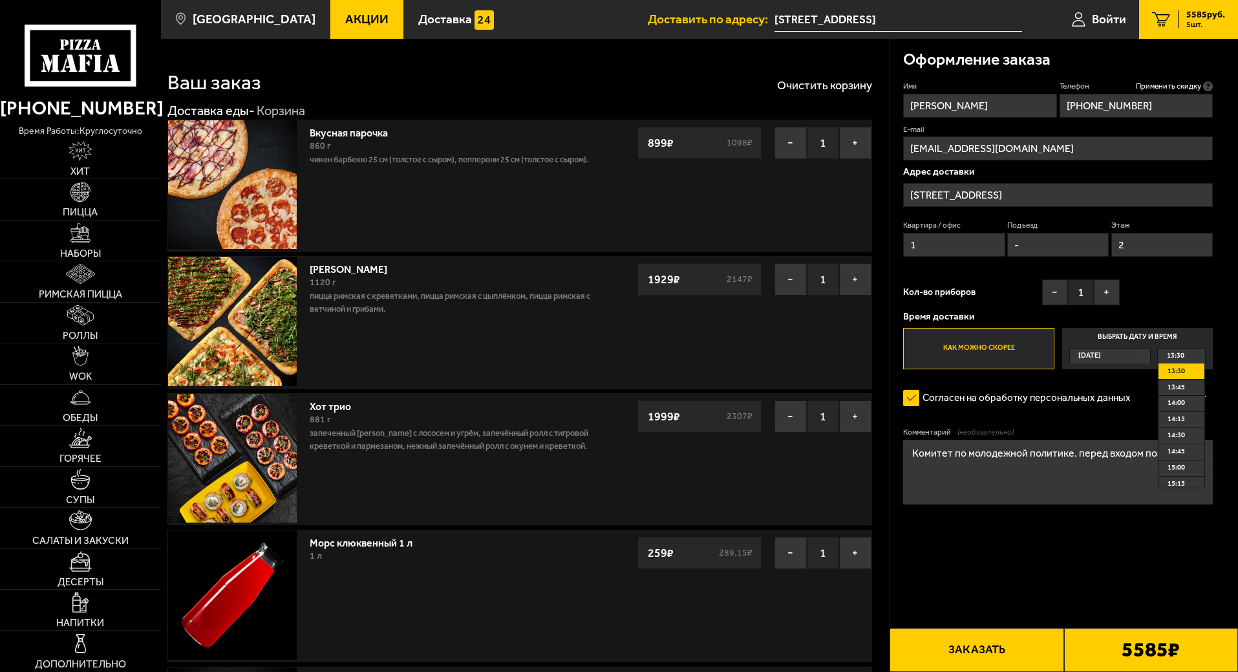
click at [851, 248] on section "Ваш заказ Очистить корзину Доставка еды - Корзина Вкусная парочка 860 г Чикен Б…" at bounding box center [699, 594] width 1077 height 1110
type input "1"
click at [1057, 481] on textarea "Комитет по молодежной политике. перед входом позвонить" at bounding box center [1058, 472] width 310 height 65
click at [1116, 458] on textarea "Комитет по молодежной политике. перед входом позвонить" at bounding box center [1058, 472] width 310 height 65
click at [1014, 332] on label "Как можно скорее" at bounding box center [978, 348] width 151 height 41
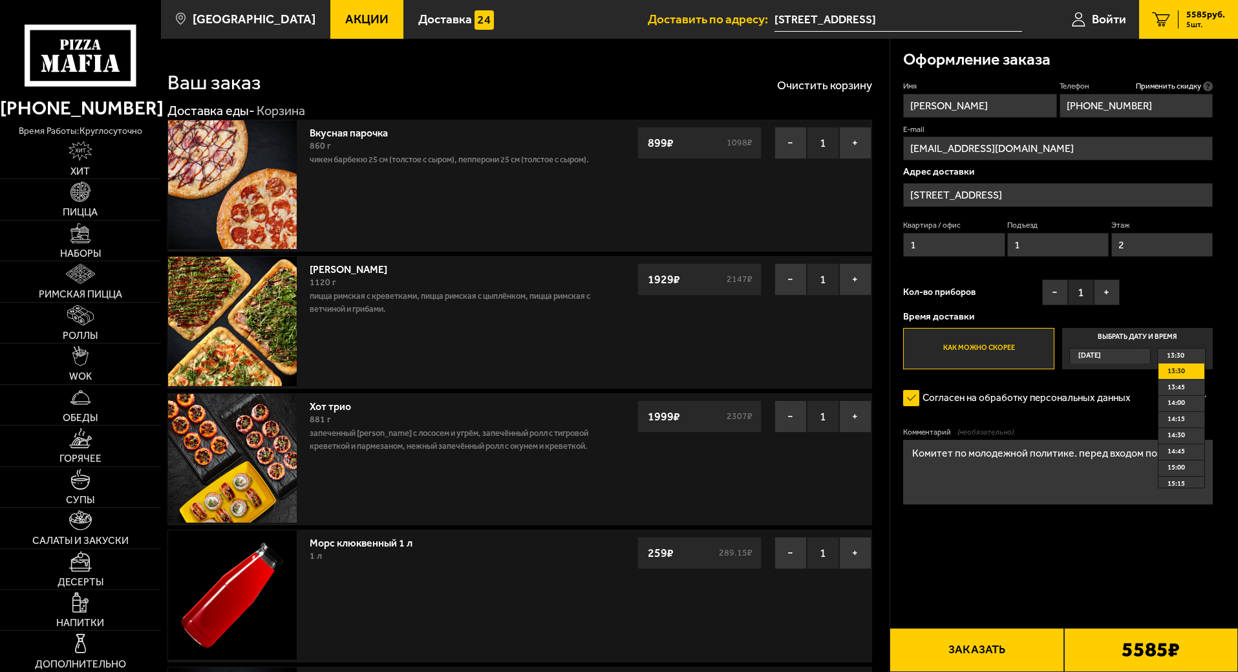
click at [0, 0] on input "Как можно скорее" at bounding box center [0, 0] width 0 height 0
click at [1195, 354] on div "13:30" at bounding box center [1181, 355] width 47 height 15
click at [0, 0] on input "Выбрать дату и время [DATE] 13:30 13:30 13:45 14:00 14:15 14:30 14:45 15:00 15:…" at bounding box center [0, 0] width 0 height 0
click at [1183, 375] on span "13:30" at bounding box center [1175, 371] width 17 height 15
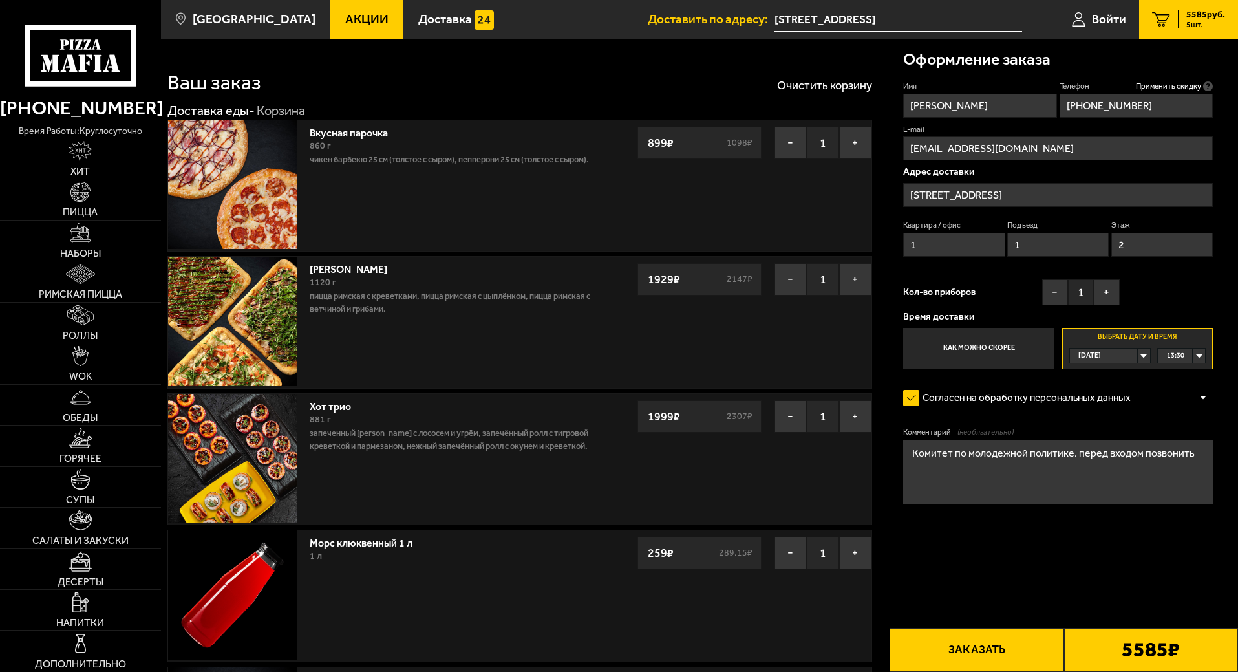
click at [1016, 348] on label "Как можно скорее" at bounding box center [978, 348] width 151 height 41
click at [0, 0] on input "Как можно скорее" at bounding box center [0, 0] width 0 height 0
click at [1034, 650] on button "Заказать" at bounding box center [976, 650] width 174 height 44
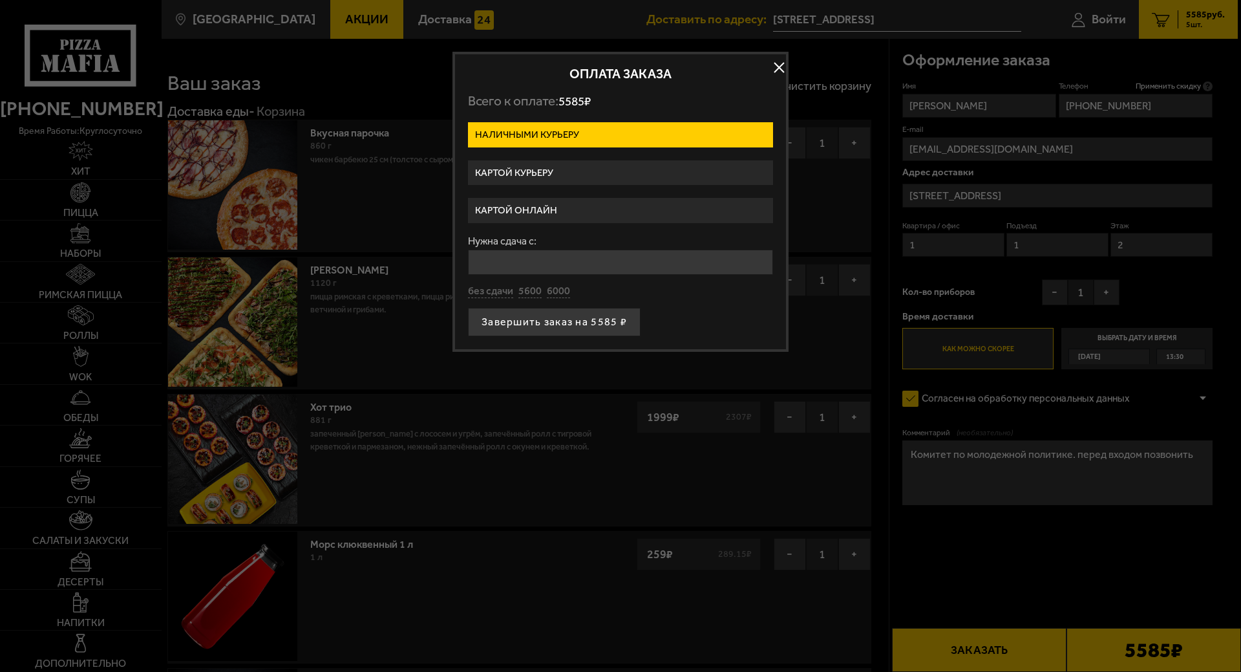
click at [557, 180] on label "Картой курьеру" at bounding box center [620, 172] width 305 height 25
click at [0, 0] on input "Картой курьеру" at bounding box center [0, 0] width 0 height 0
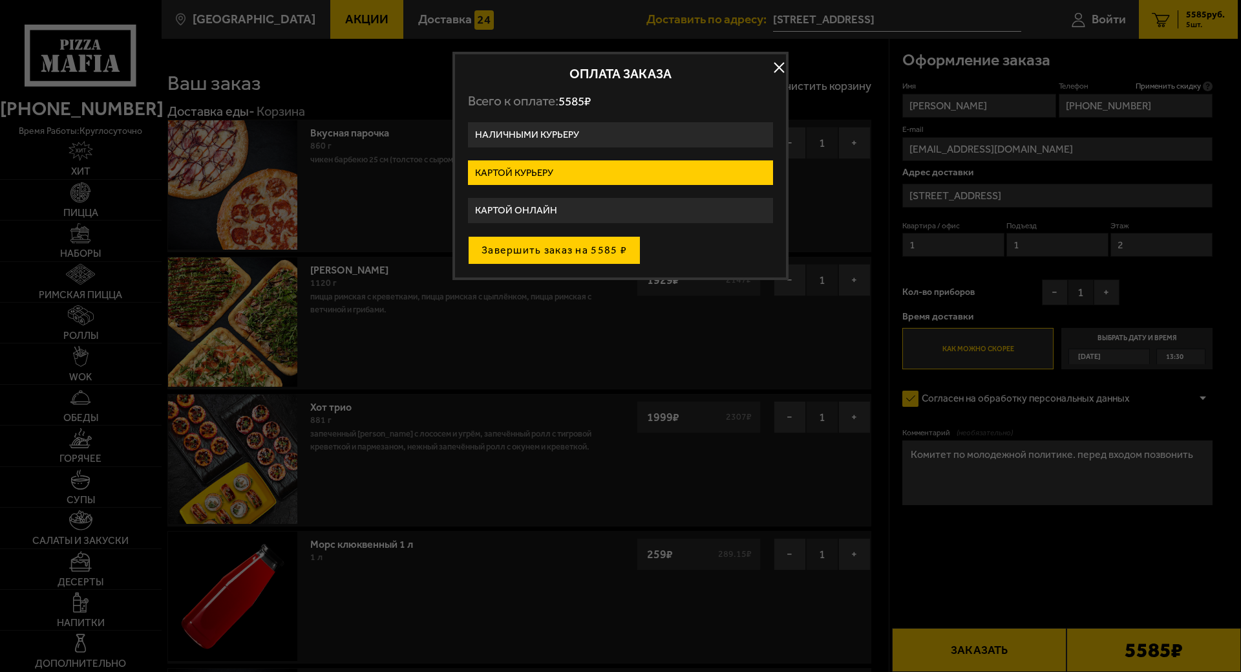
click at [566, 247] on button "Завершить заказ на 5585 ₽" at bounding box center [554, 250] width 173 height 28
